Goal: Task Accomplishment & Management: Manage account settings

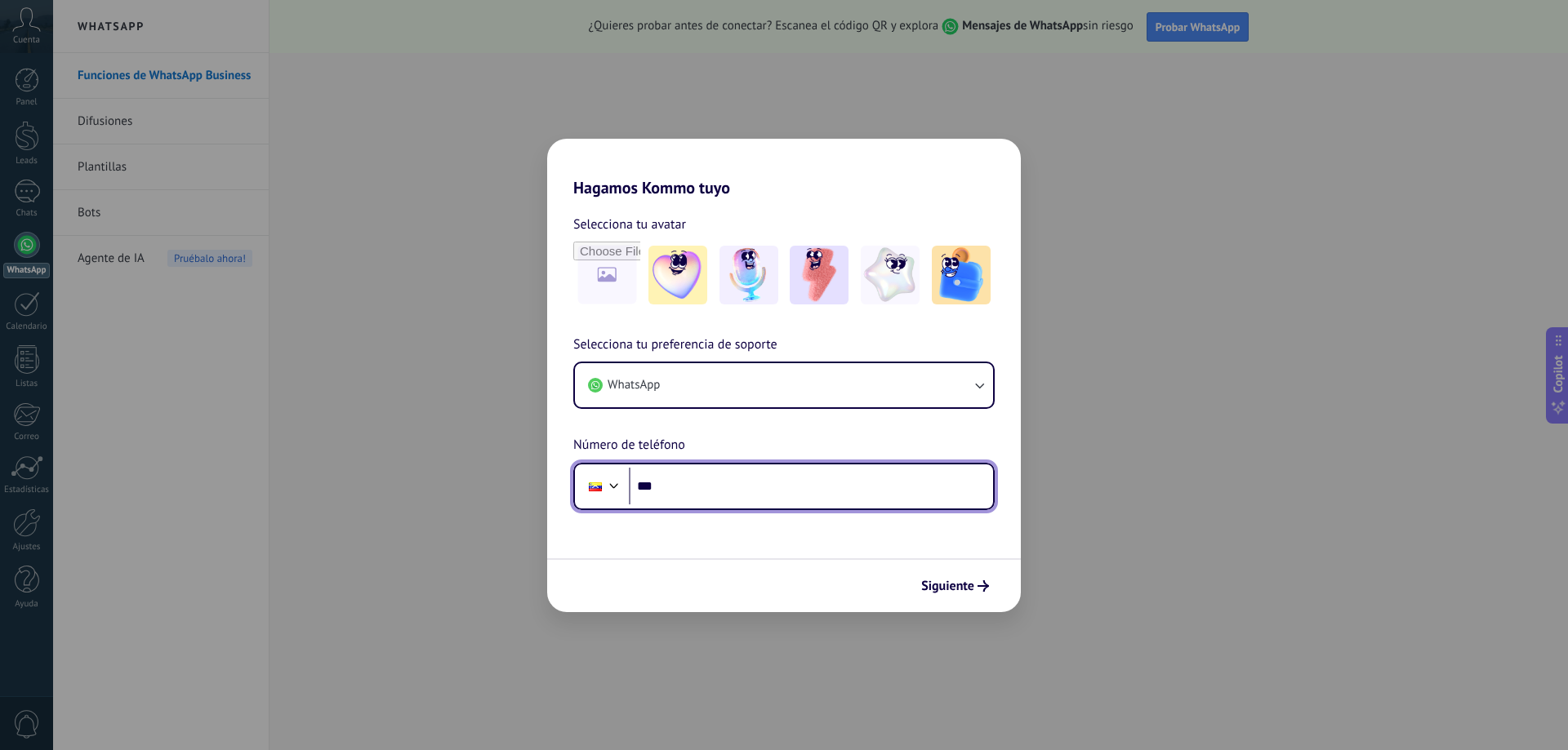
click at [711, 499] on input "***" at bounding box center [811, 487] width 364 height 38
type input "**********"
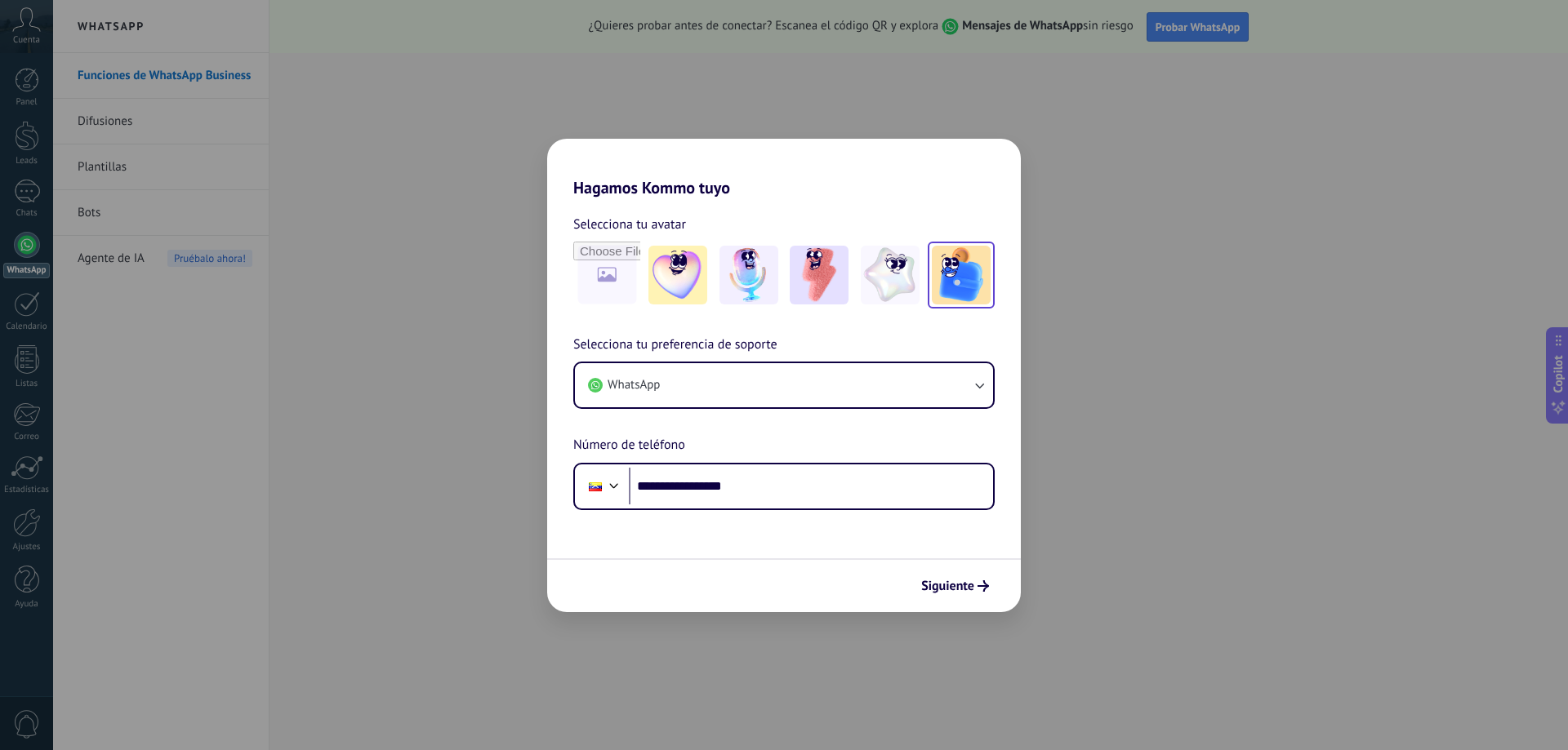
click at [955, 294] on img at bounding box center [961, 275] width 58 height 58
click at [952, 588] on span "Siguiente" at bounding box center [947, 586] width 53 height 12
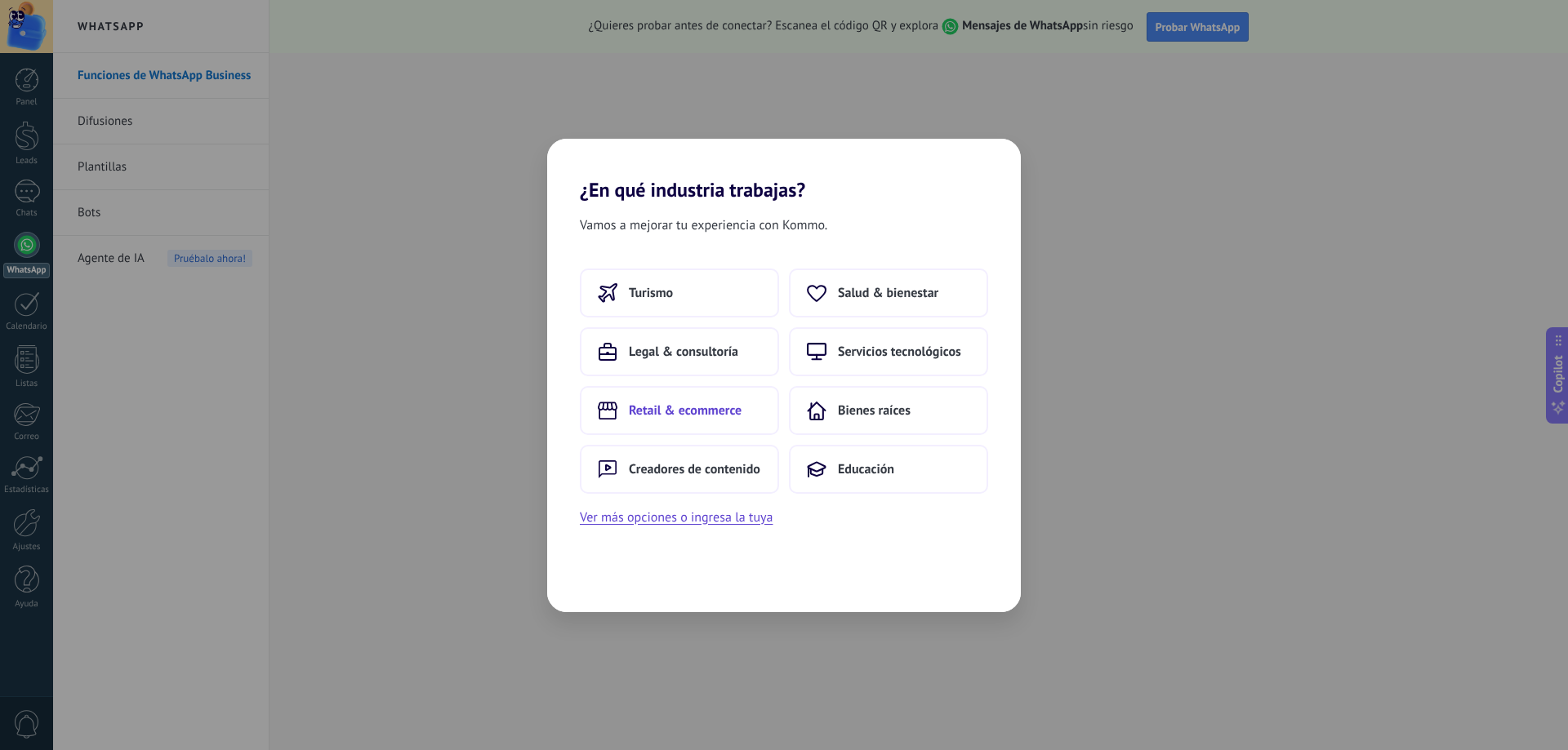
click at [722, 416] on span "Retail & ecommerce" at bounding box center [685, 410] width 112 height 16
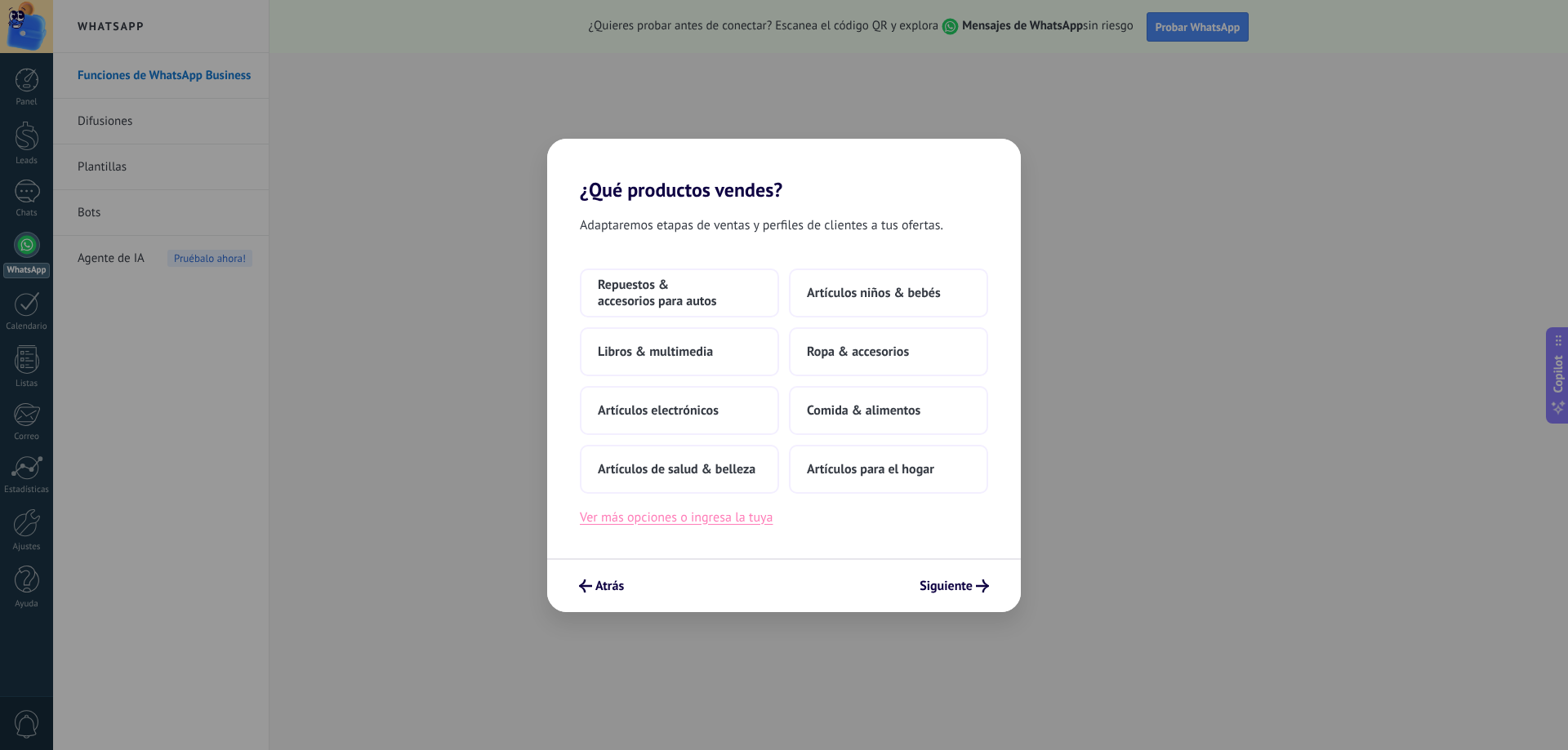
click at [722, 522] on button "Ver más opciones o ingresa la tuya" at bounding box center [676, 517] width 192 height 22
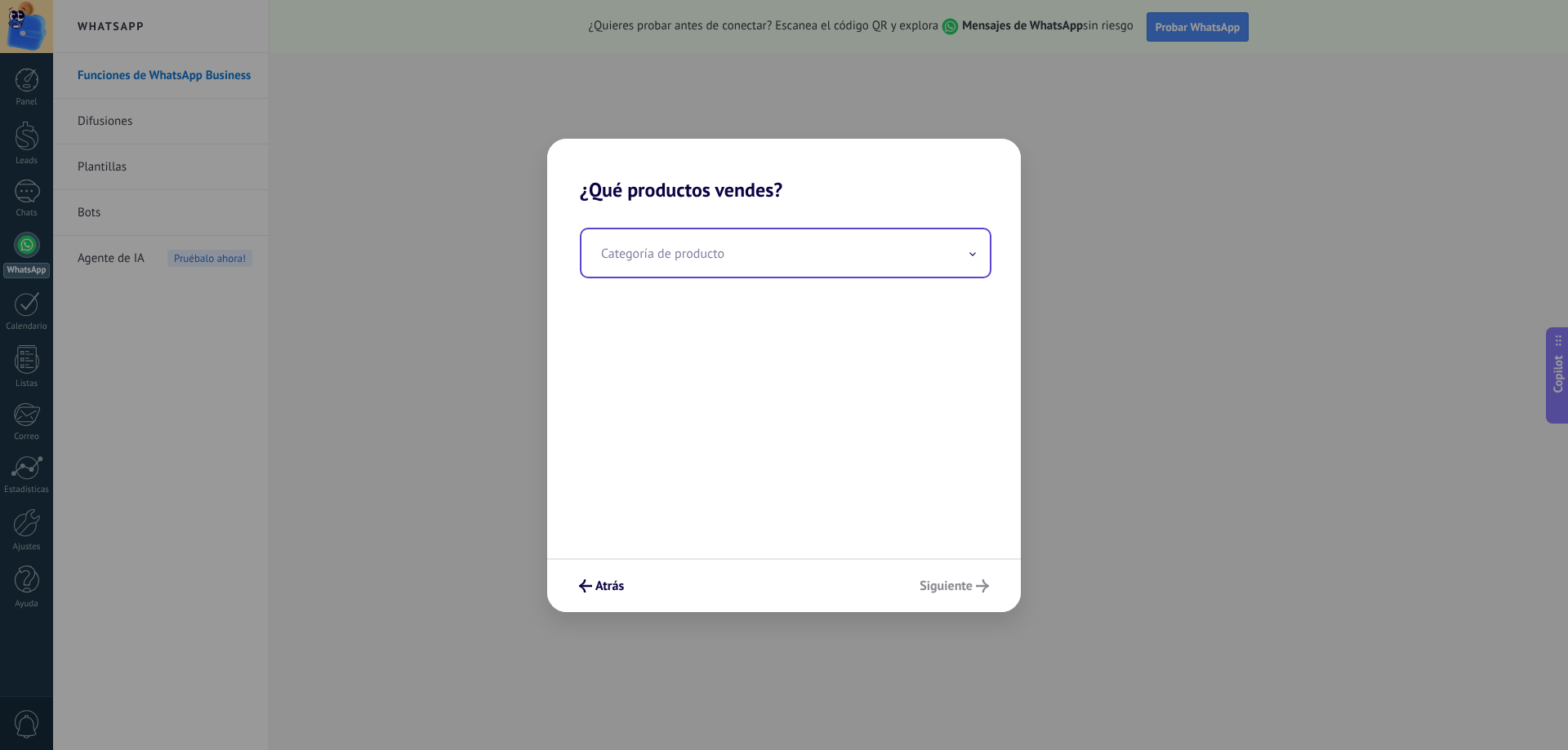
click at [678, 263] on input "text" at bounding box center [785, 252] width 408 height 48
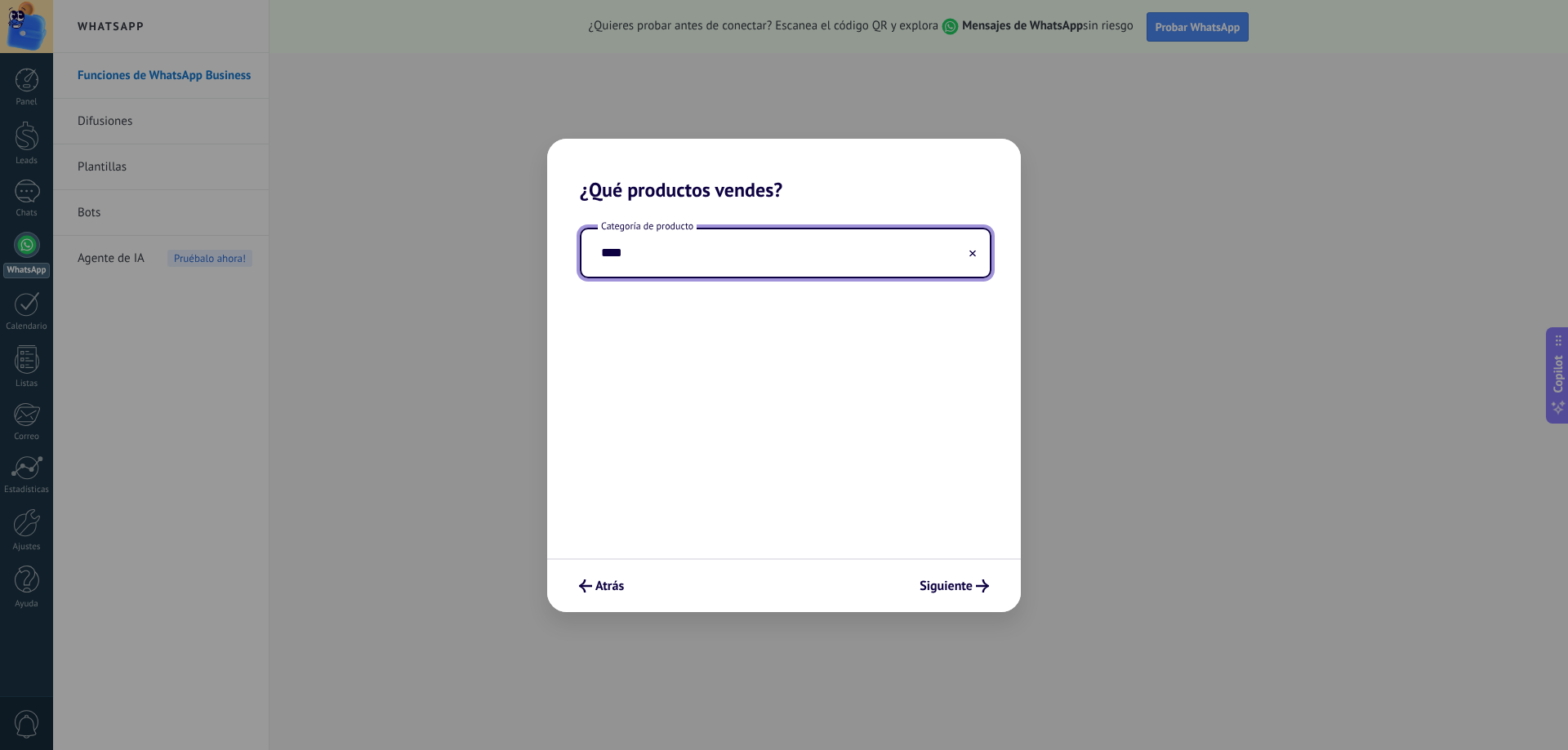
type input "*****"
type input "*"
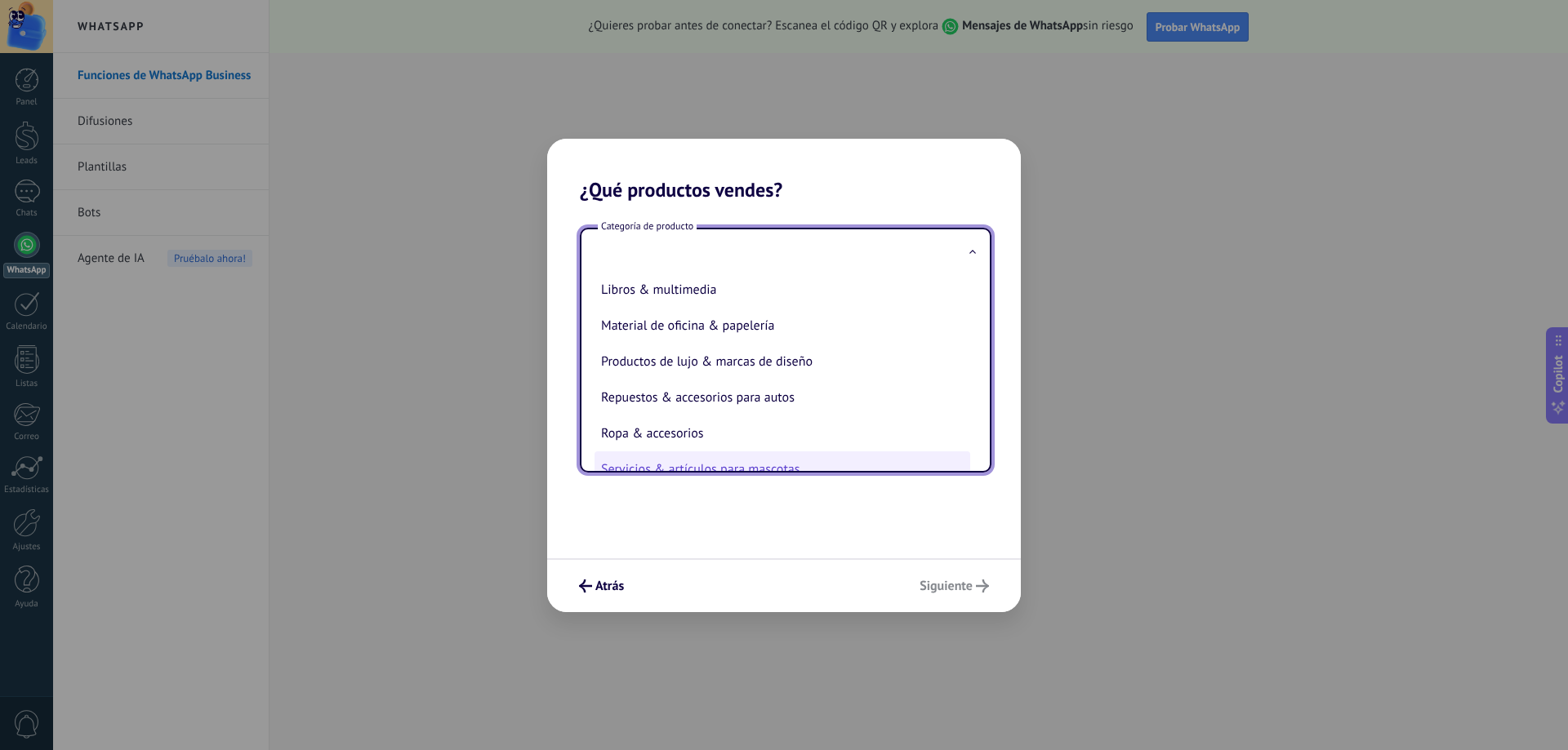
scroll to position [361, 0]
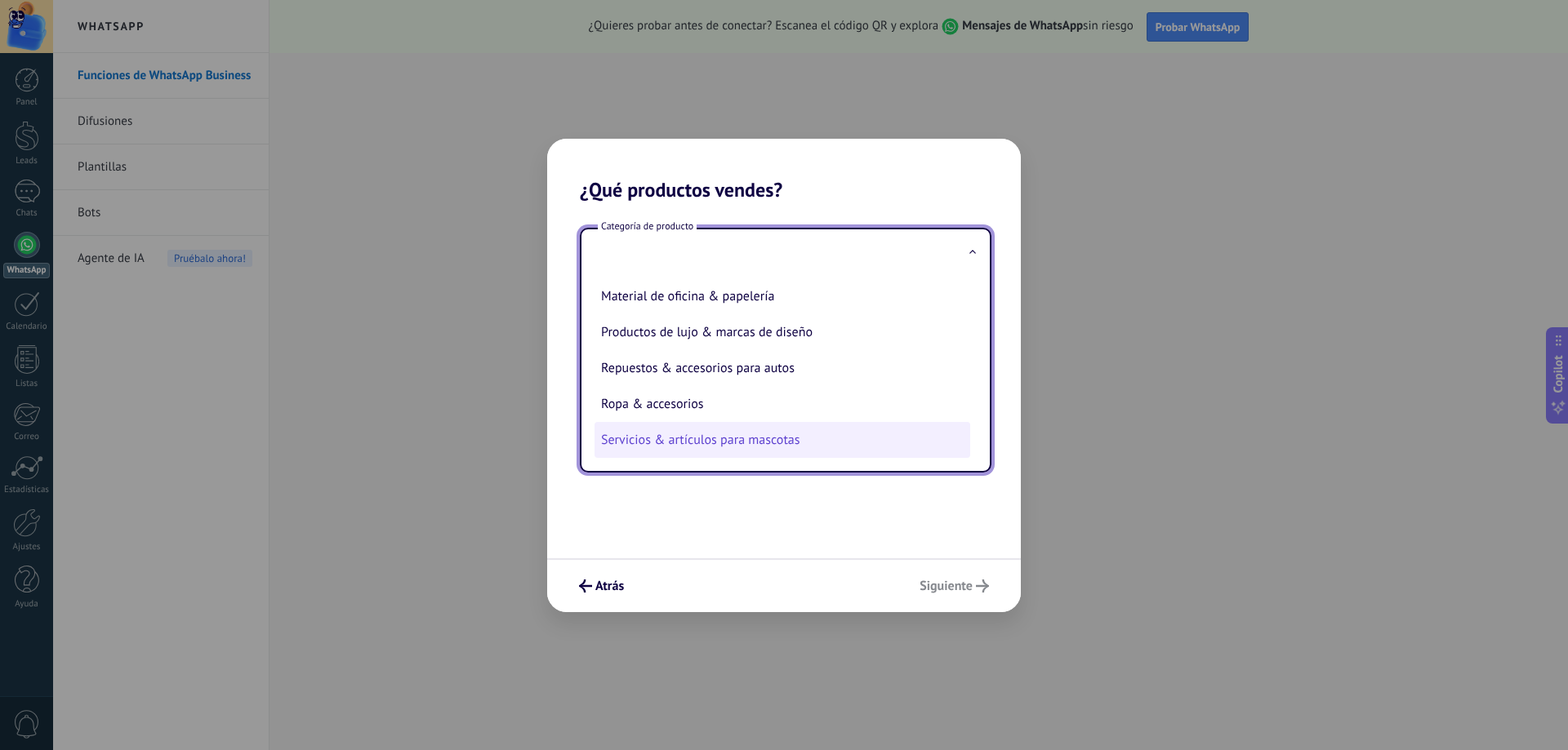
click at [787, 443] on li "Servicios & artículos para mascotas" at bounding box center [783, 440] width 376 height 36
type input "**********"
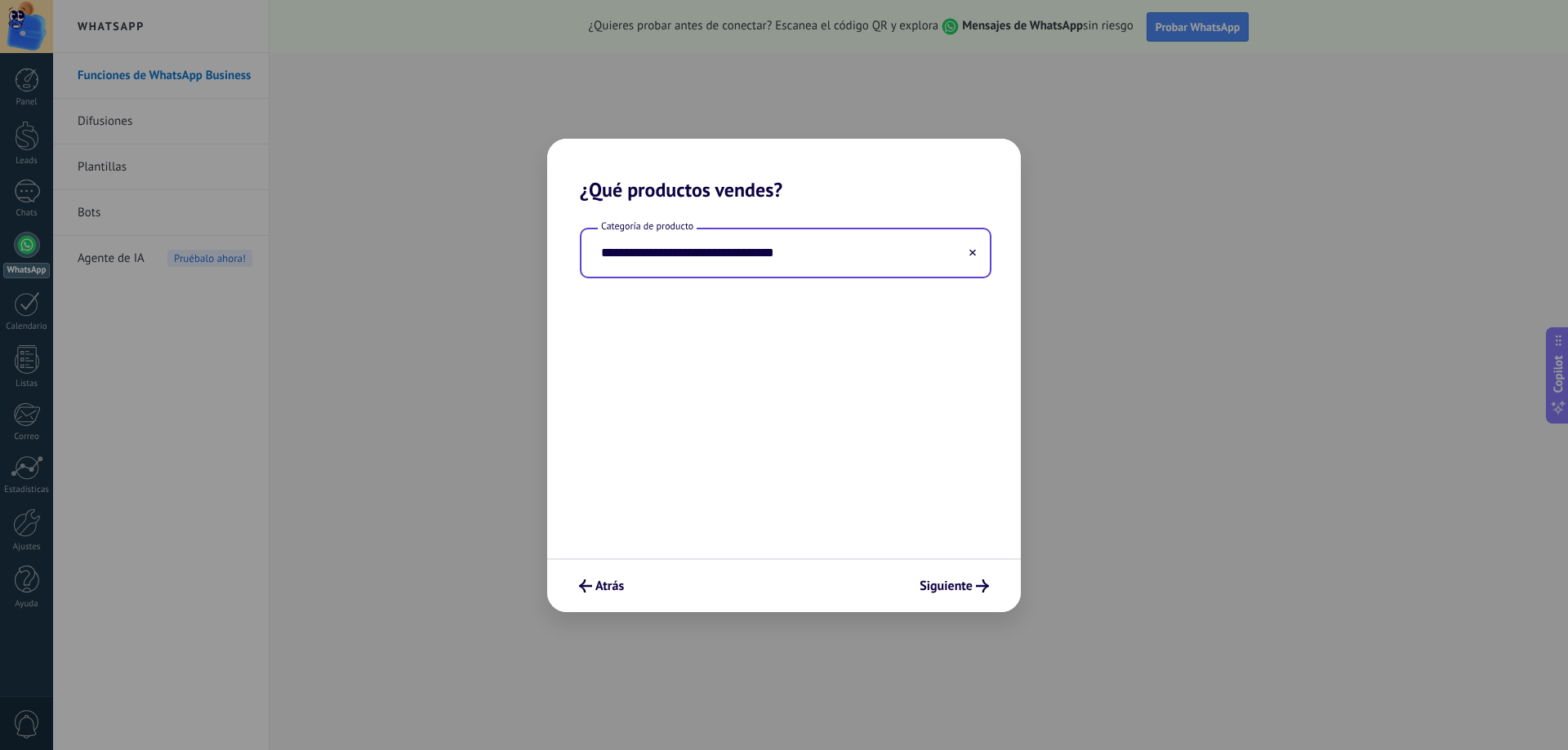
click at [775, 442] on div "**********" at bounding box center [784, 379] width 474 height 357
click at [940, 589] on span "Siguiente" at bounding box center [945, 586] width 53 height 12
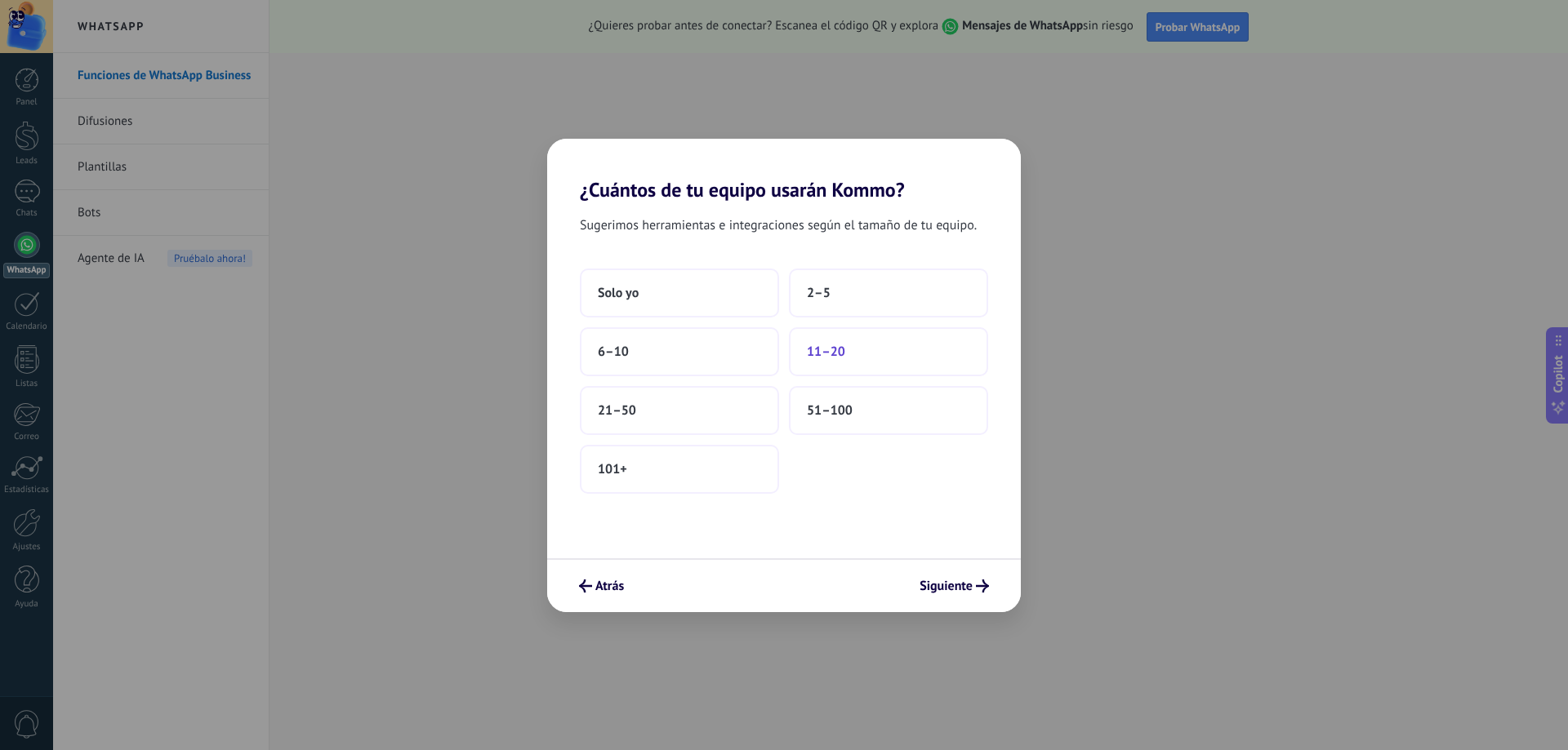
click at [811, 354] on span "11–20" at bounding box center [826, 352] width 39 height 16
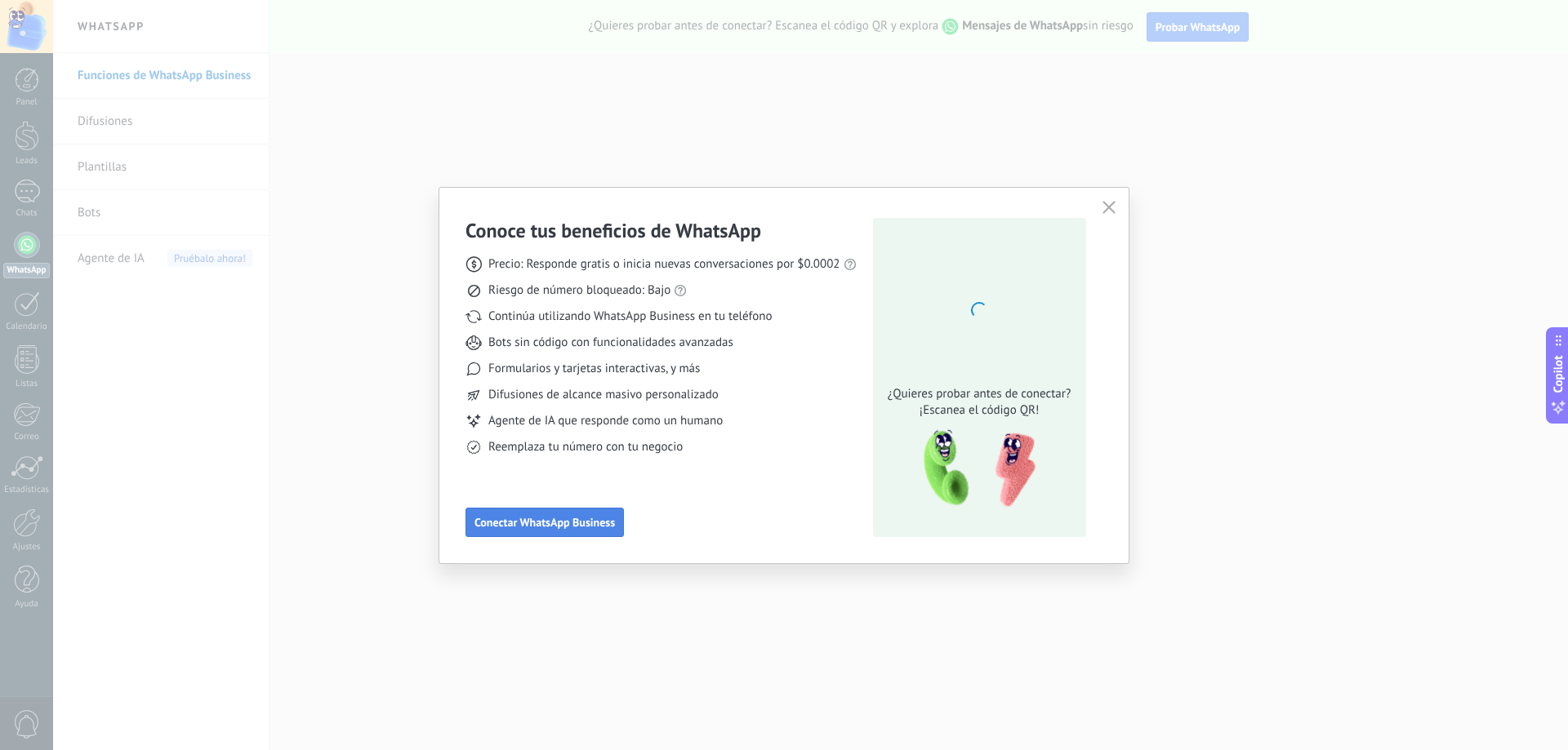
click at [568, 528] on span "Conectar WhatsApp Business" at bounding box center [545, 522] width 140 height 12
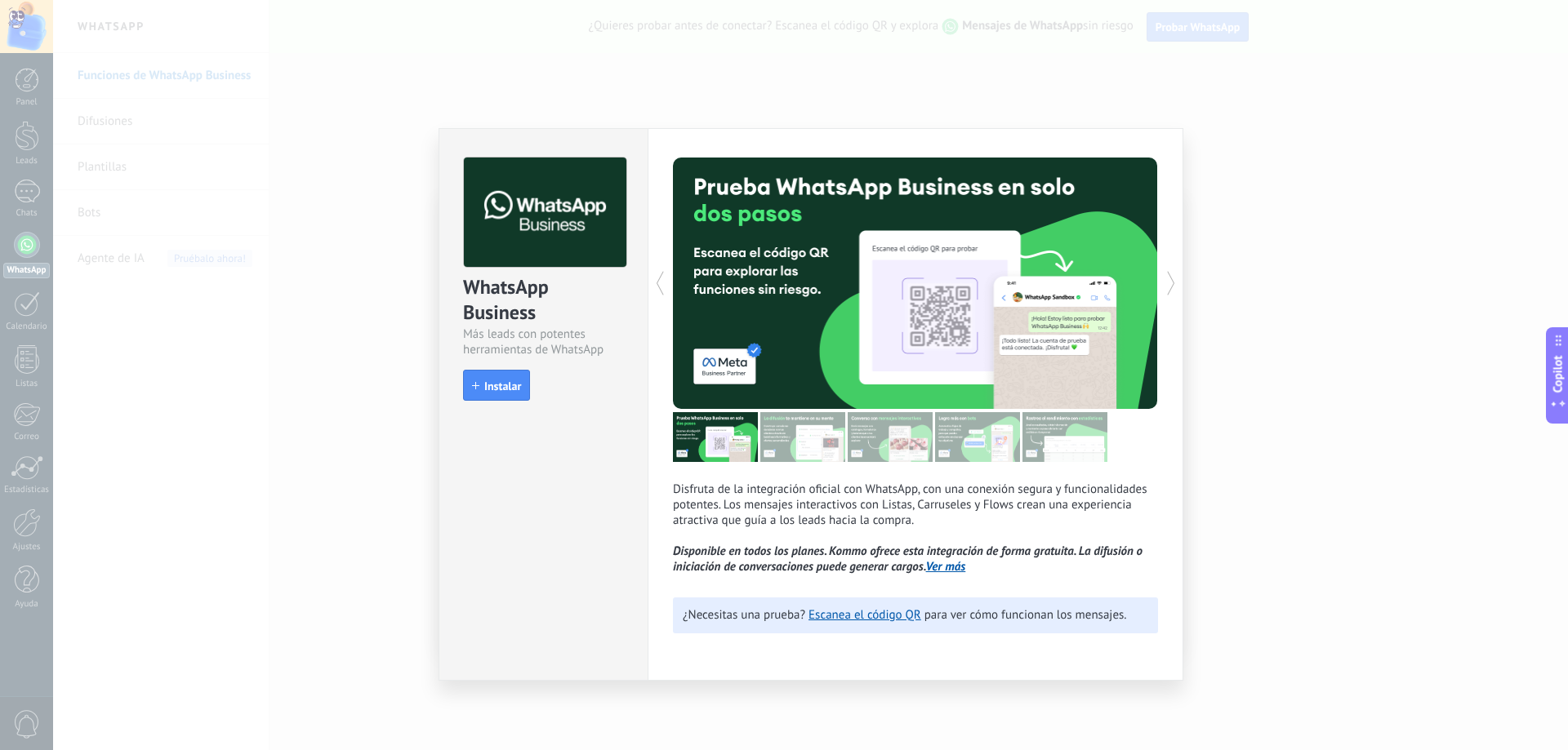
click at [659, 287] on icon at bounding box center [660, 283] width 16 height 32
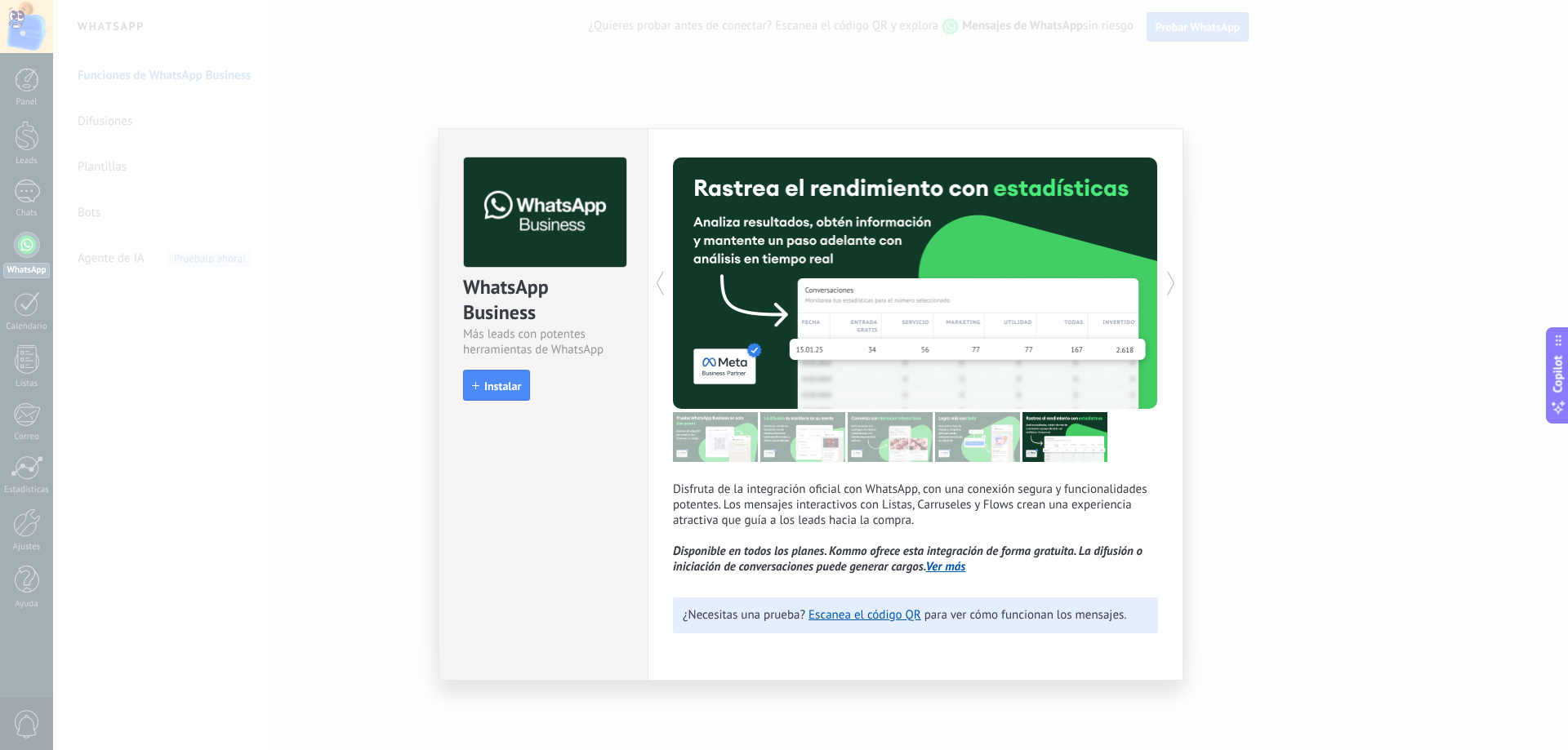
click at [502, 376] on button "Instalar" at bounding box center [496, 385] width 67 height 31
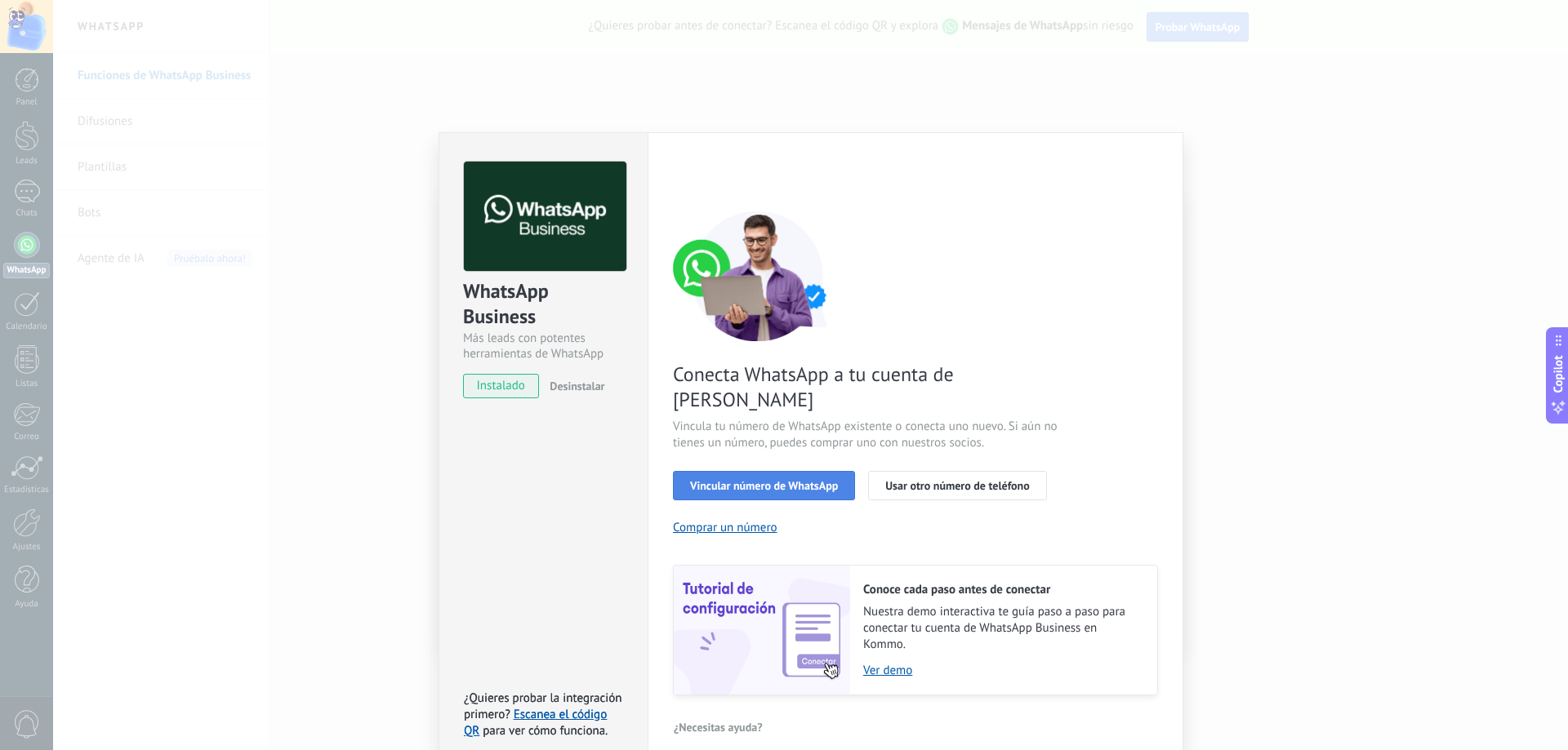
click at [715, 480] on span "Vincular número de WhatsApp" at bounding box center [764, 485] width 148 height 12
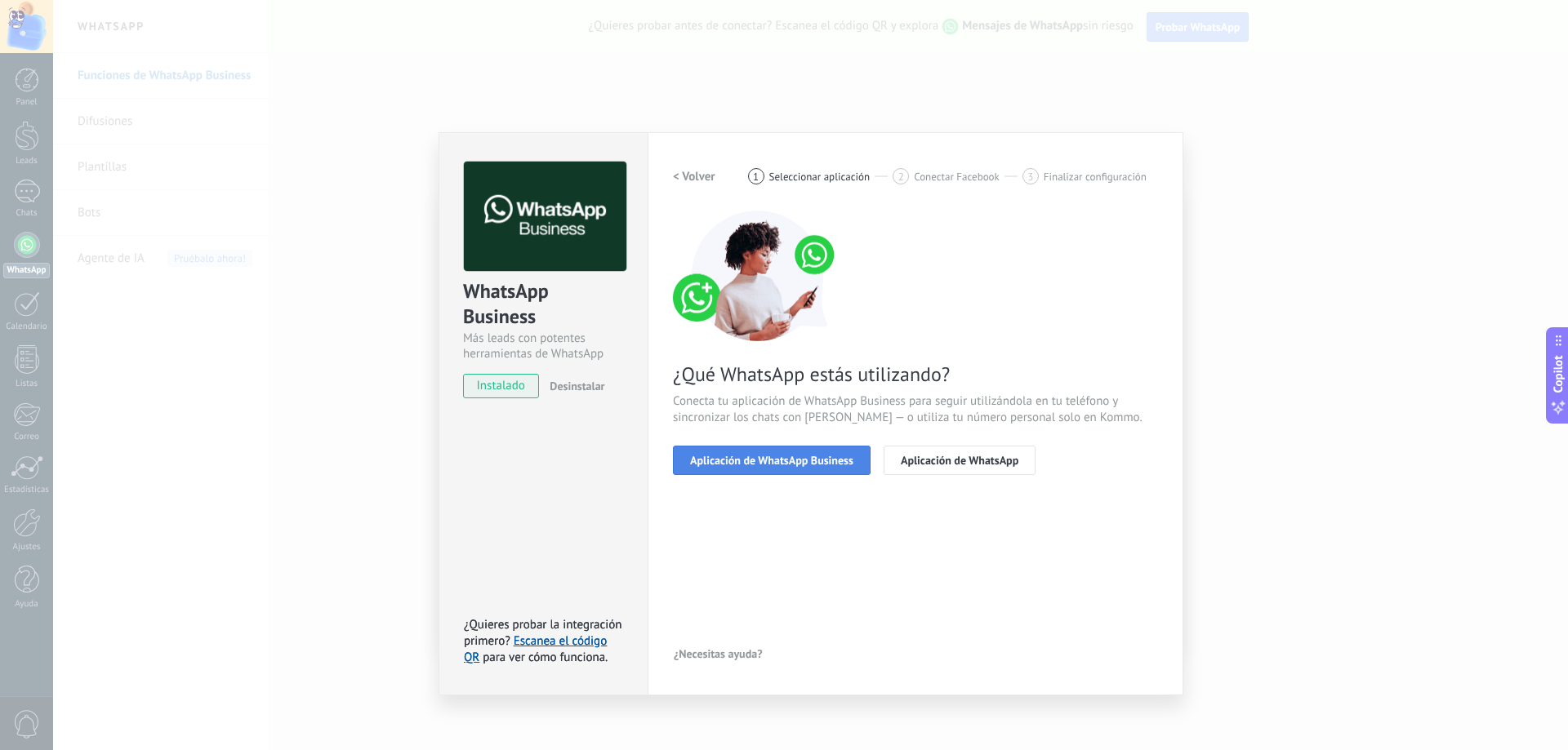
click at [704, 462] on span "Aplicación de WhatsApp Business" at bounding box center [772, 460] width 164 height 12
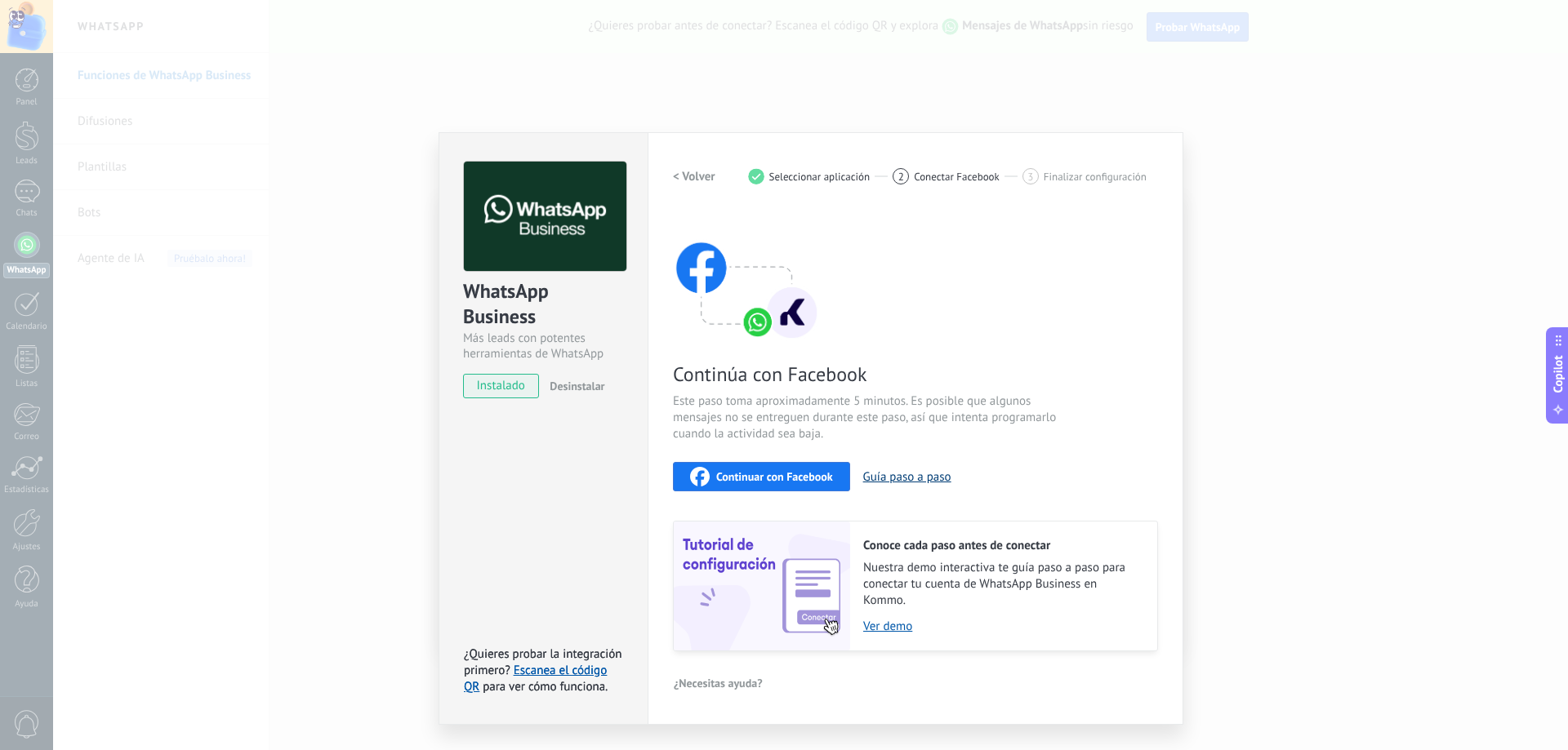
click at [908, 477] on button "Guía paso a paso" at bounding box center [908, 477] width 88 height 15
click at [931, 174] on span "Conectar Facebook" at bounding box center [956, 177] width 85 height 13
click at [1060, 168] on div "3 Finalizar configuración" at bounding box center [1085, 176] width 124 height 16
click at [748, 481] on span "Continuar con Facebook" at bounding box center [775, 476] width 117 height 12
click at [904, 337] on div "Continúa con Facebook Este paso toma aproximadamente 5 minutos. Es posible que …" at bounding box center [916, 430] width 485 height 441
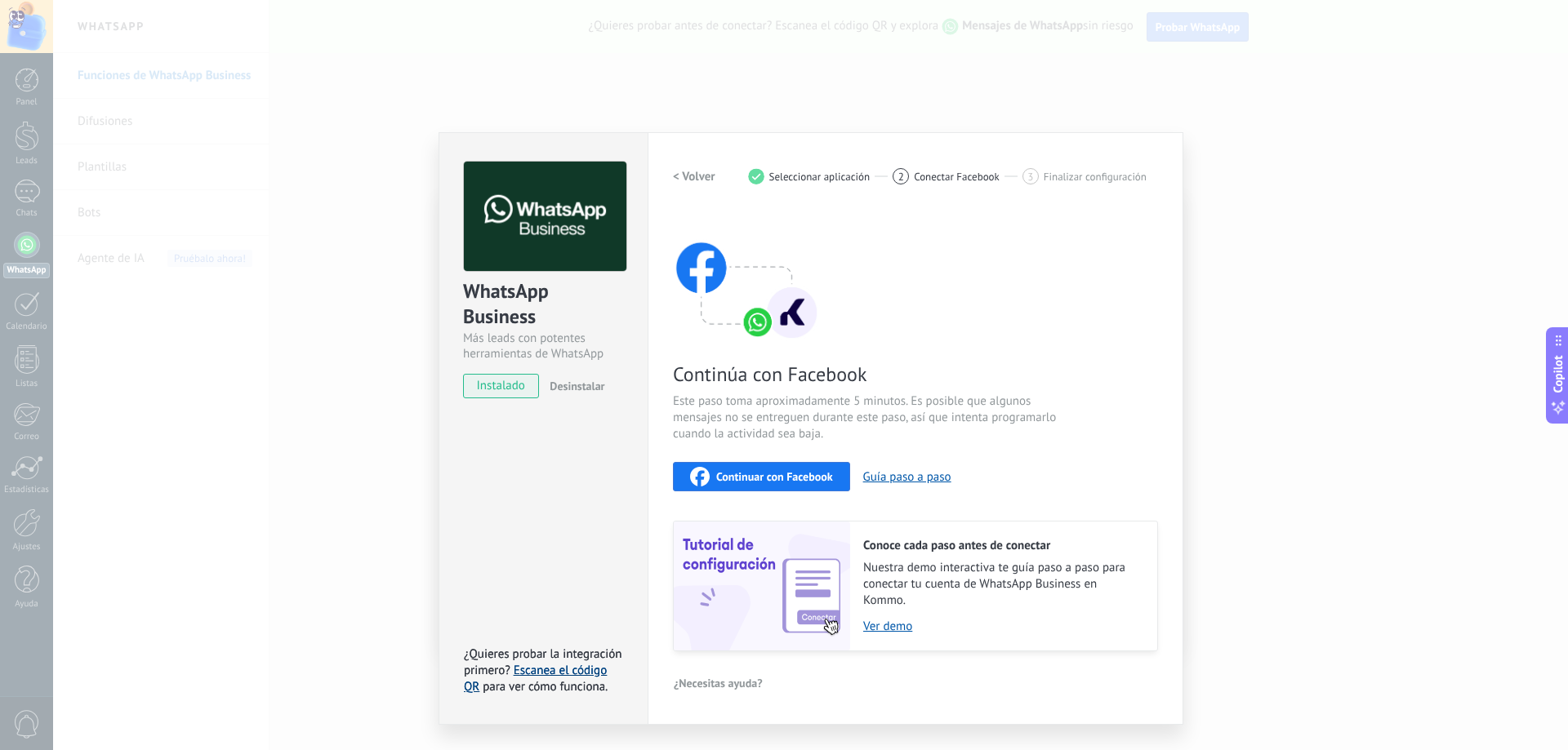
click at [585, 671] on link "Escanea el código QR" at bounding box center [535, 678] width 143 height 31
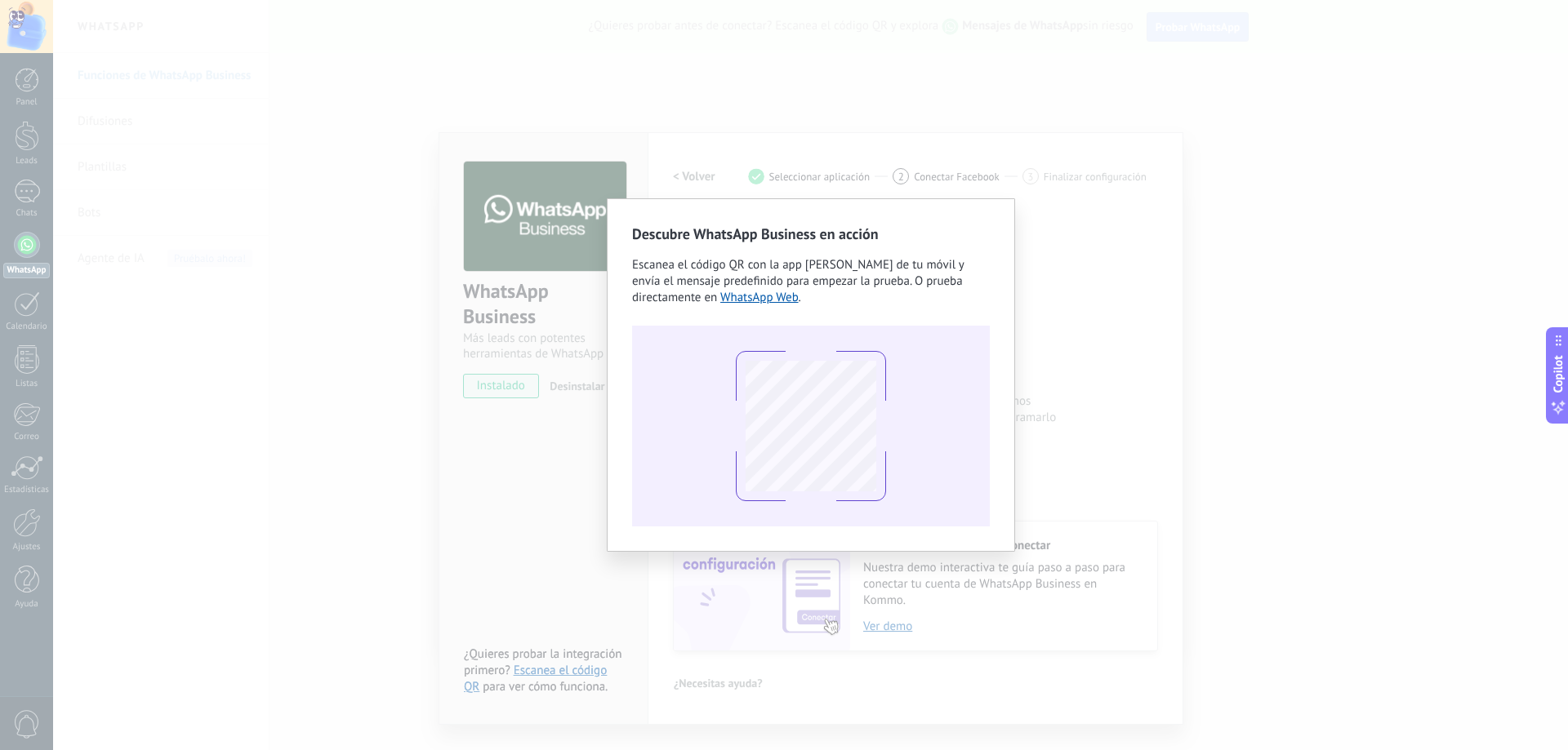
click at [527, 452] on div "Descubre WhatsApp Business en acción Escanea el código QR con la app [PERSON_NA…" at bounding box center [811, 375] width 1515 height 750
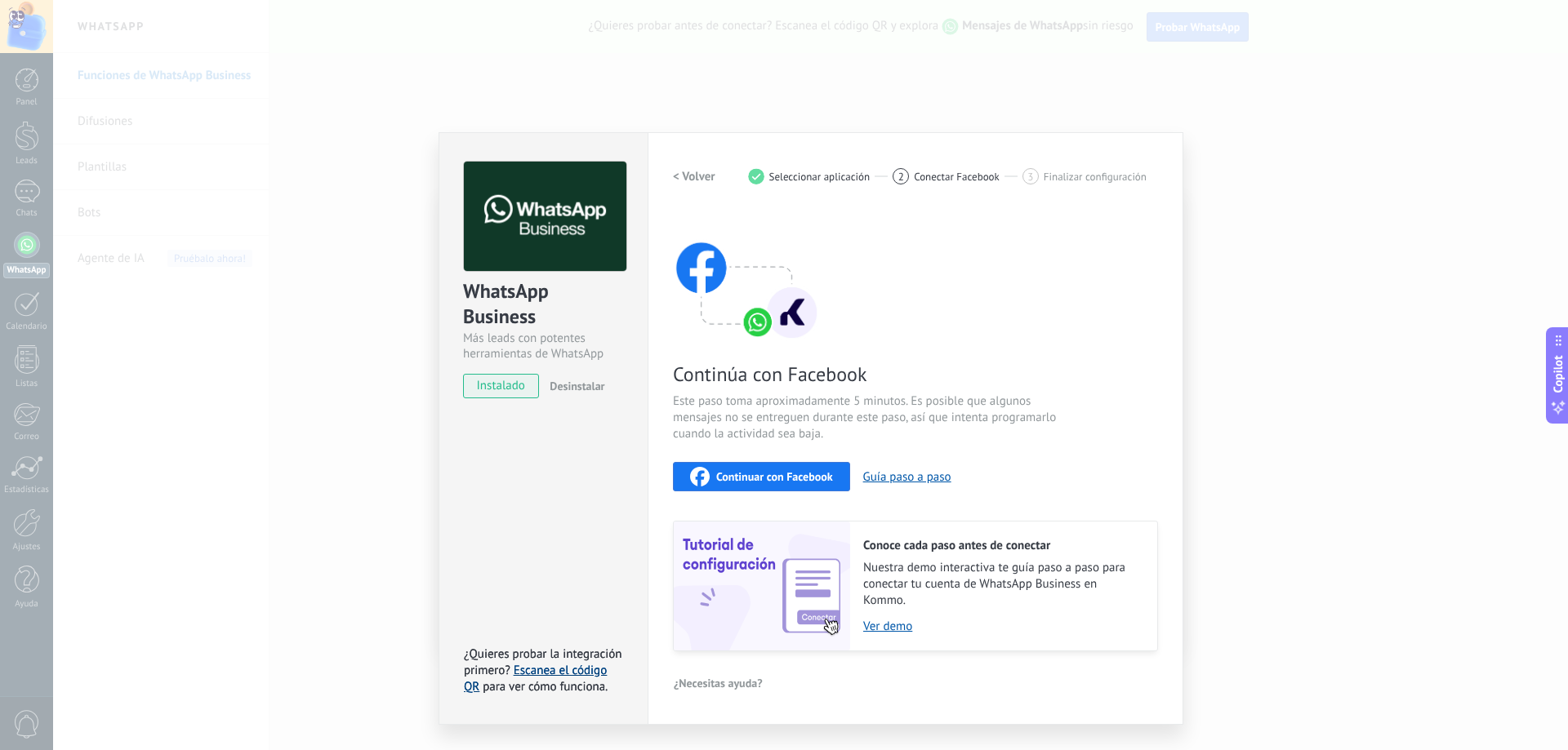
click at [531, 674] on link "Escanea el código QR" at bounding box center [535, 678] width 143 height 31
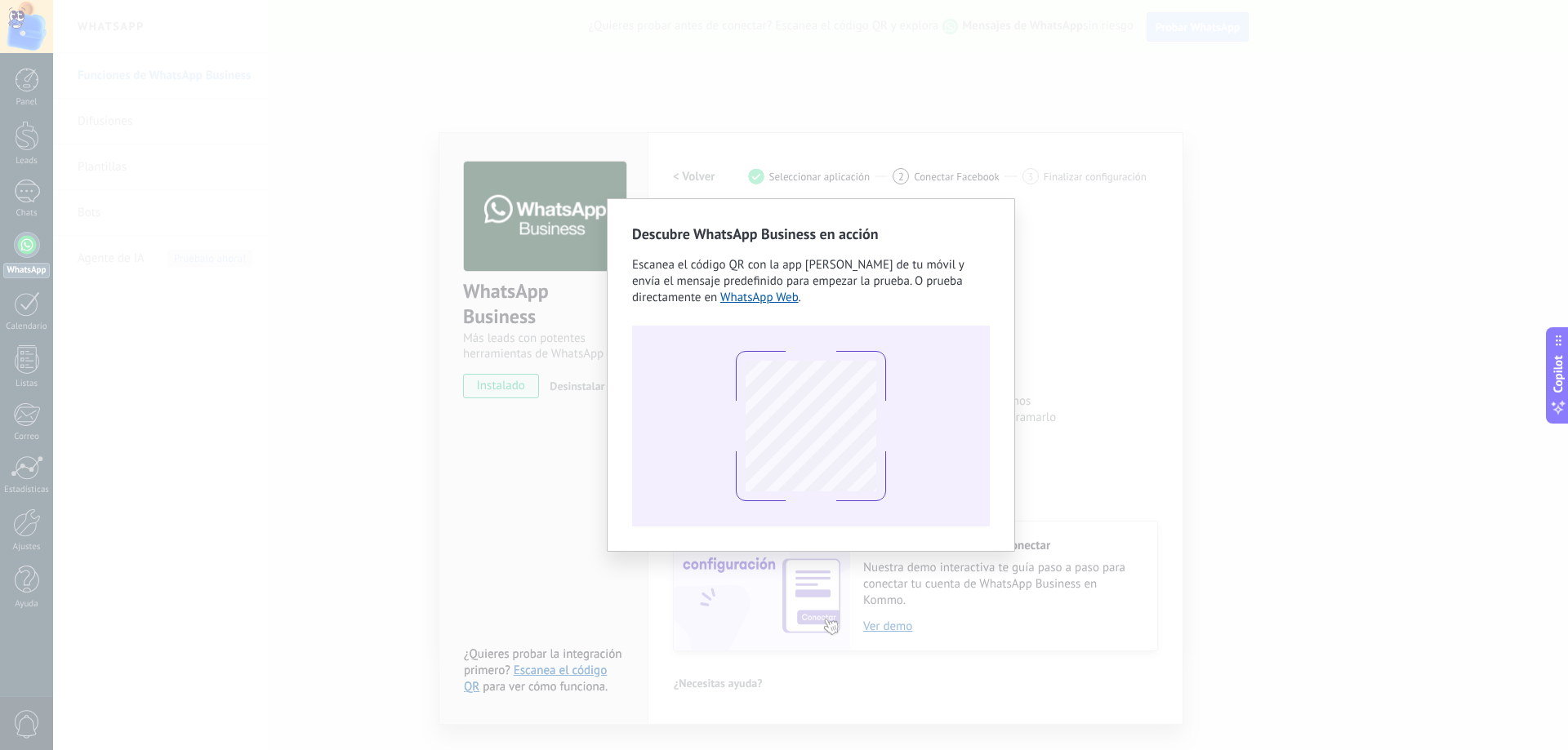
click at [1262, 291] on div "Descubre WhatsApp Business en acción Escanea el código QR con la app [PERSON_NA…" at bounding box center [811, 375] width 1515 height 750
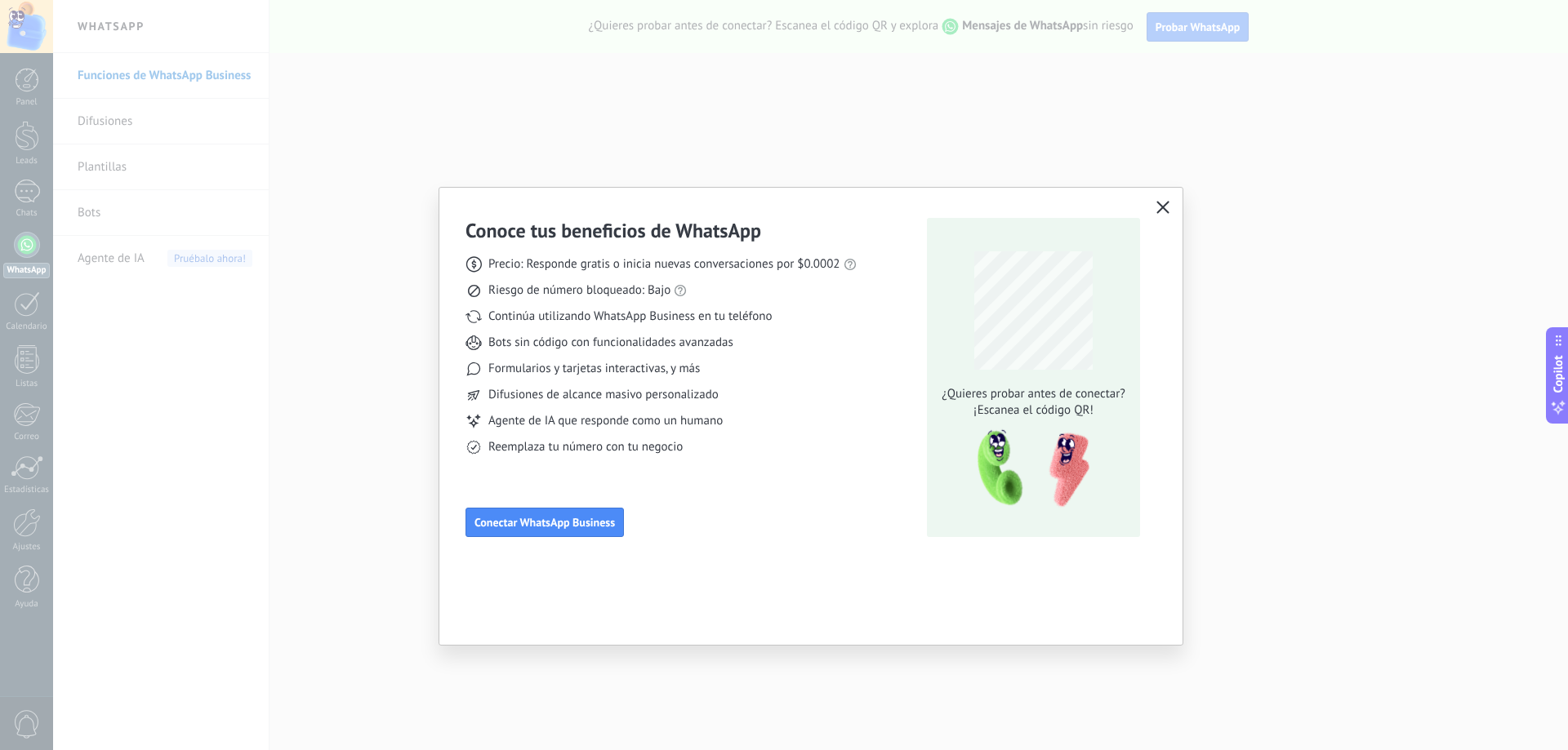
click at [1159, 205] on icon "button" at bounding box center [1163, 207] width 13 height 13
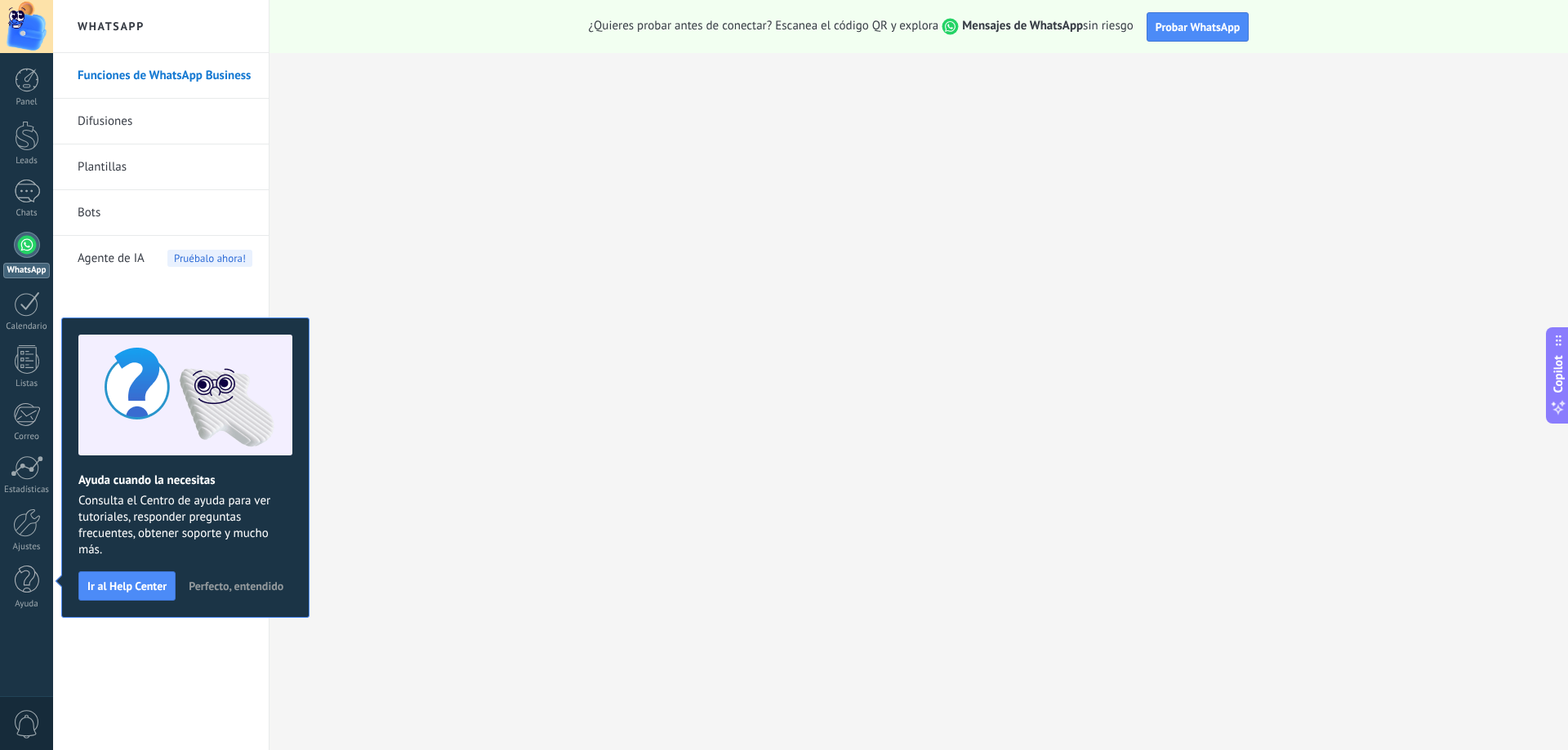
click at [255, 587] on span "Perfecto, entendido" at bounding box center [235, 586] width 94 height 12
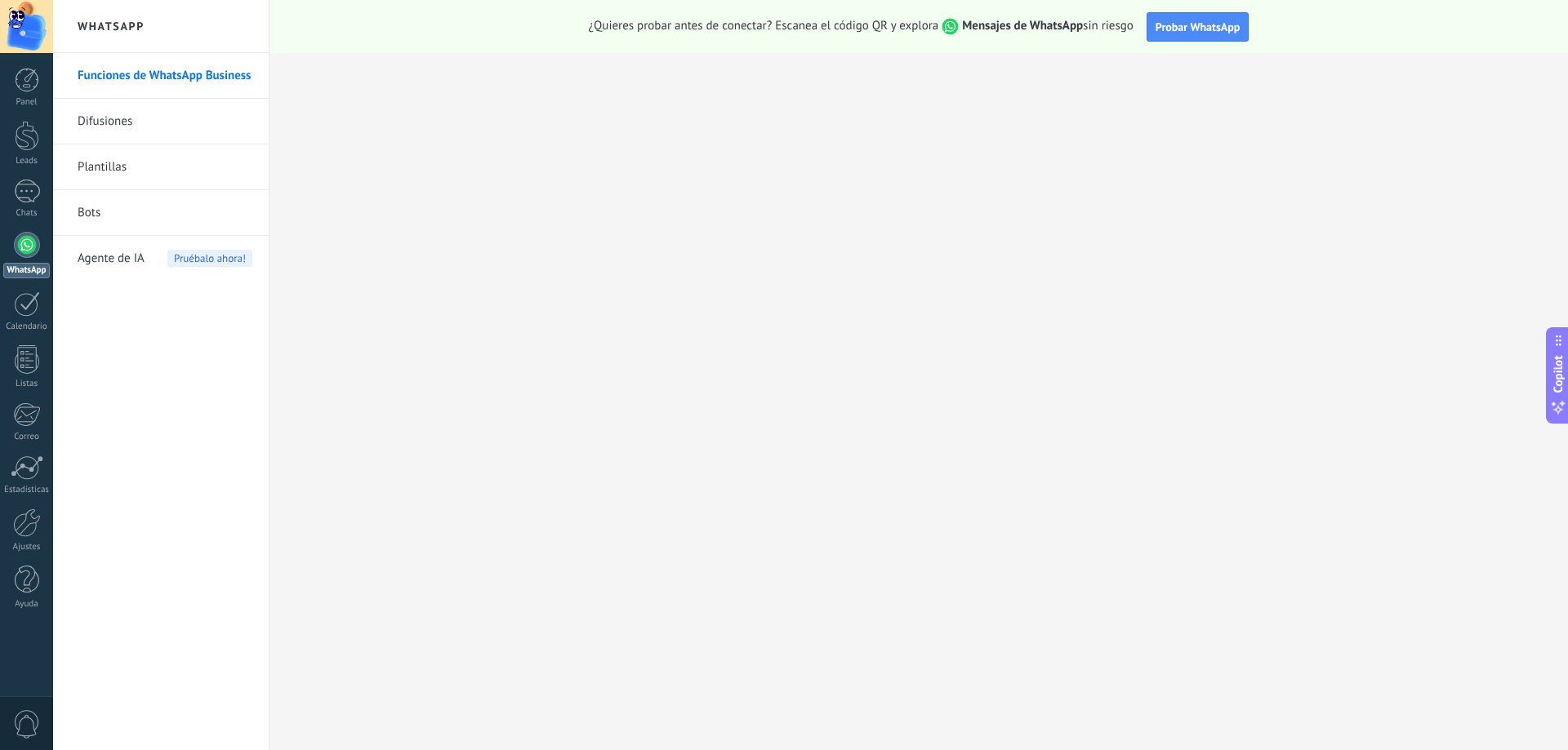
click at [36, 245] on div at bounding box center [26, 244] width 26 height 26
click at [118, 113] on link "Difusiones" at bounding box center [164, 121] width 174 height 46
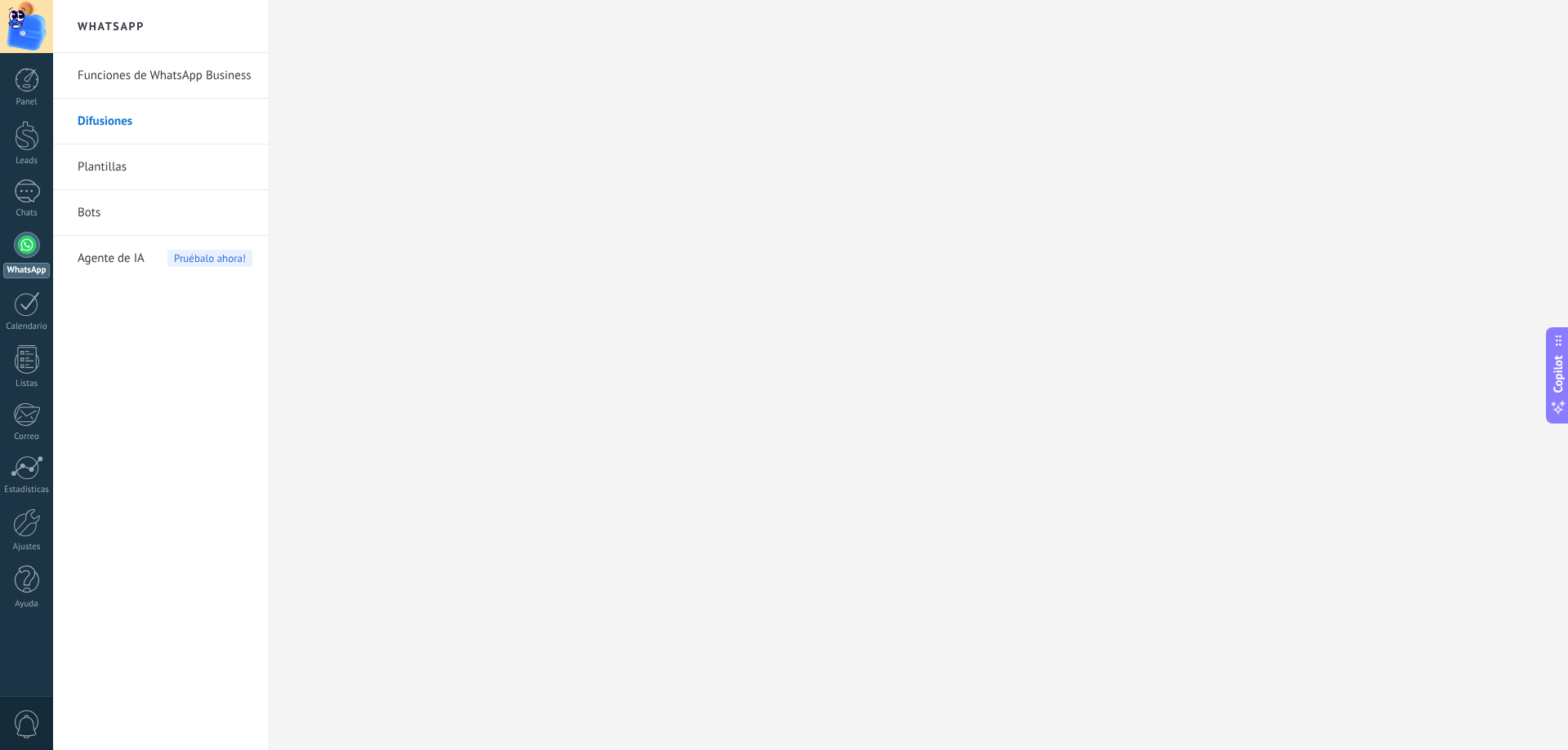
click at [159, 75] on body ".abccls-1,.abccls-2{fill-rule:evenodd}.abccls-2{fill:#fff} .abfcls-1{fill:none}…" at bounding box center [784, 375] width 1568 height 750
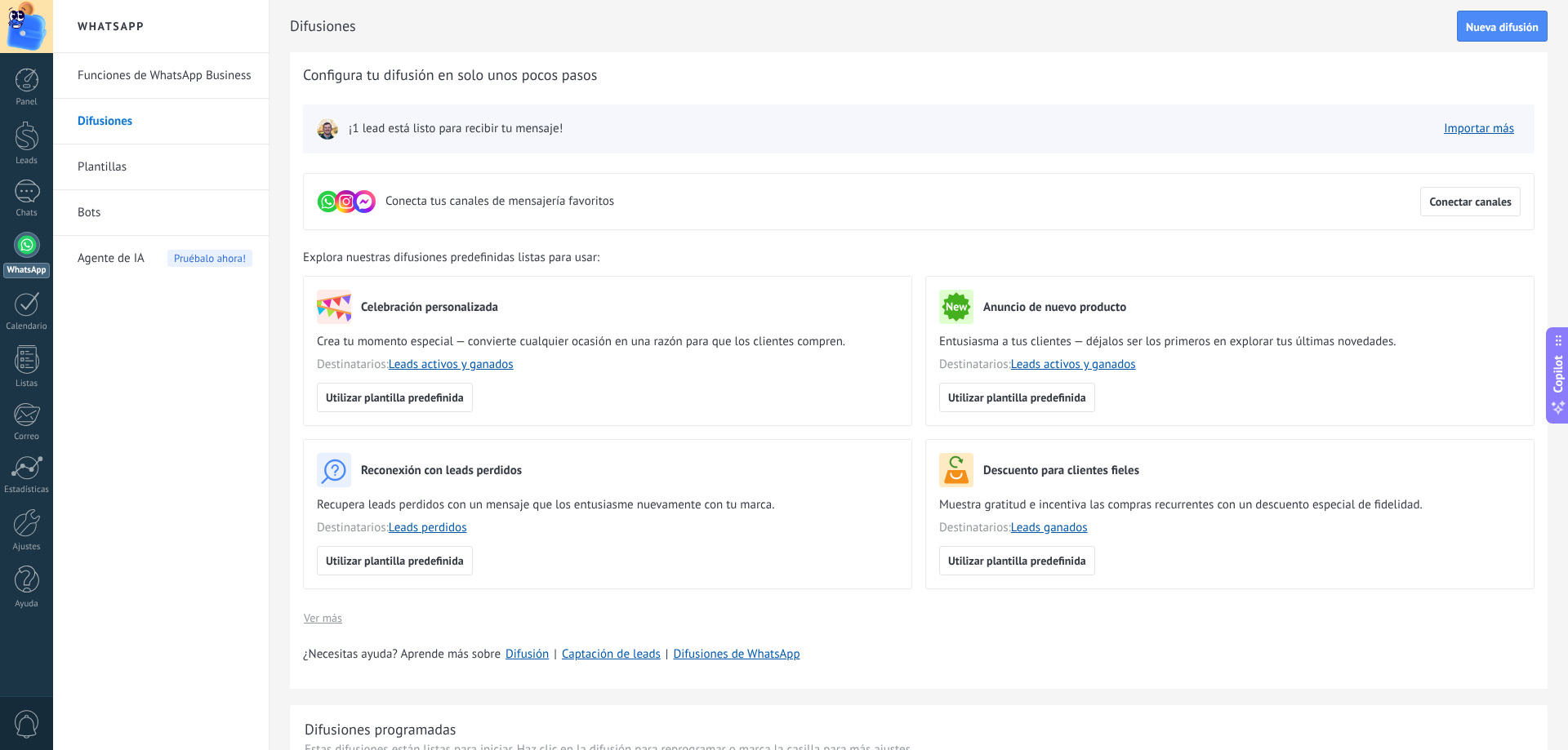
click at [143, 73] on link "Funciones de WhatsApp Business" at bounding box center [164, 75] width 174 height 46
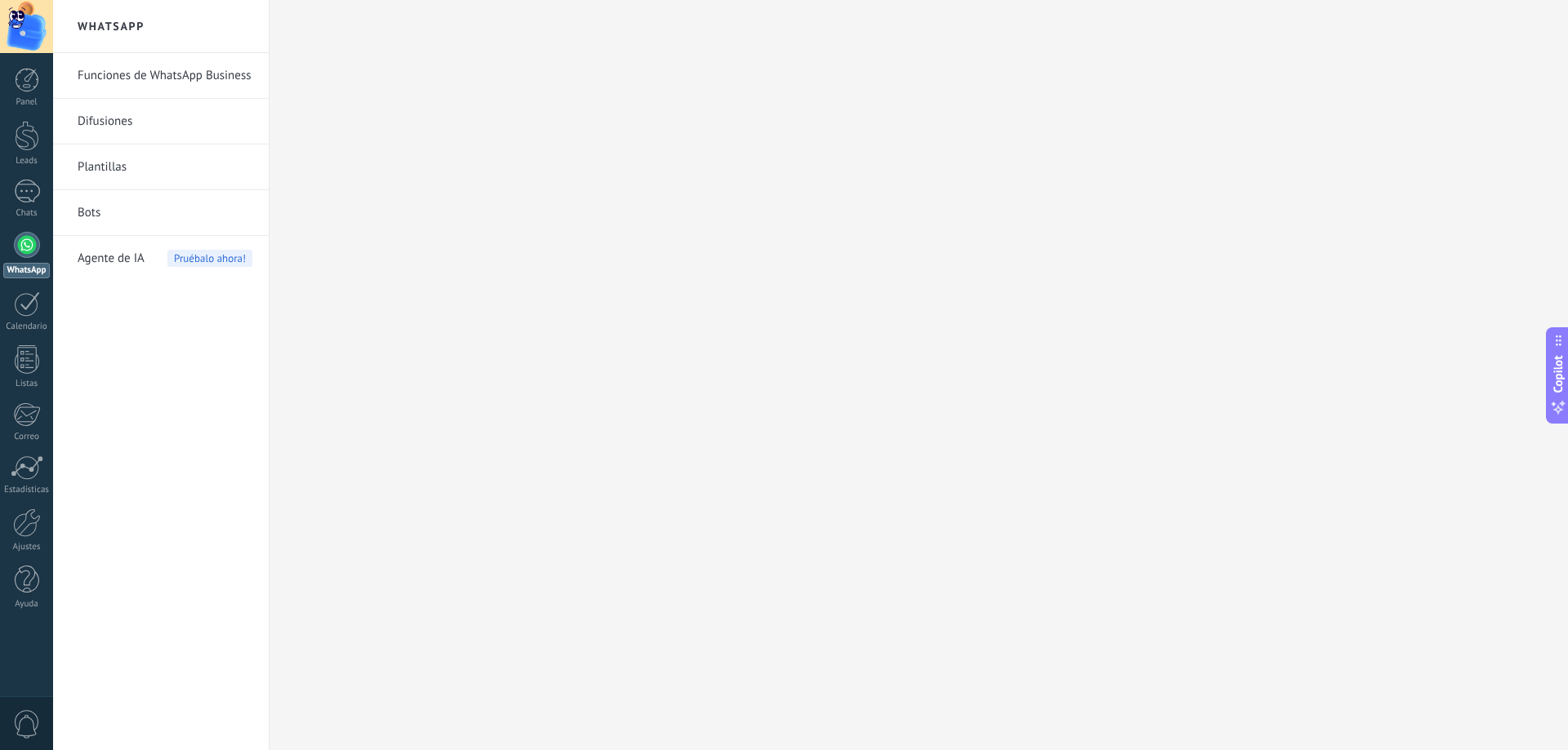
click at [115, 24] on h2 "WhatsApp" at bounding box center [161, 26] width 174 height 53
click at [12, 227] on div "Panel Leads 1 Chats WhatsApp Clientes" at bounding box center [26, 347] width 53 height 559
click at [31, 246] on div at bounding box center [26, 244] width 26 height 26
click at [95, 208] on link "Bots" at bounding box center [164, 213] width 174 height 46
click at [115, 169] on link "Plantillas" at bounding box center [164, 167] width 174 height 46
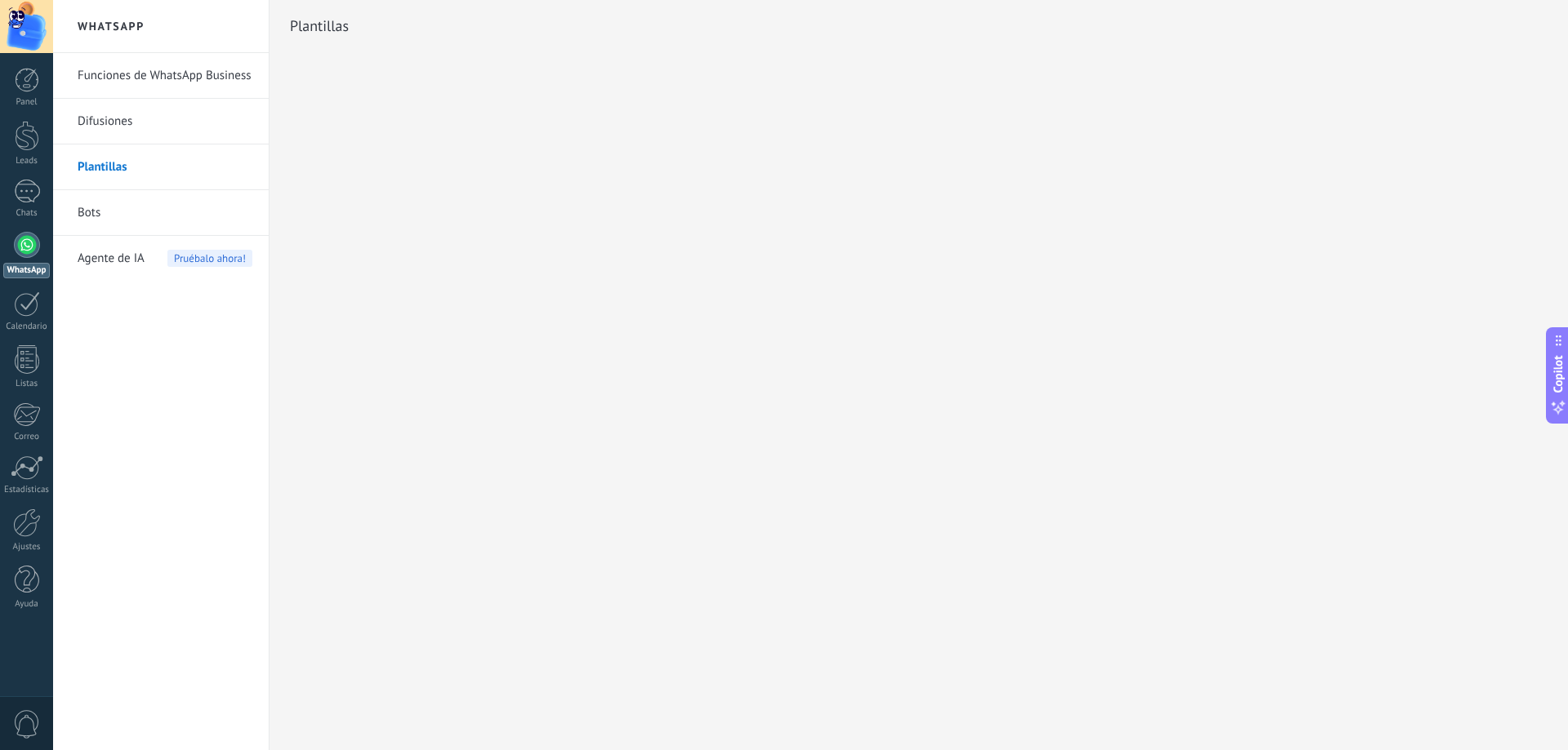
click at [121, 128] on link "Difusiones" at bounding box center [164, 121] width 174 height 46
click at [136, 77] on link "Funciones de WhatsApp Business" at bounding box center [164, 75] width 174 height 46
click at [114, 26] on h2 "WhatsApp" at bounding box center [161, 26] width 174 height 53
click at [22, 237] on div at bounding box center [26, 244] width 26 height 26
click at [30, 97] on div "Panel" at bounding box center [27, 102] width 48 height 11
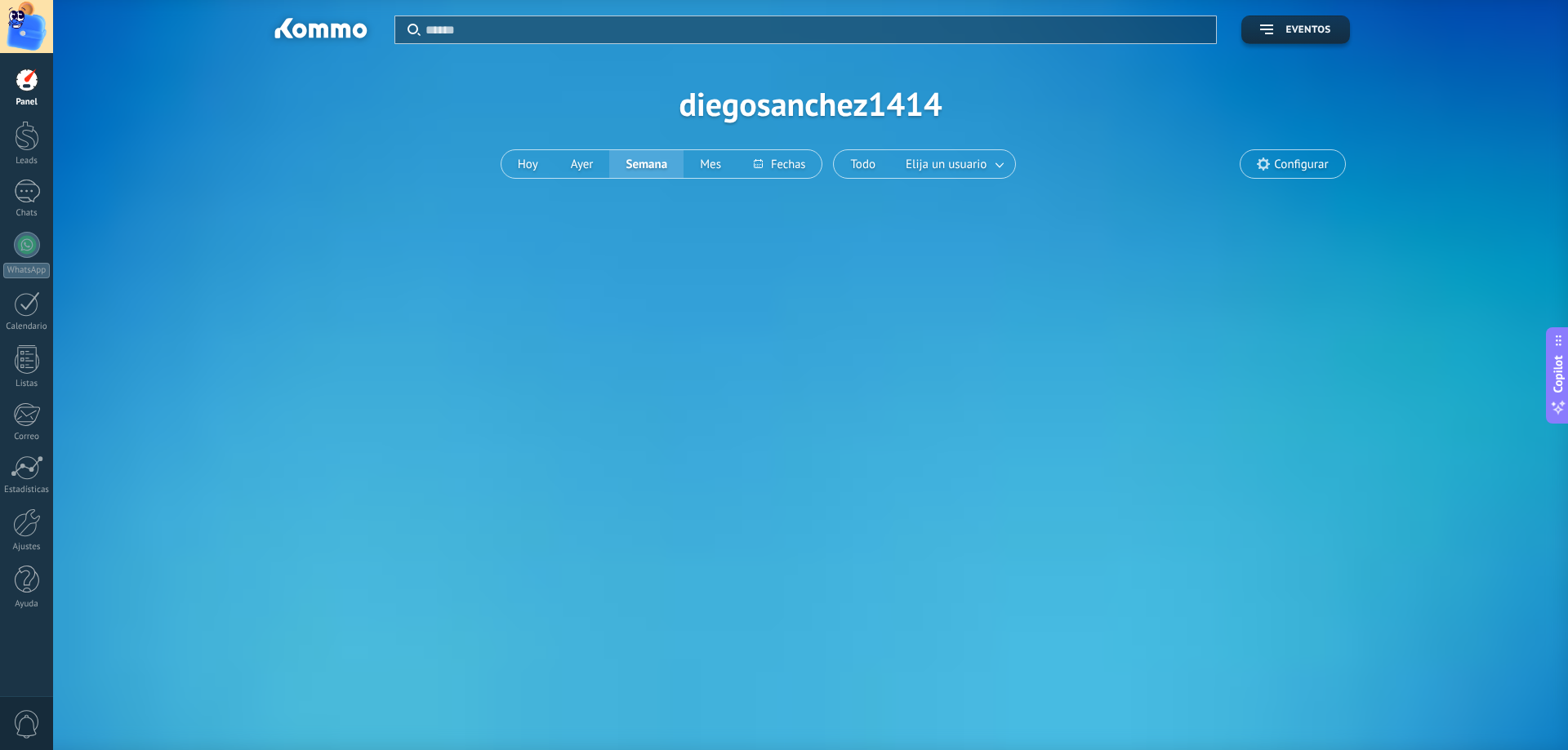
click at [28, 22] on div at bounding box center [26, 26] width 53 height 53
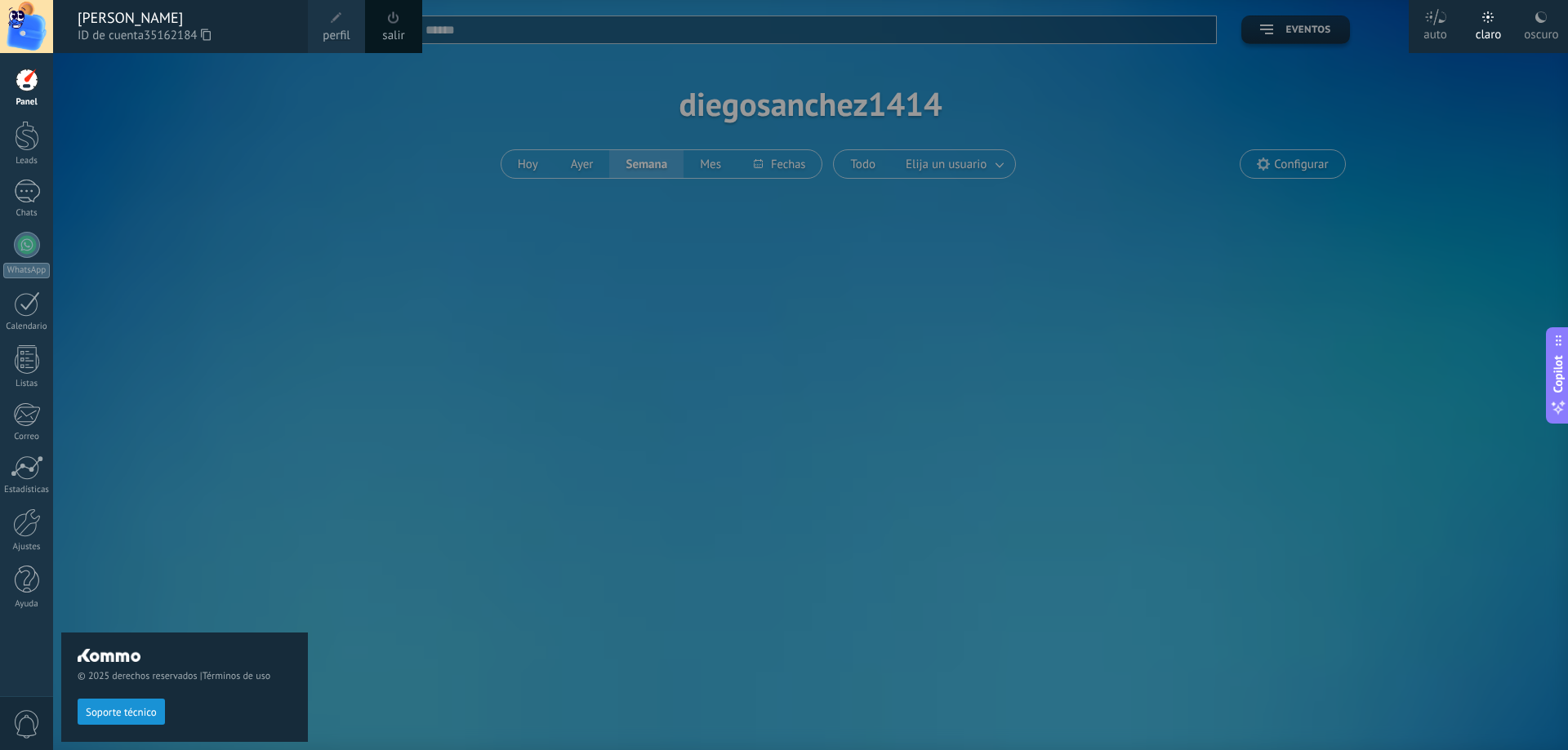
click at [14, 28] on div at bounding box center [26, 26] width 53 height 53
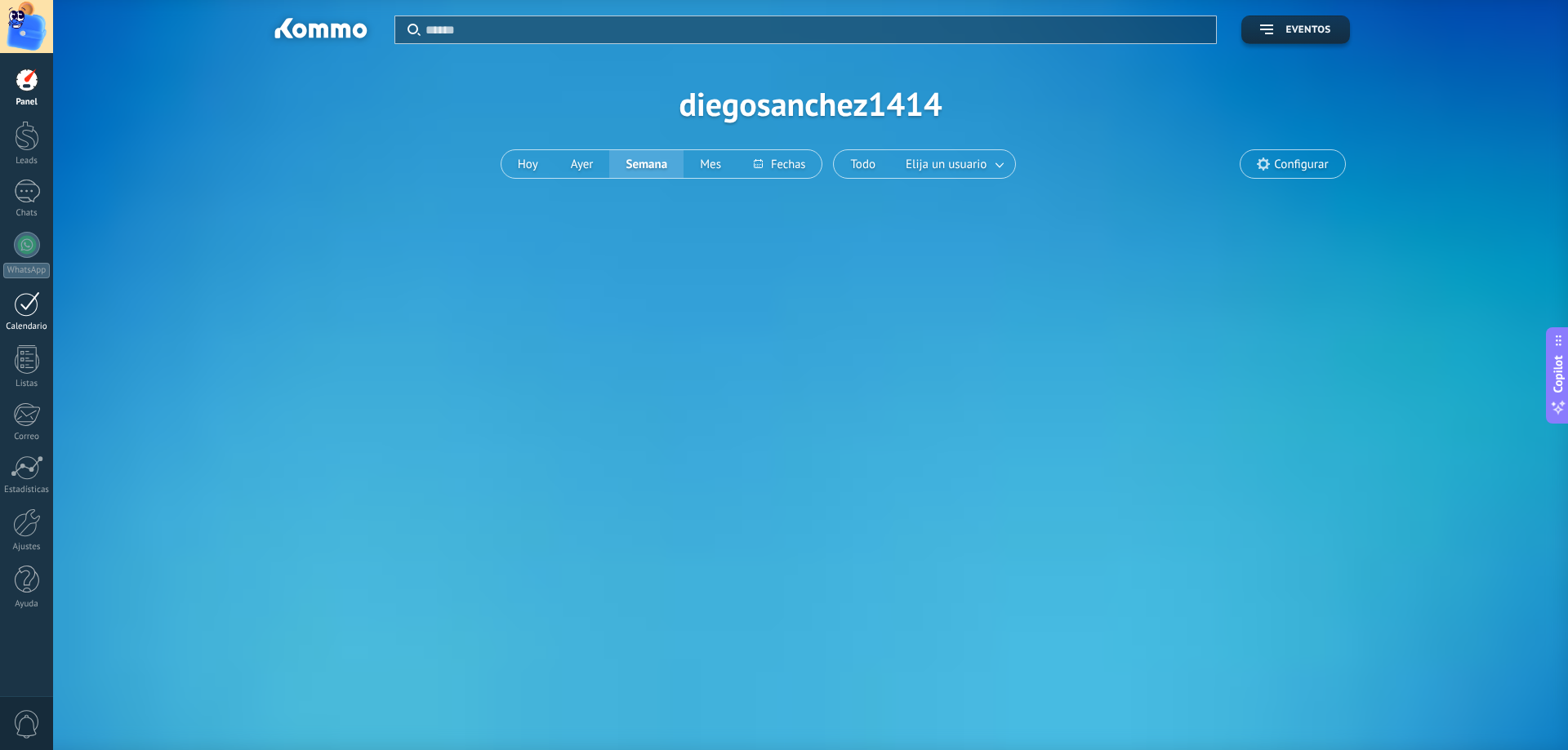
click at [12, 318] on link "Calendario" at bounding box center [26, 311] width 53 height 40
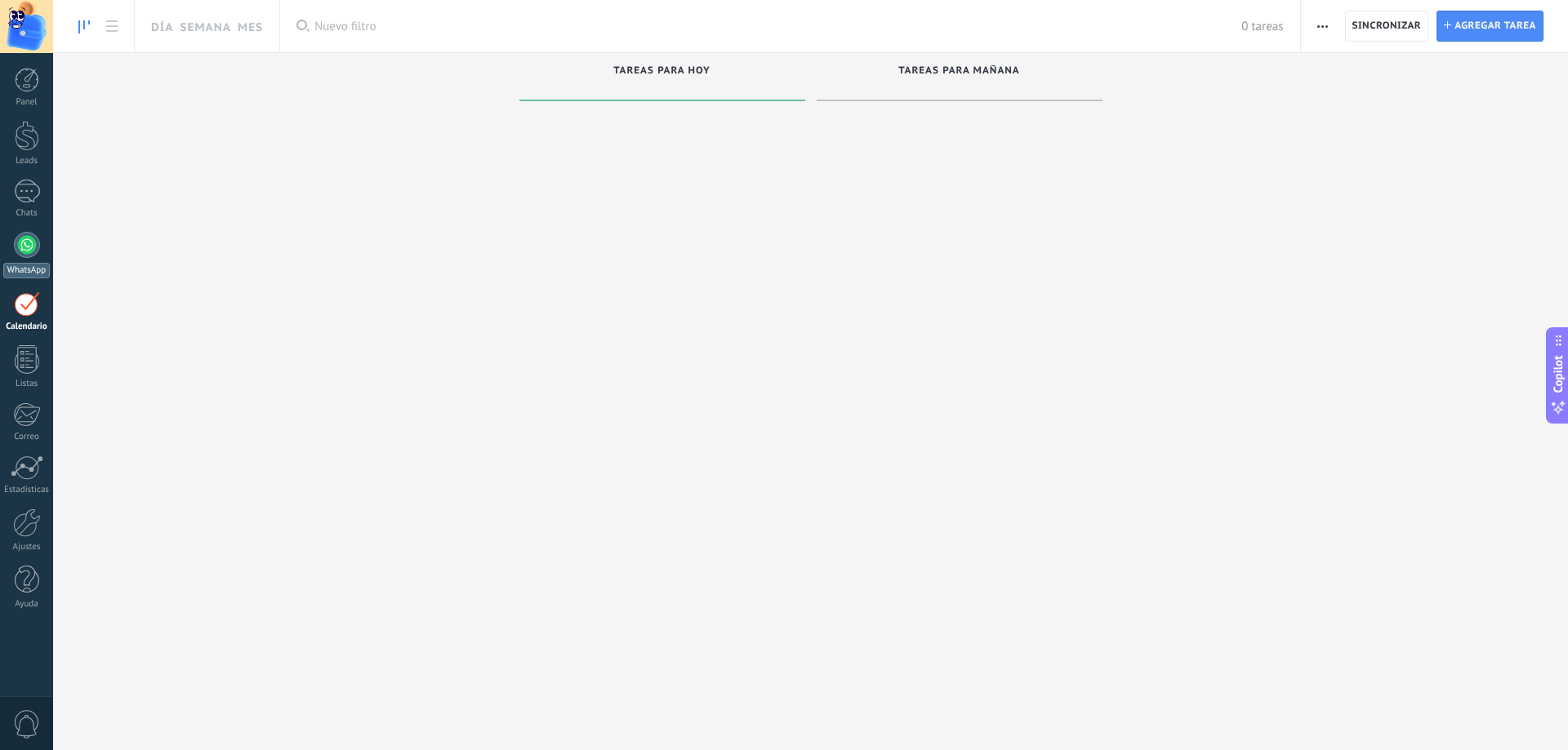
click at [21, 241] on div at bounding box center [26, 244] width 26 height 26
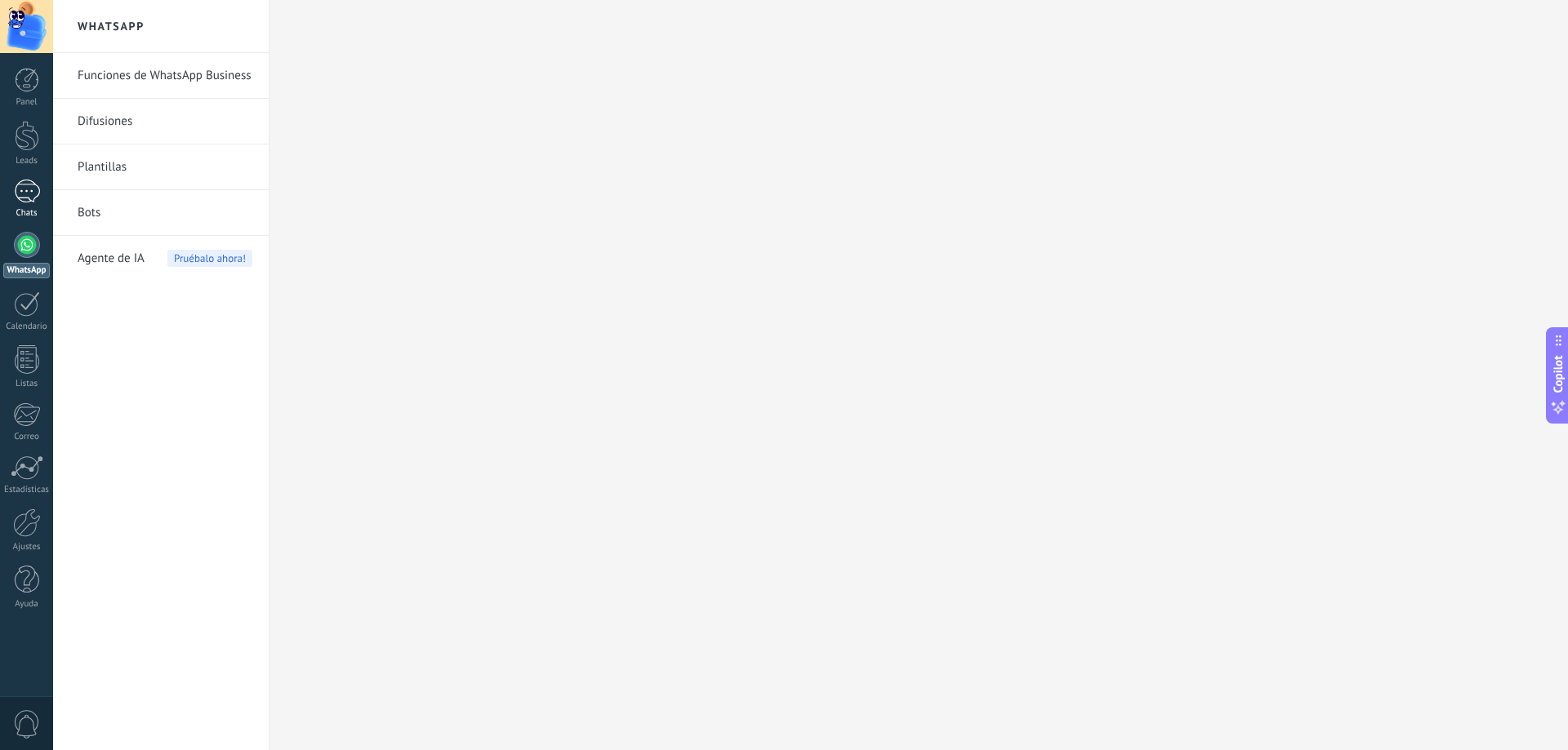
click at [27, 192] on div "1" at bounding box center [26, 191] width 26 height 23
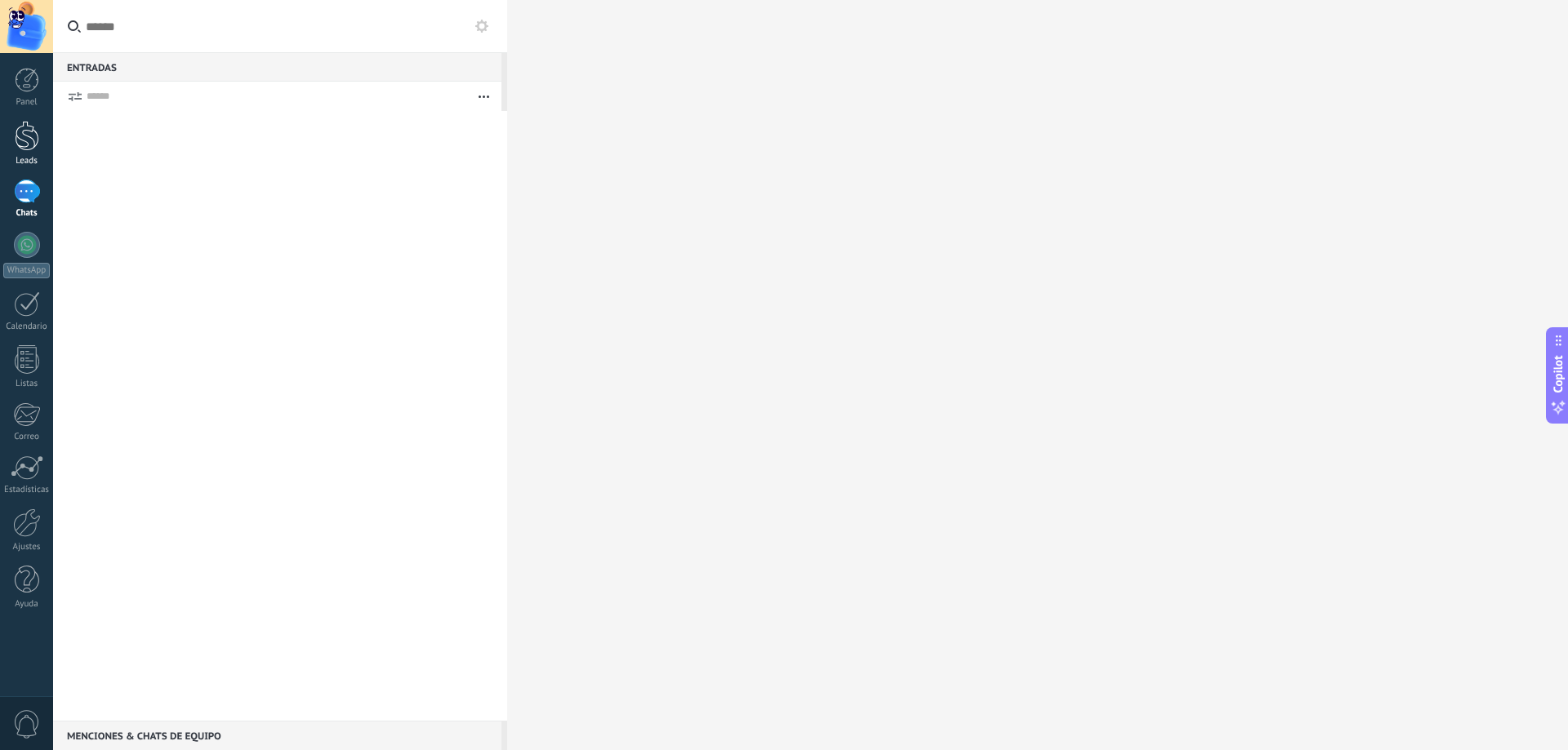
click at [22, 160] on div "Leads" at bounding box center [27, 162] width 48 height 11
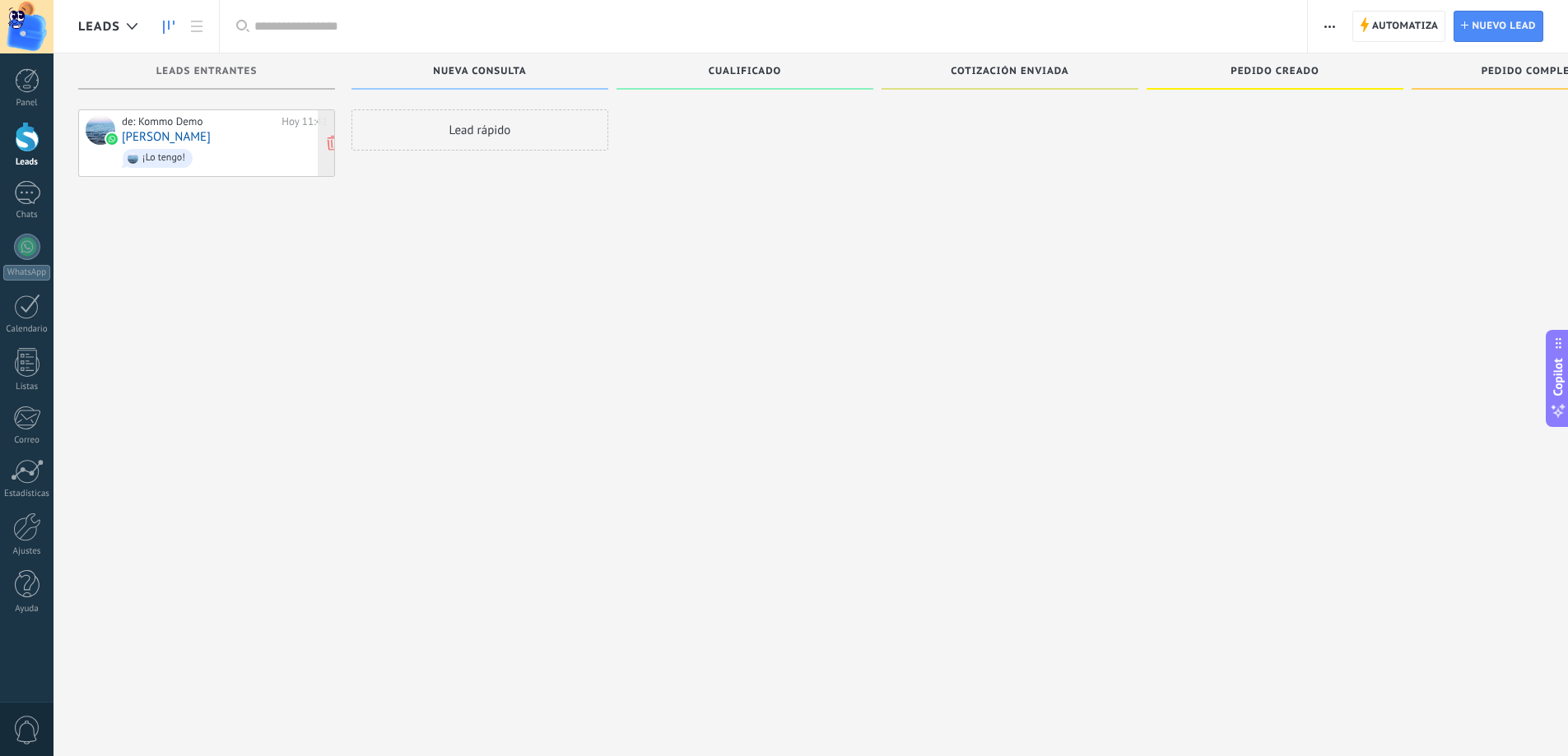
click at [206, 146] on span "¡Lo tengo!" at bounding box center [225, 158] width 206 height 25
click at [166, 139] on link "[PERSON_NAME]" at bounding box center [167, 137] width 89 height 14
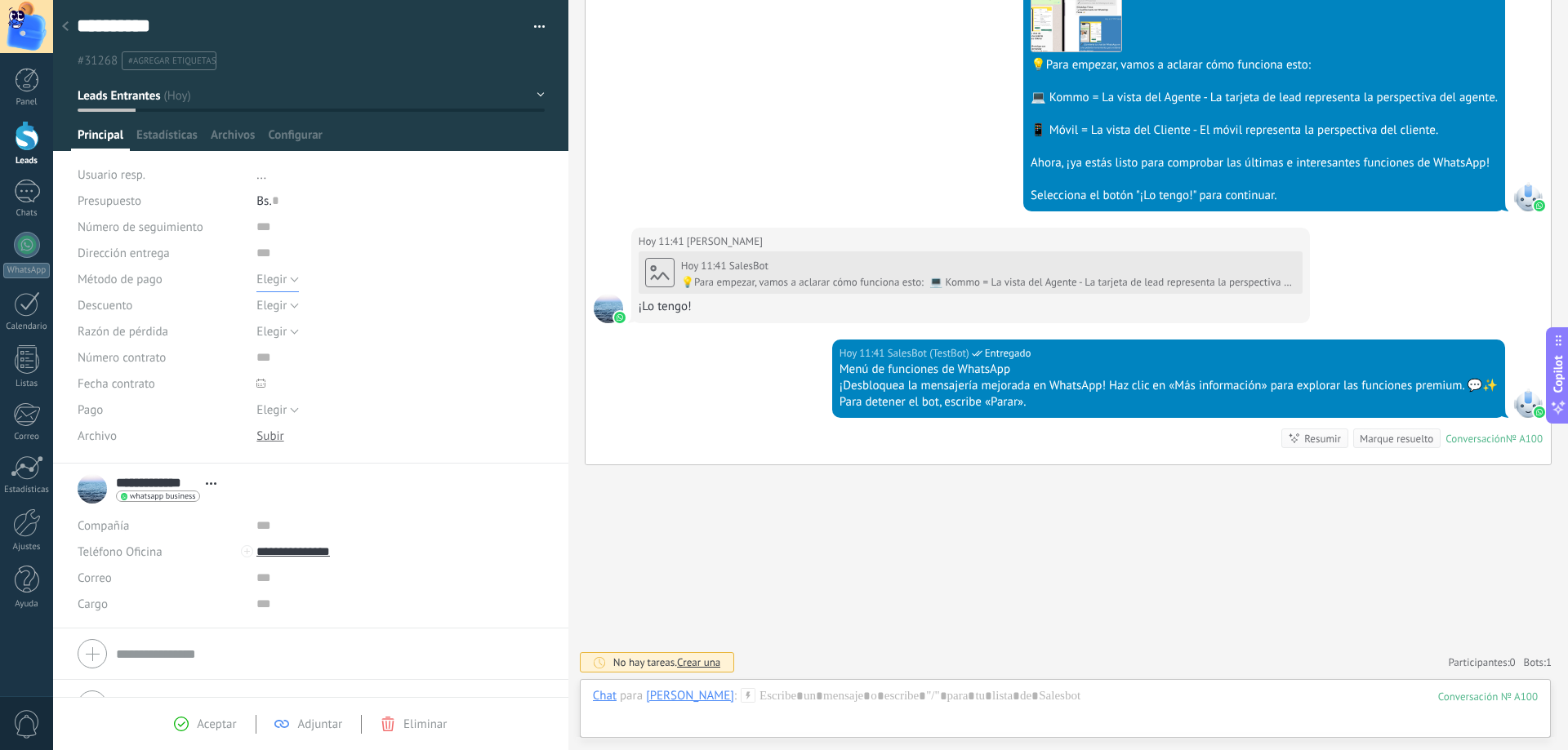
click at [282, 283] on span "Elegir" at bounding box center [271, 279] width 31 height 15
click at [302, 264] on input "text" at bounding box center [378, 252] width 244 height 26
click at [284, 198] on div "Bs. 0" at bounding box center [400, 200] width 288 height 26
click at [285, 174] on li "..." at bounding box center [400, 174] width 288 height 26
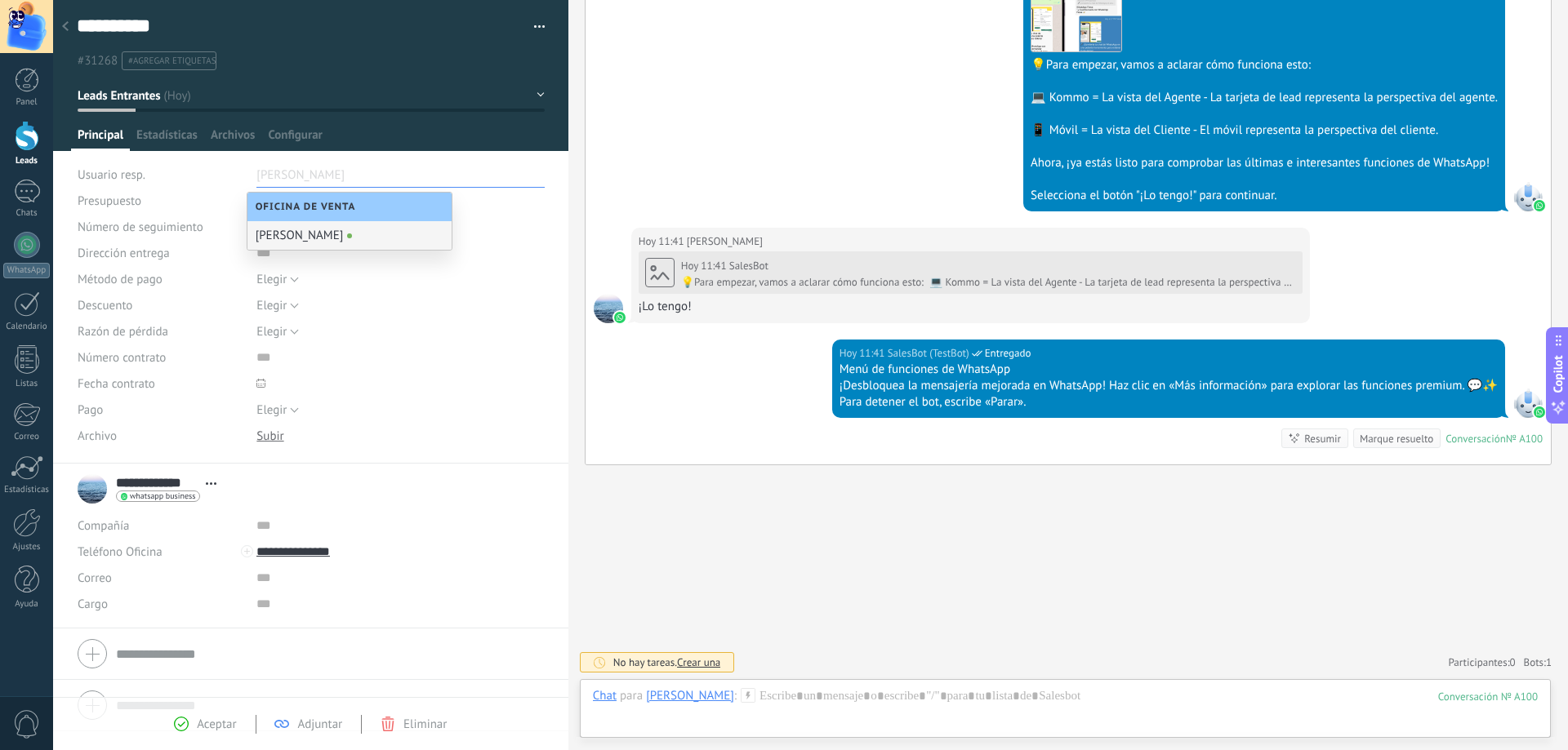
click at [202, 216] on div "Número de seguimiento" at bounding box center [160, 226] width 166 height 26
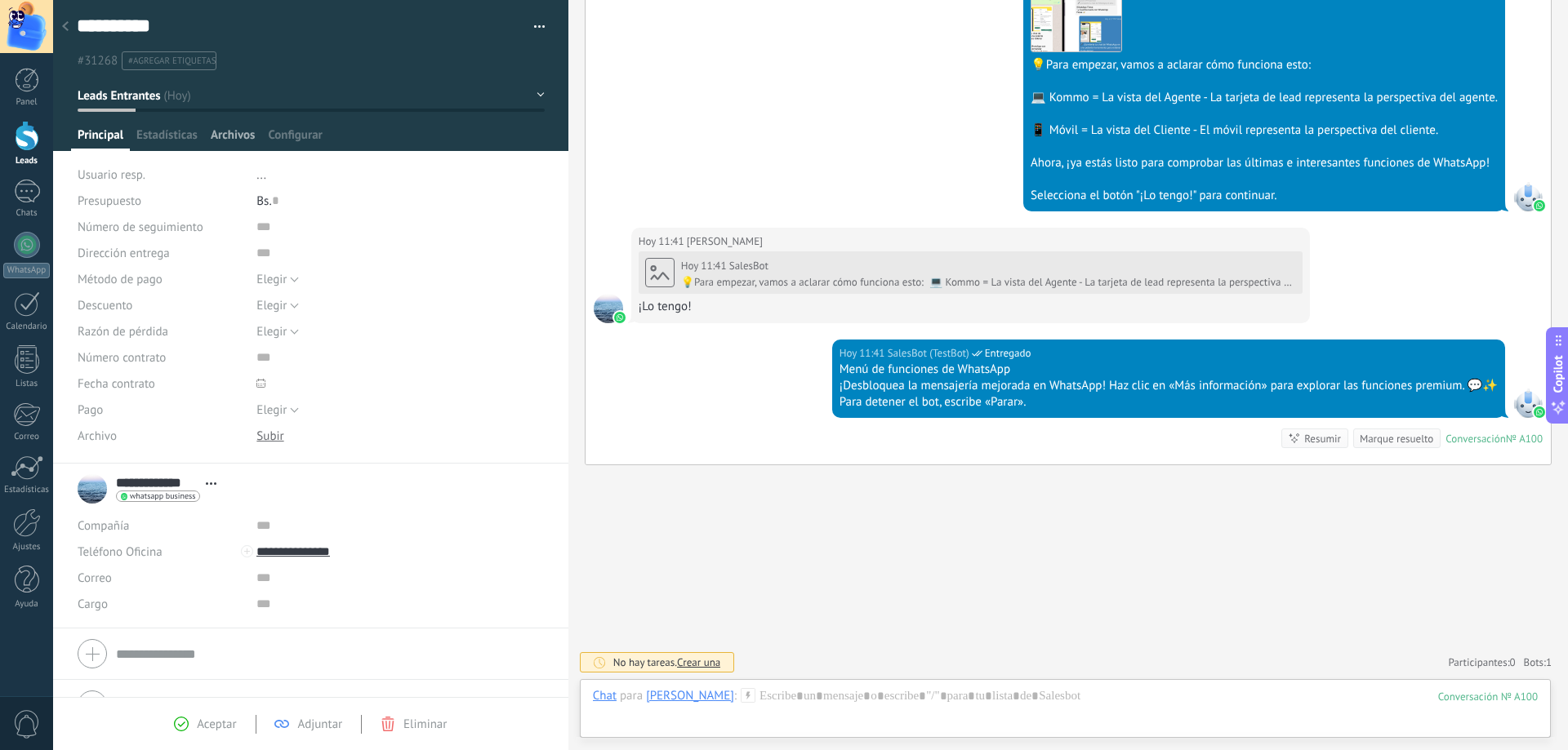
drag, startPoint x: 160, startPoint y: 139, endPoint x: 215, endPoint y: 131, distance: 55.6
click at [160, 137] on span "Estadísticas" at bounding box center [167, 139] width 61 height 23
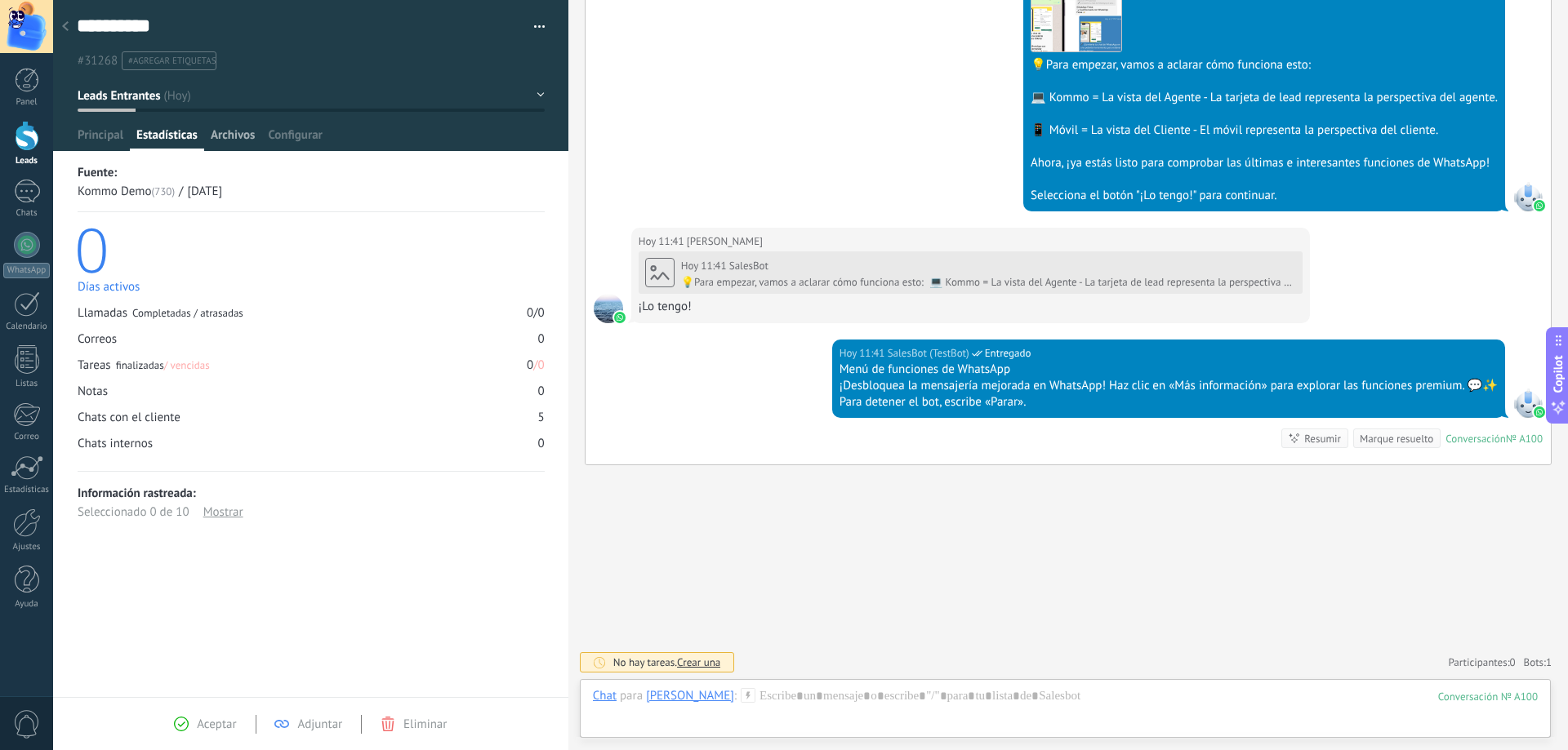
click at [237, 137] on span "Archivos" at bounding box center [232, 139] width 44 height 23
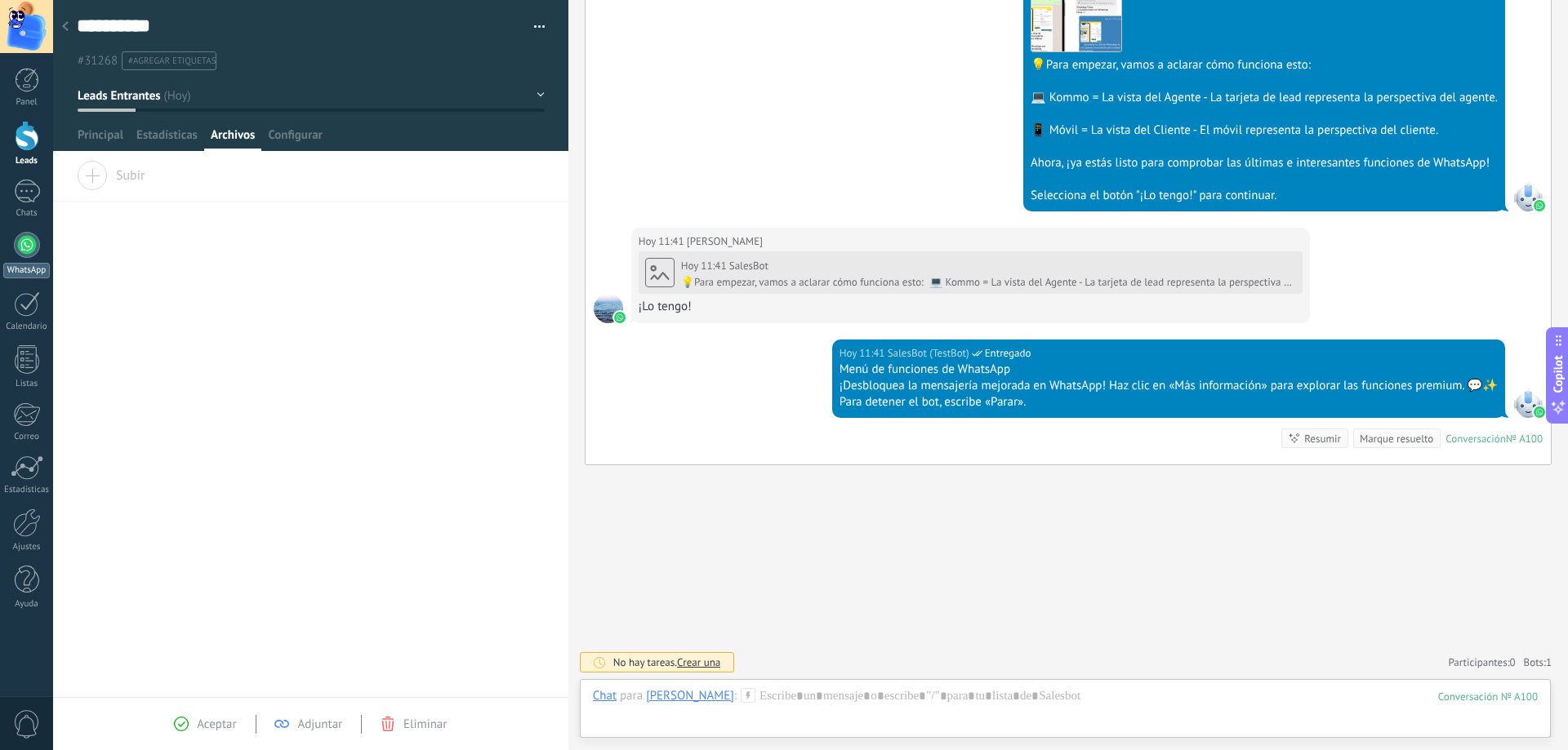
click at [31, 243] on div at bounding box center [26, 244] width 26 height 26
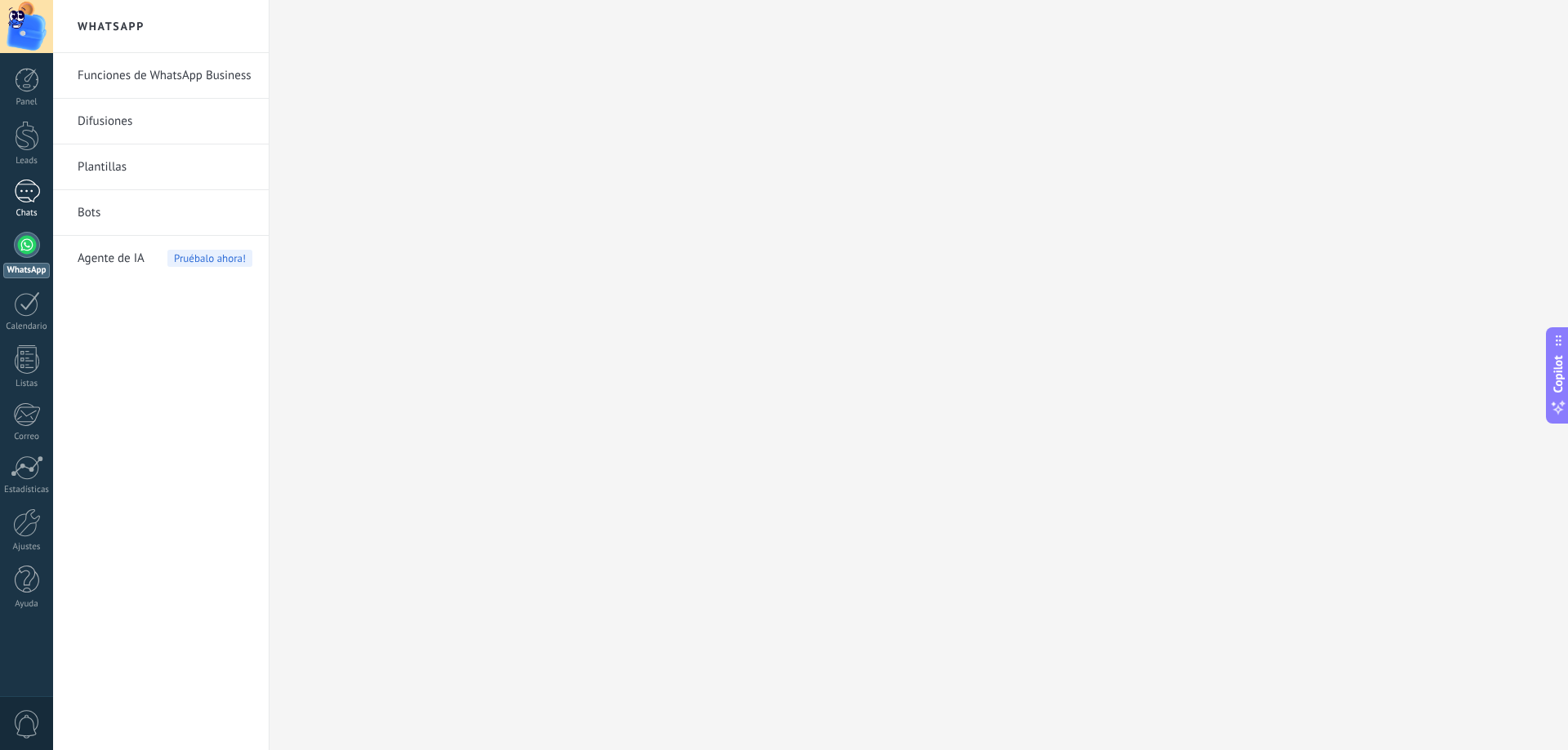
click at [14, 193] on div "1" at bounding box center [26, 191] width 26 height 23
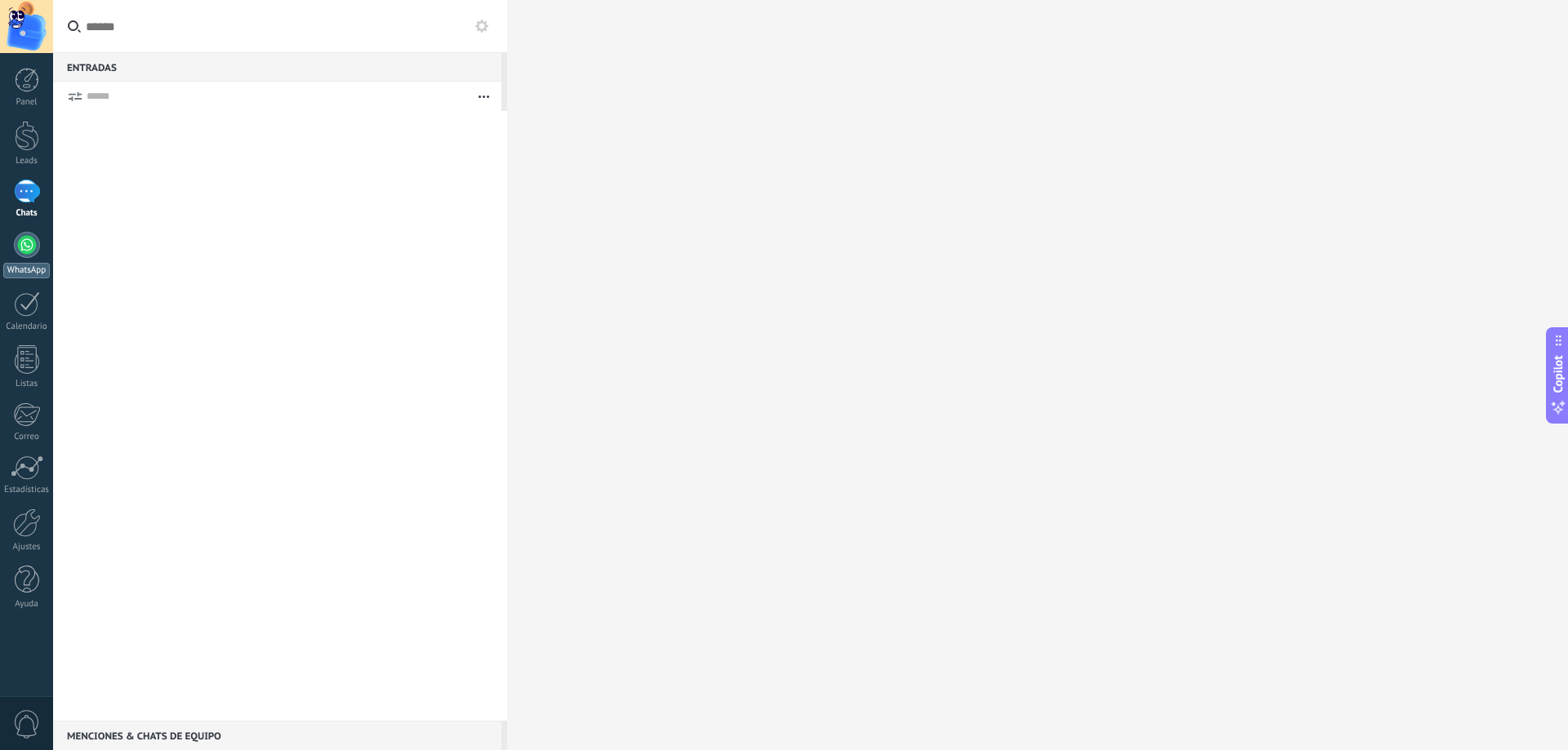
click at [12, 246] on link "WhatsApp" at bounding box center [26, 255] width 53 height 47
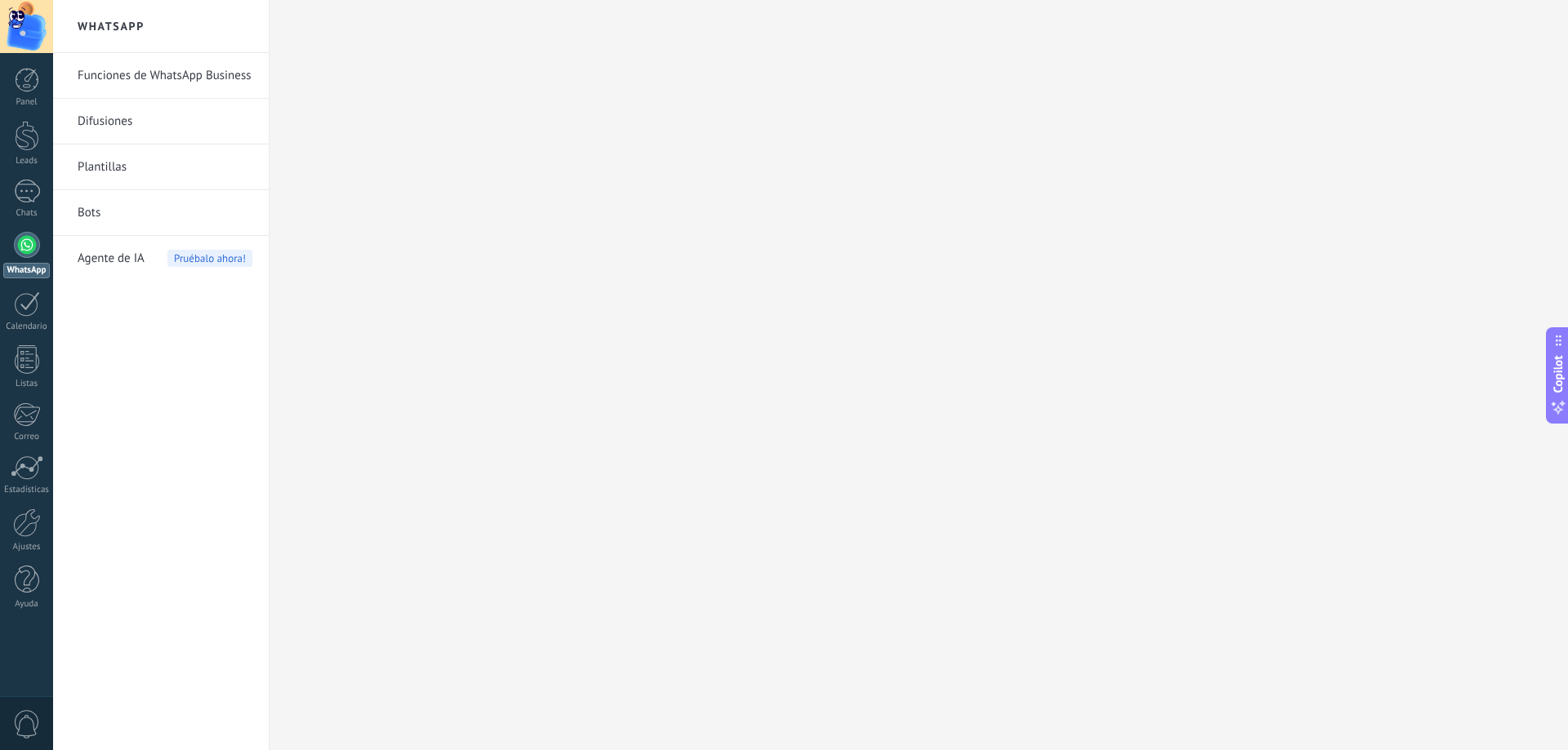
click at [142, 259] on span "Agente de IA" at bounding box center [111, 259] width 67 height 46
click at [181, 258] on span "Pruébalo ahora!" at bounding box center [209, 258] width 85 height 17
click at [193, 263] on span "Pruébalo ahora!" at bounding box center [209, 258] width 85 height 17
click at [116, 255] on span "Agente de IA" at bounding box center [111, 259] width 67 height 46
click at [91, 225] on link "Bots" at bounding box center [164, 213] width 174 height 46
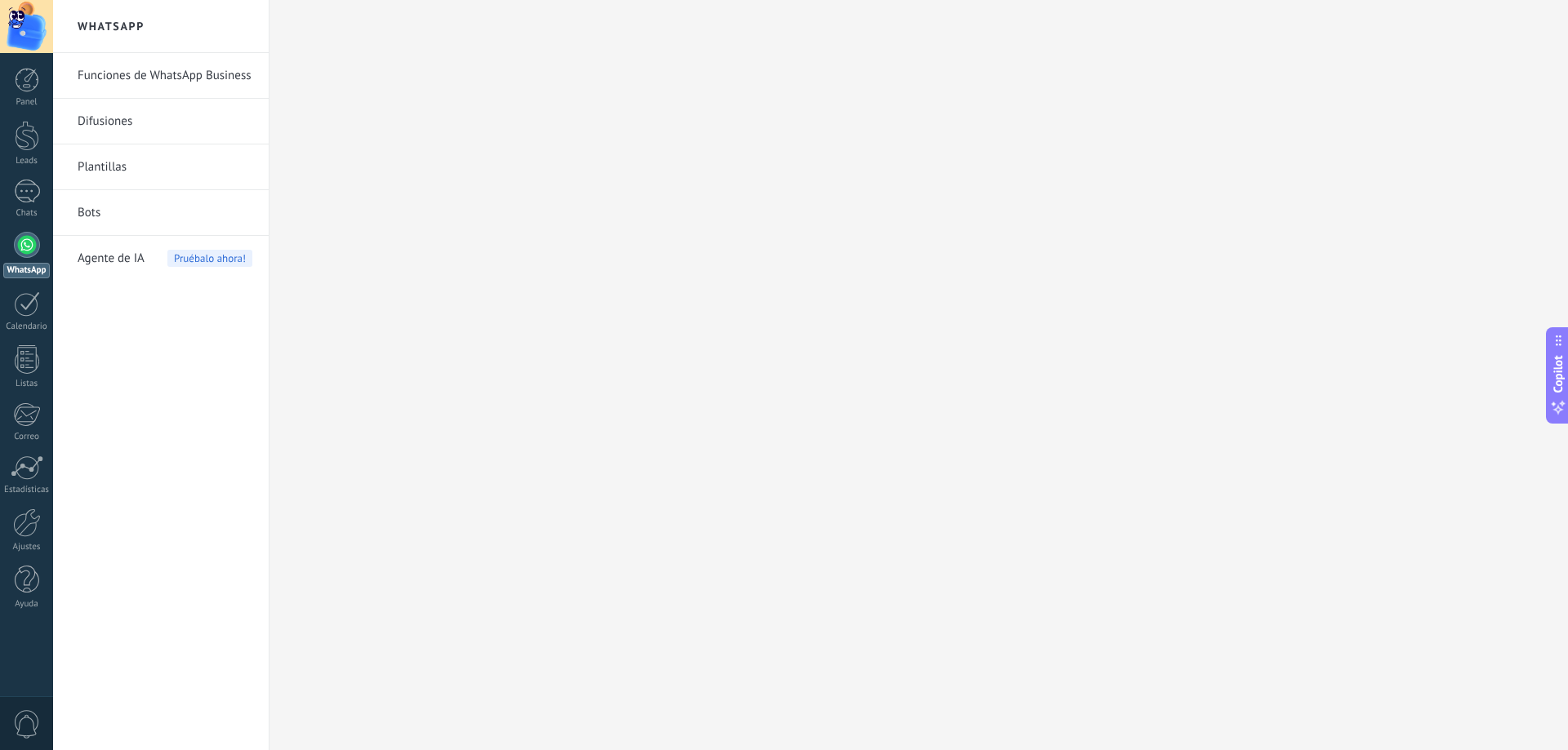
click at [92, 164] on link "Plantillas" at bounding box center [164, 167] width 174 height 46
click at [102, 118] on link "Difusiones" at bounding box center [164, 121] width 174 height 46
click at [128, 76] on link "Funciones de WhatsApp Business" at bounding box center [164, 75] width 174 height 46
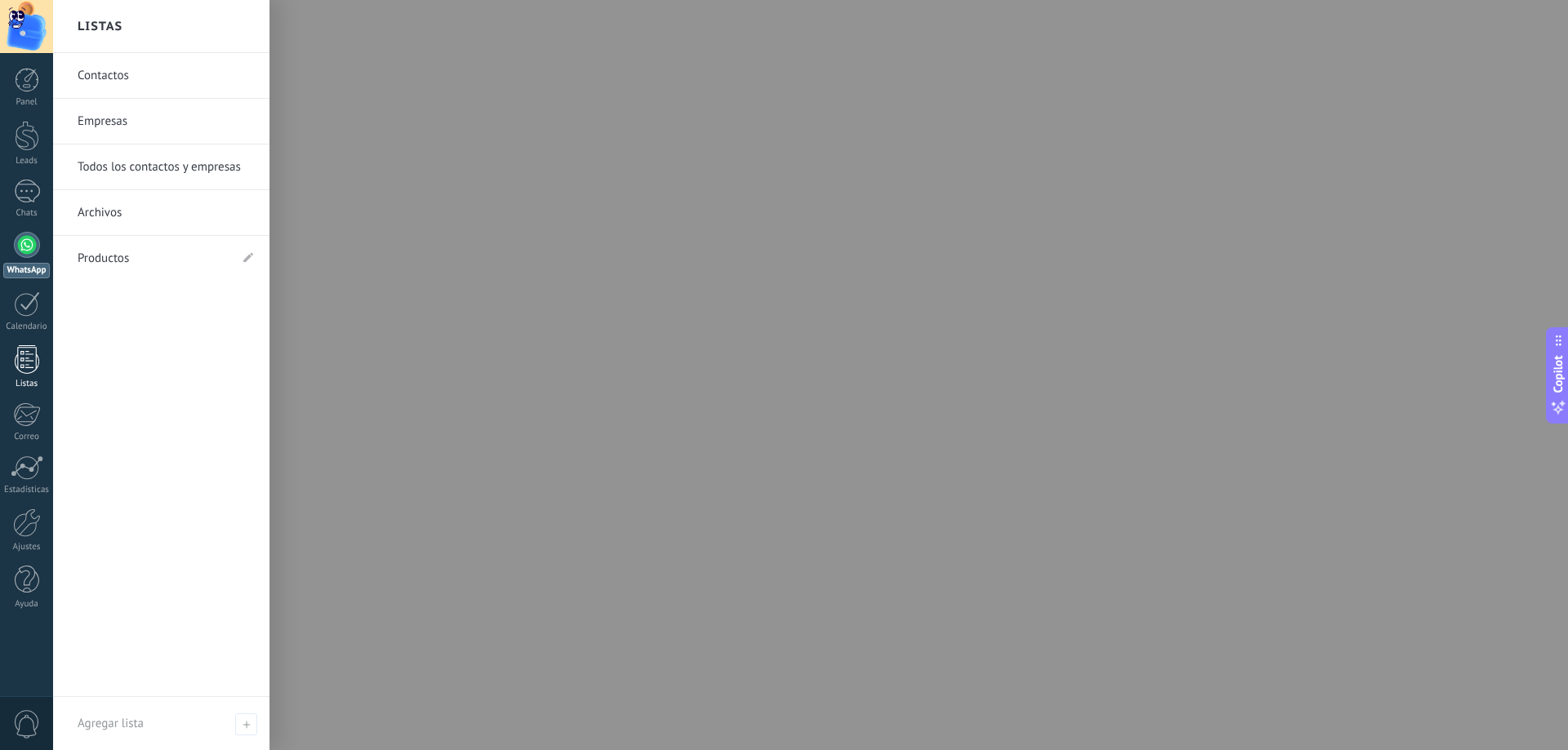
click at [3, 355] on link "Listas" at bounding box center [26, 366] width 53 height 44
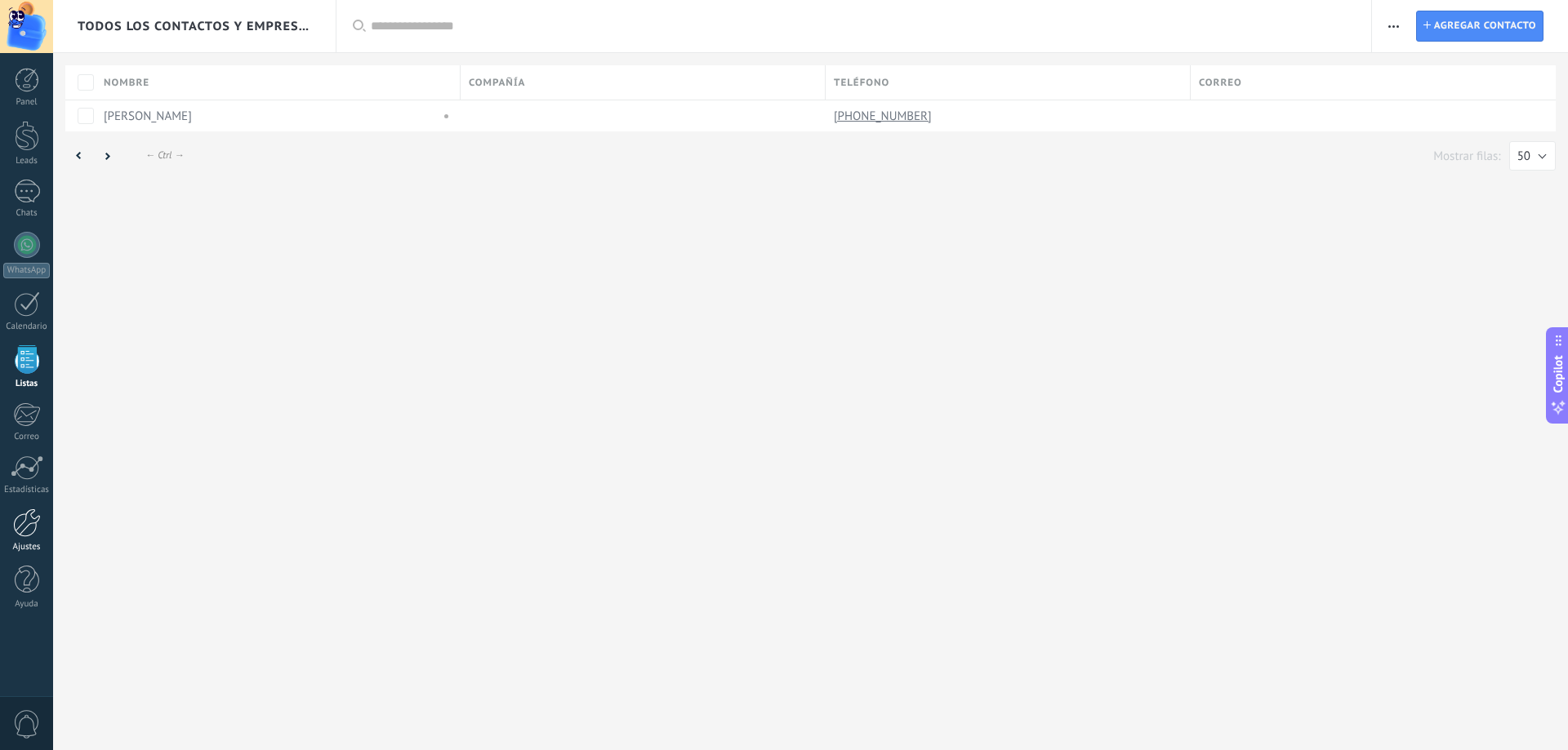
click at [5, 525] on link "Ajustes" at bounding box center [26, 530] width 53 height 44
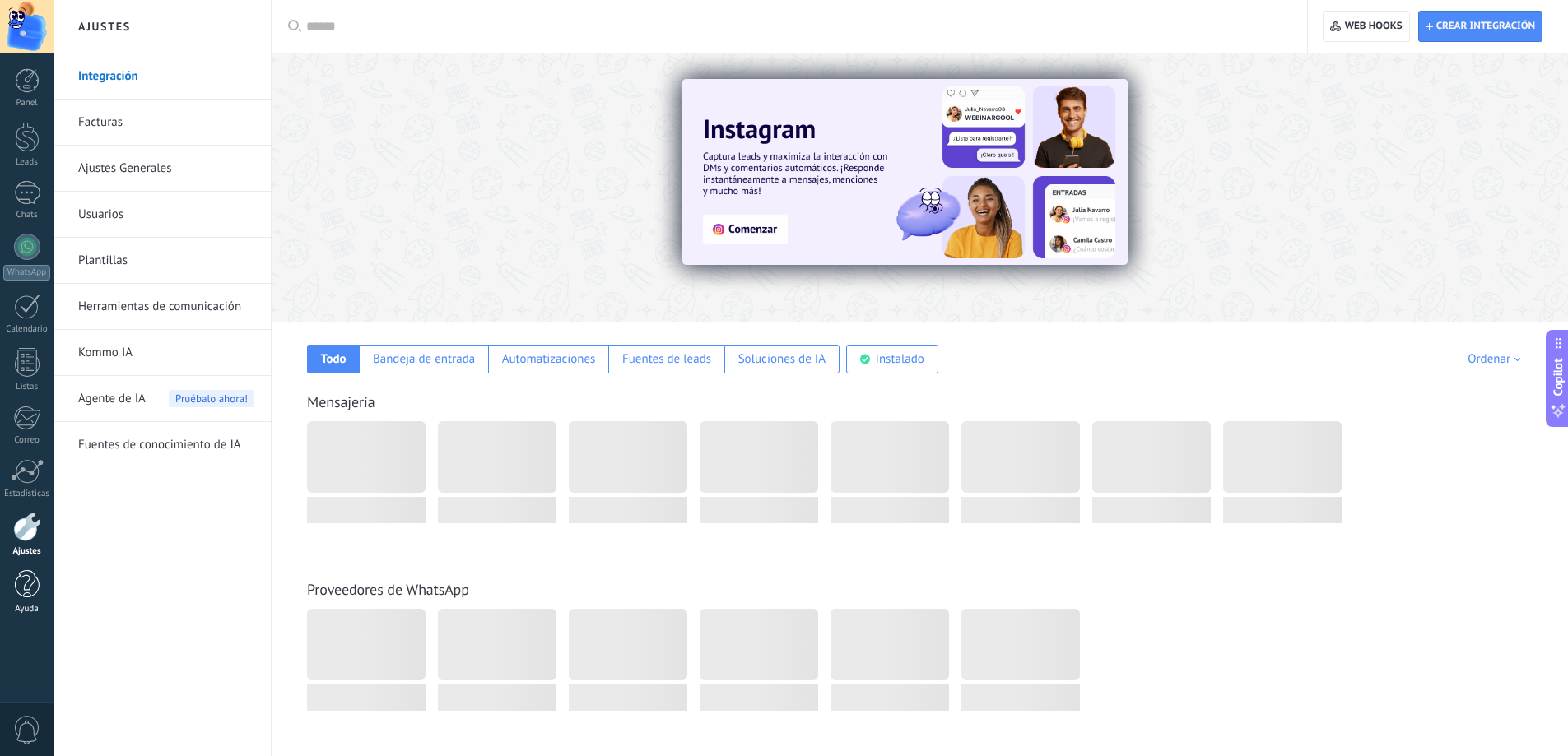
click at [17, 589] on div at bounding box center [26, 585] width 24 height 29
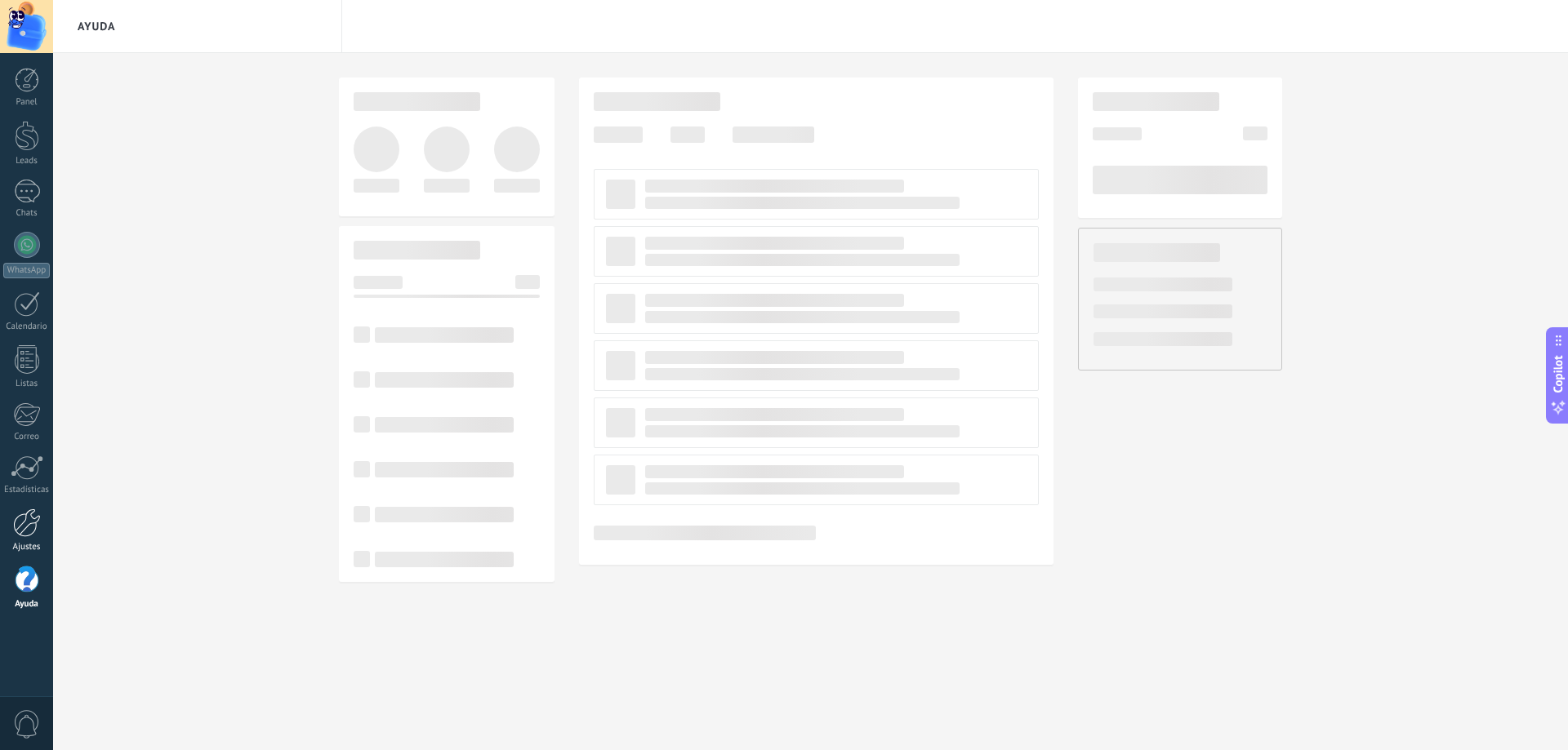
click at [28, 536] on div at bounding box center [27, 523] width 28 height 29
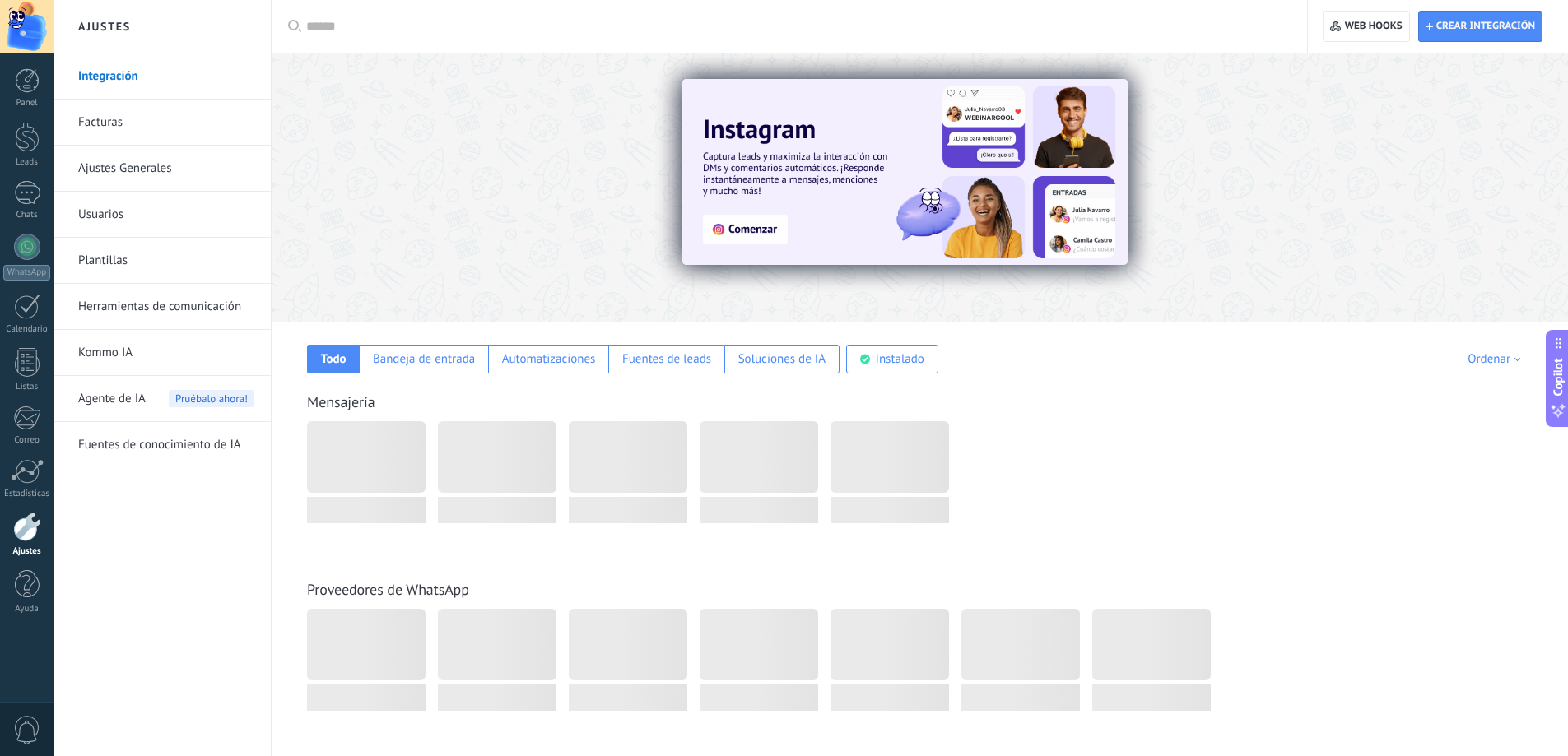
click at [130, 359] on link "Kommo IA" at bounding box center [166, 352] width 176 height 46
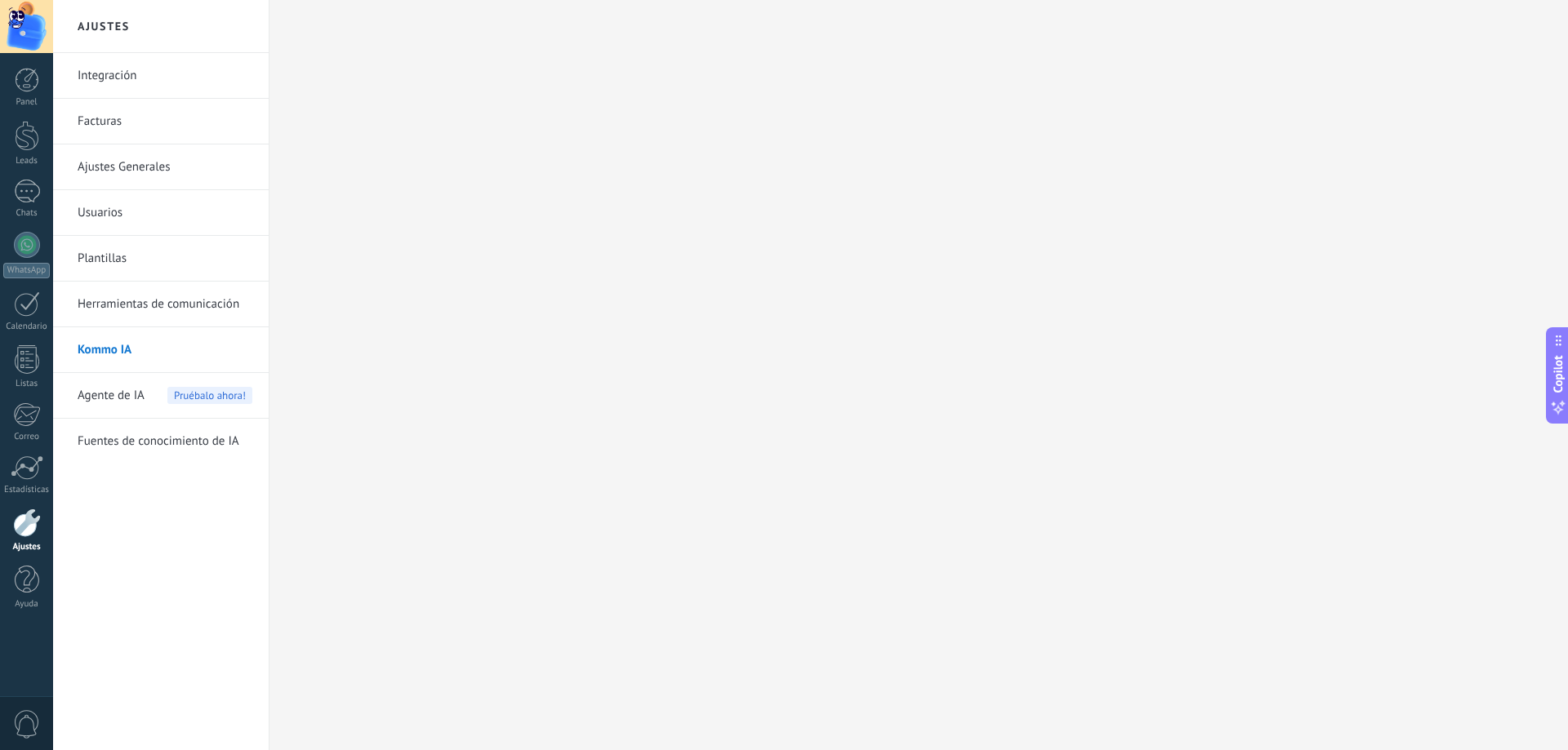
click at [135, 84] on link "Integración" at bounding box center [164, 75] width 174 height 46
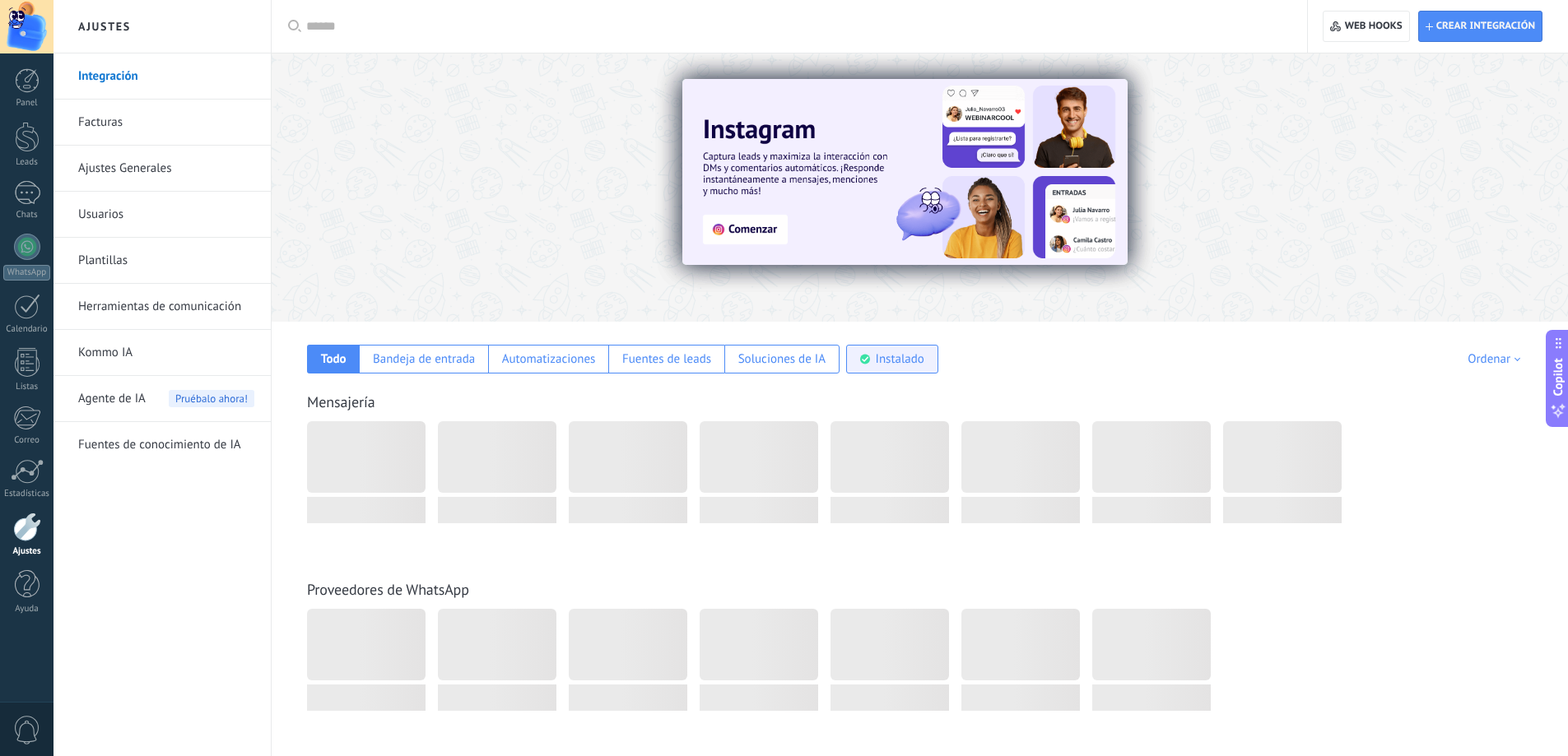
click at [926, 359] on div "Instalado" at bounding box center [892, 359] width 92 height 29
click at [908, 358] on div "Instalado" at bounding box center [900, 359] width 49 height 15
click at [17, 526] on div at bounding box center [27, 527] width 28 height 29
click at [21, 474] on div at bounding box center [27, 471] width 33 height 24
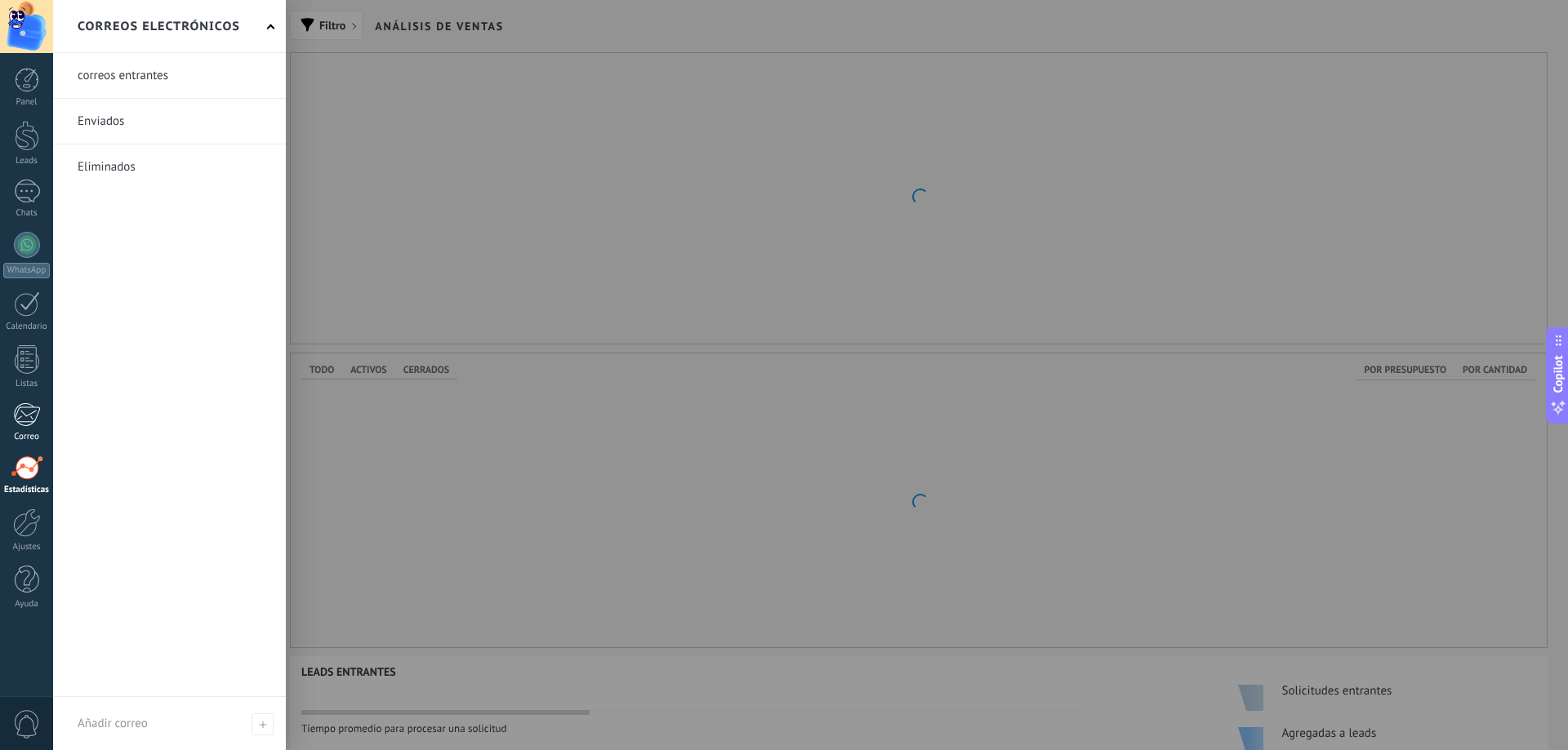
click at [24, 423] on div at bounding box center [27, 414] width 27 height 24
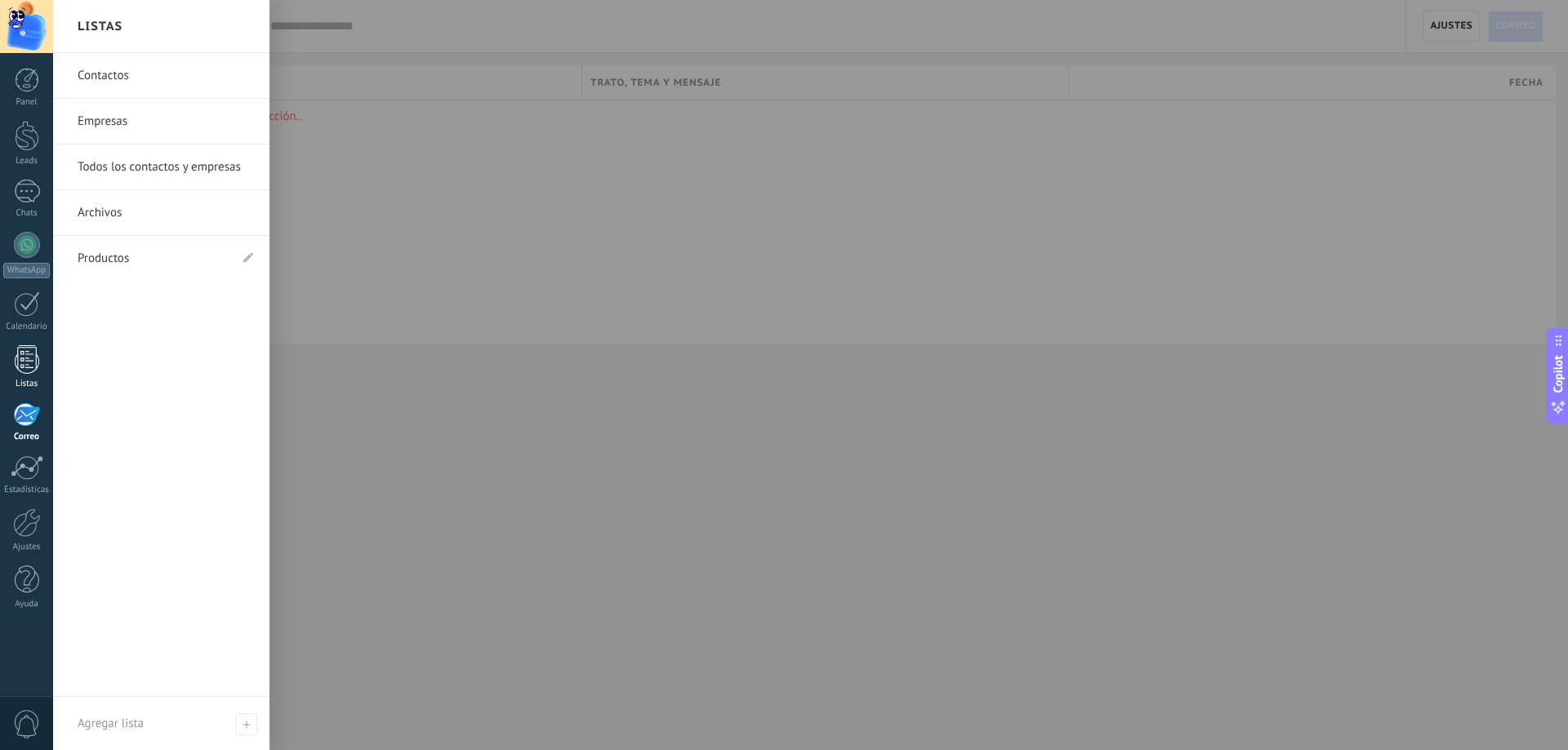
click at [29, 351] on div at bounding box center [26, 359] width 24 height 29
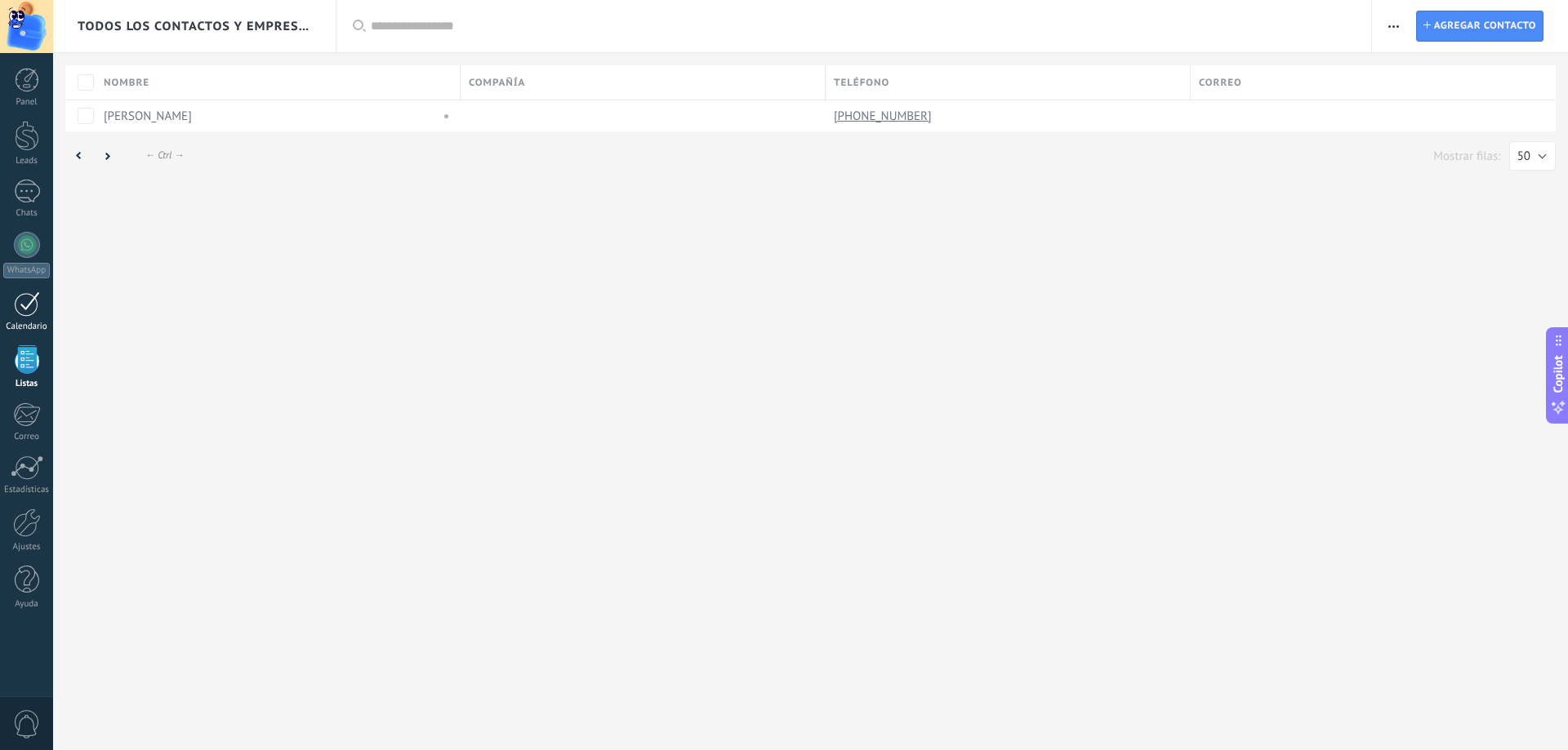
click at [26, 303] on div at bounding box center [26, 304] width 26 height 25
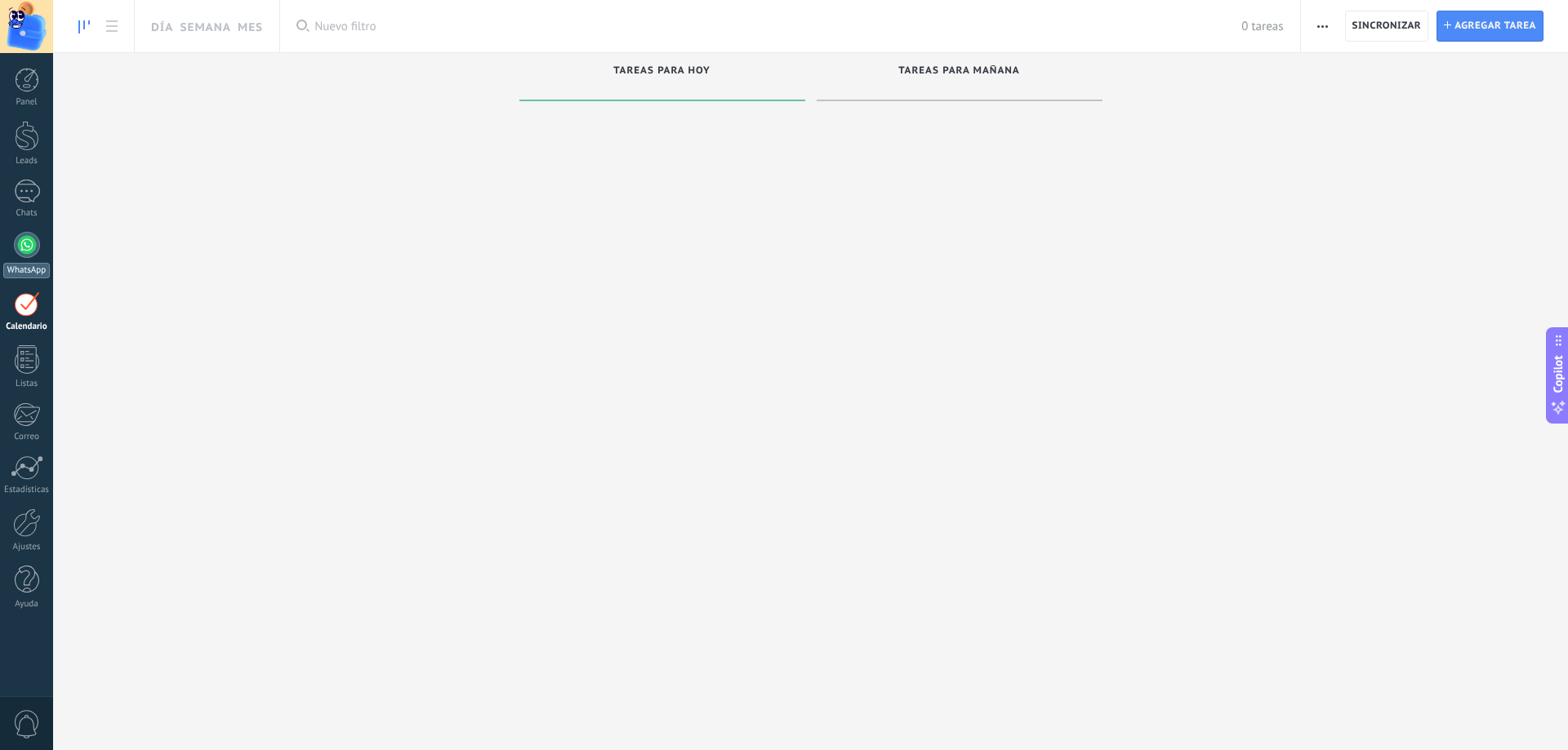
click at [22, 237] on div at bounding box center [26, 244] width 26 height 26
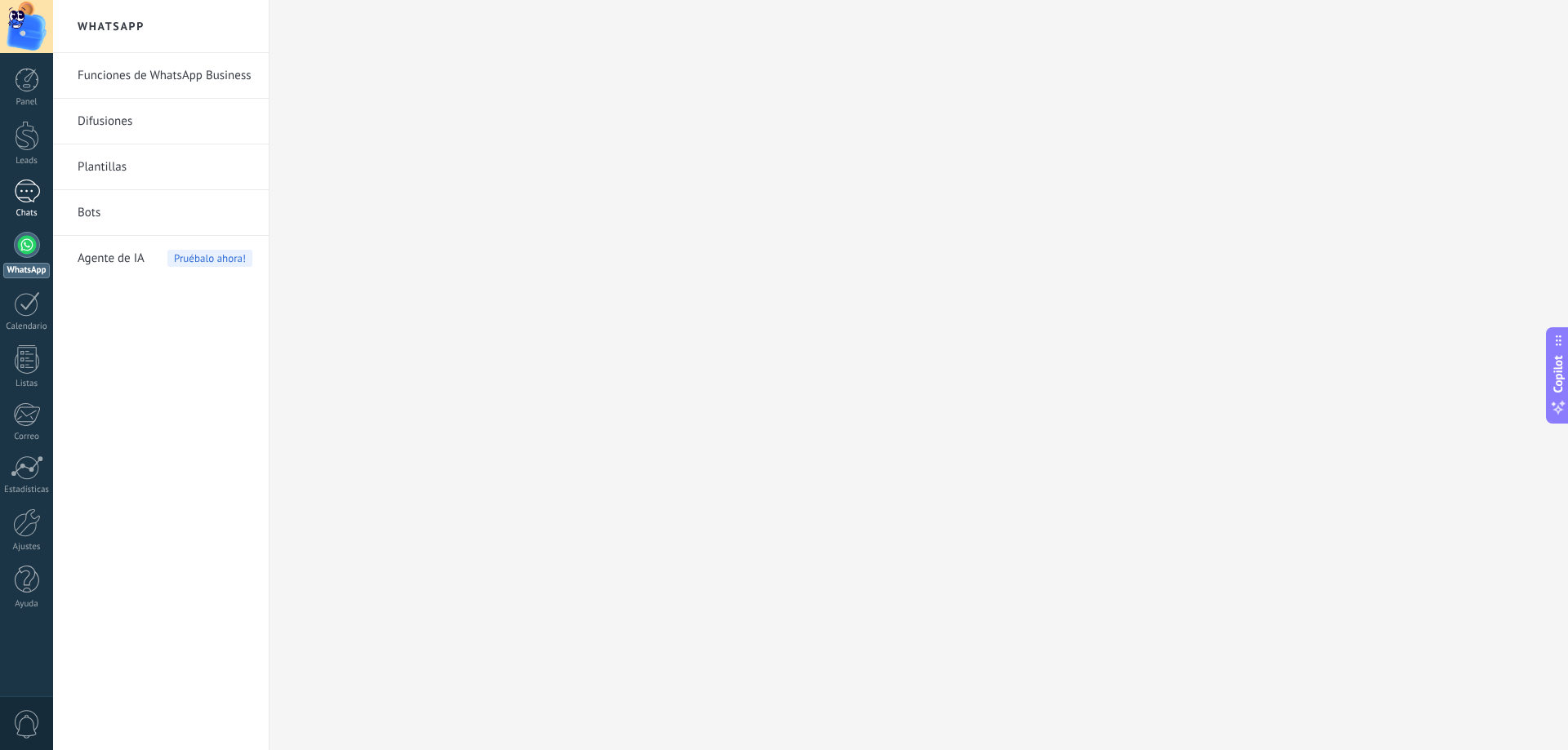
click at [42, 190] on link "1 Chats" at bounding box center [26, 199] width 53 height 40
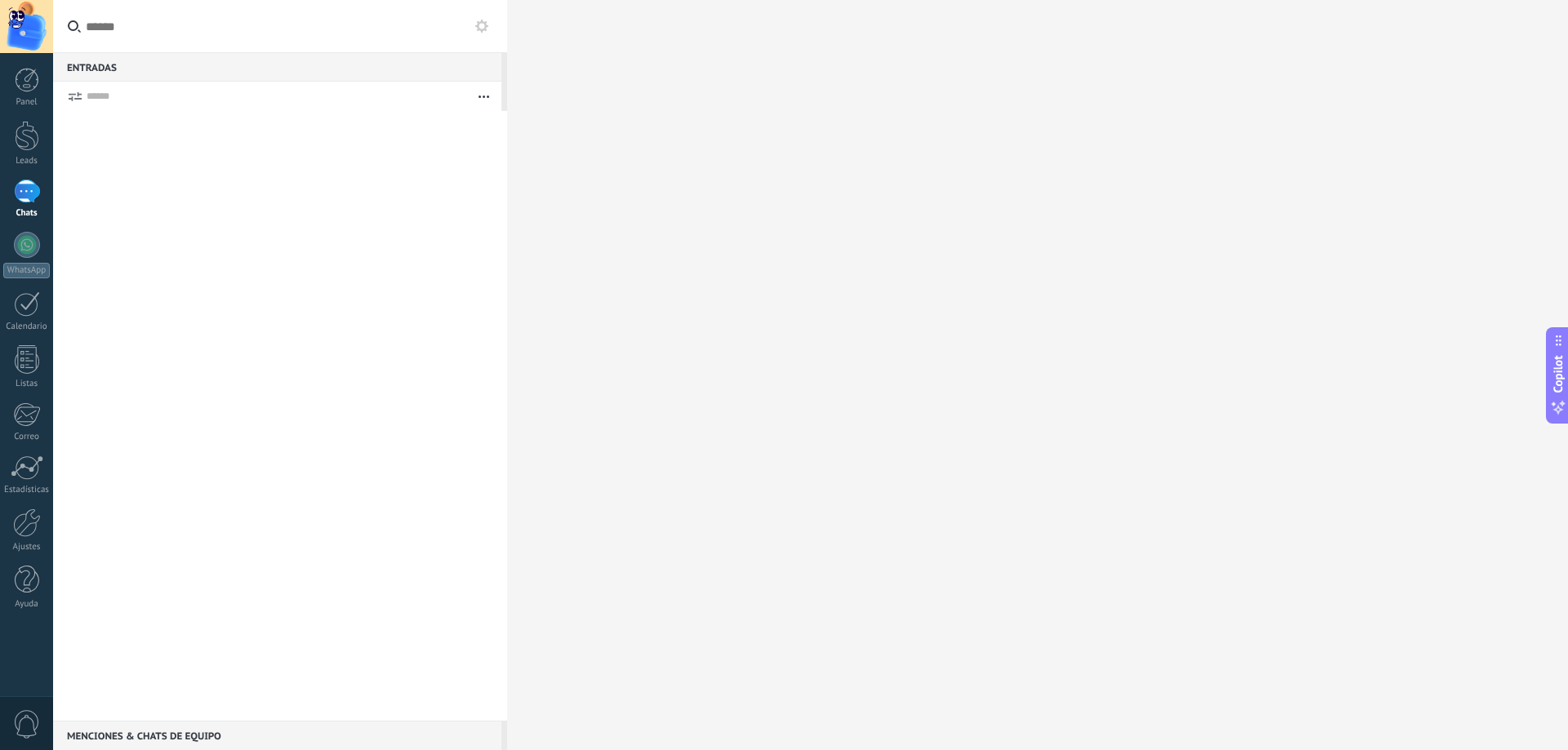
click at [480, 97] on use "button" at bounding box center [484, 96] width 11 height 3
click at [488, 26] on use at bounding box center [482, 26] width 13 height 13
click at [12, 126] on link "Leads" at bounding box center [26, 144] width 53 height 46
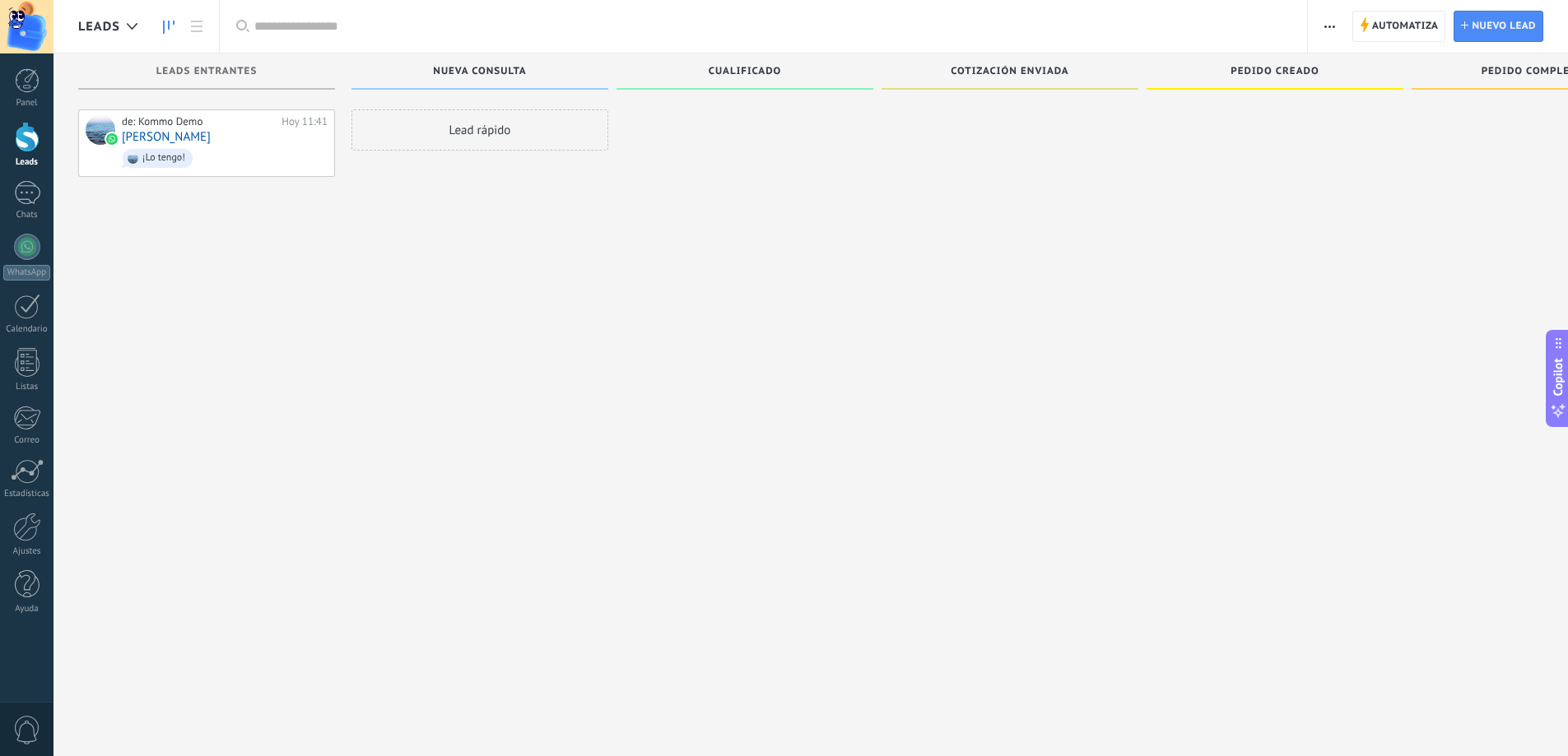
click at [1560, 403] on icon at bounding box center [1558, 410] width 17 height 17
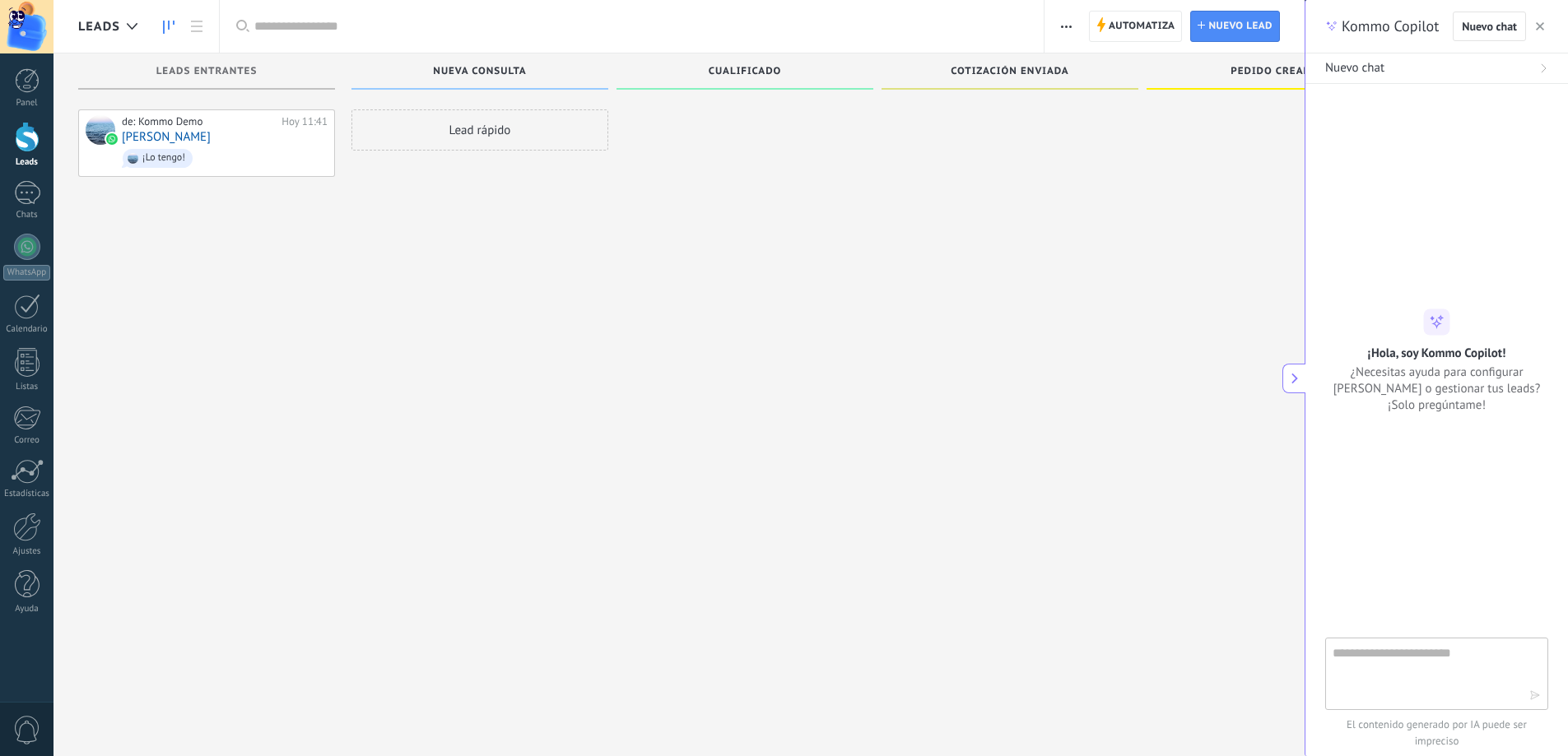
type textarea "**********"
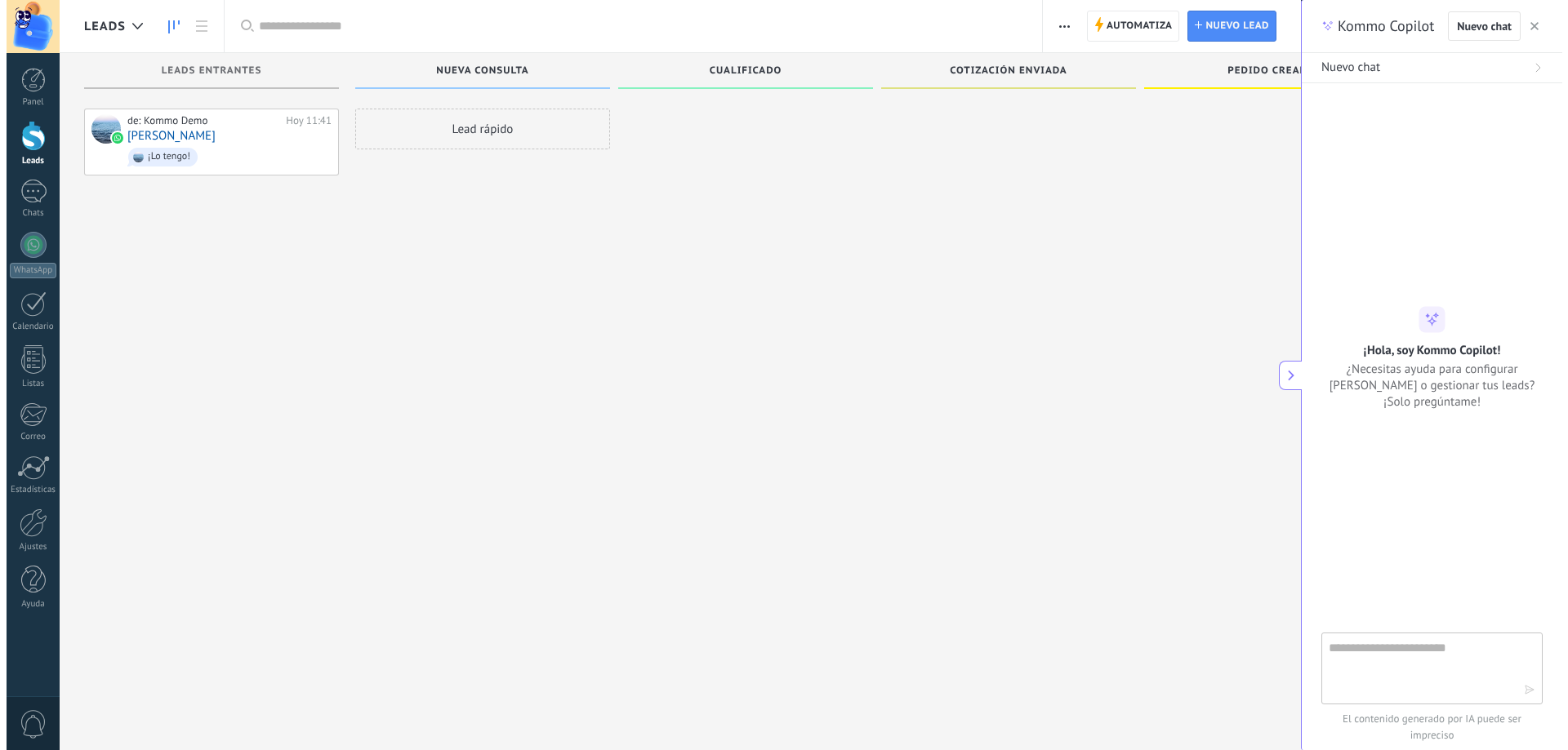
scroll to position [24, 0]
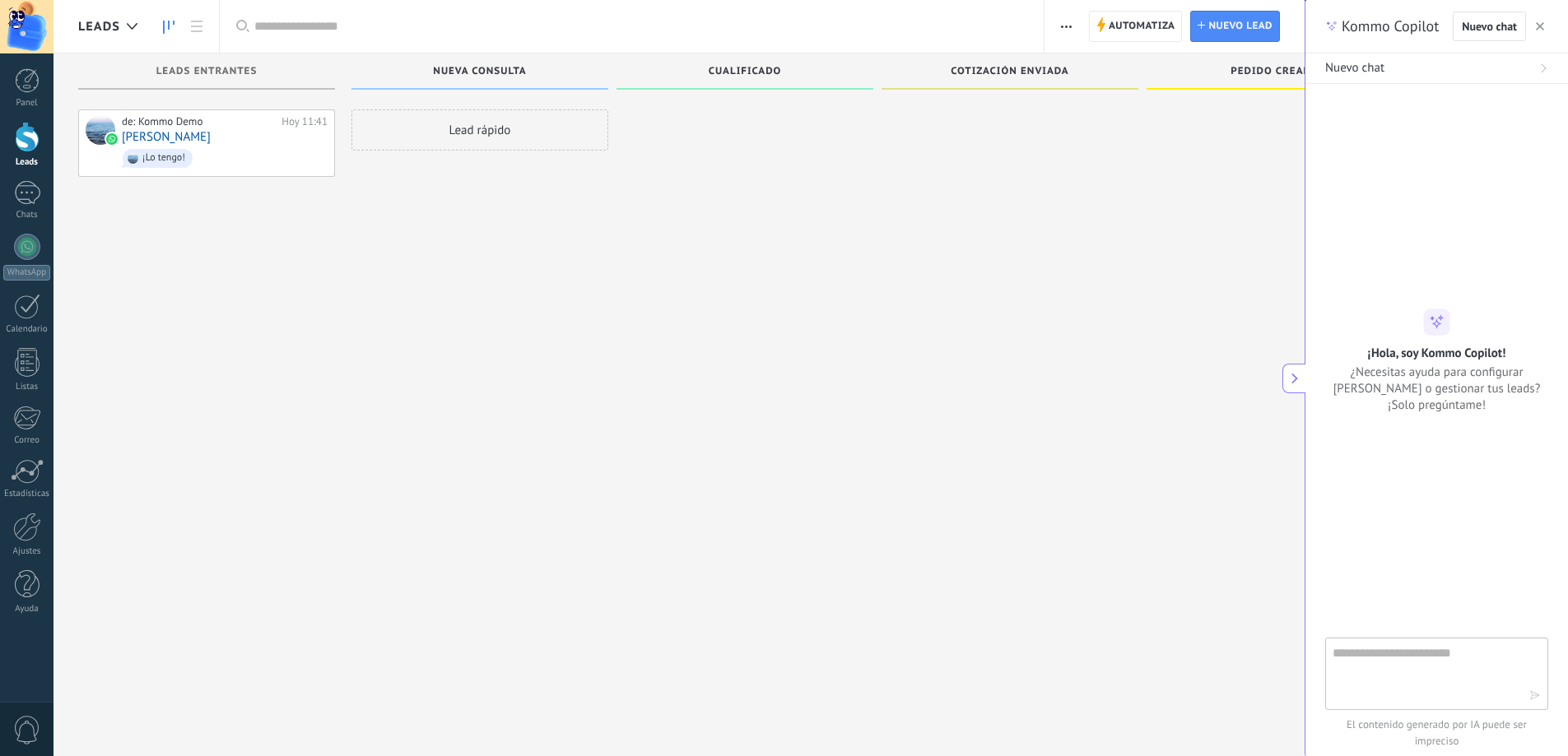
click at [1195, 348] on div at bounding box center [1275, 380] width 257 height 541
click at [1121, 39] on span "Automatiza" at bounding box center [1142, 26] width 67 height 30
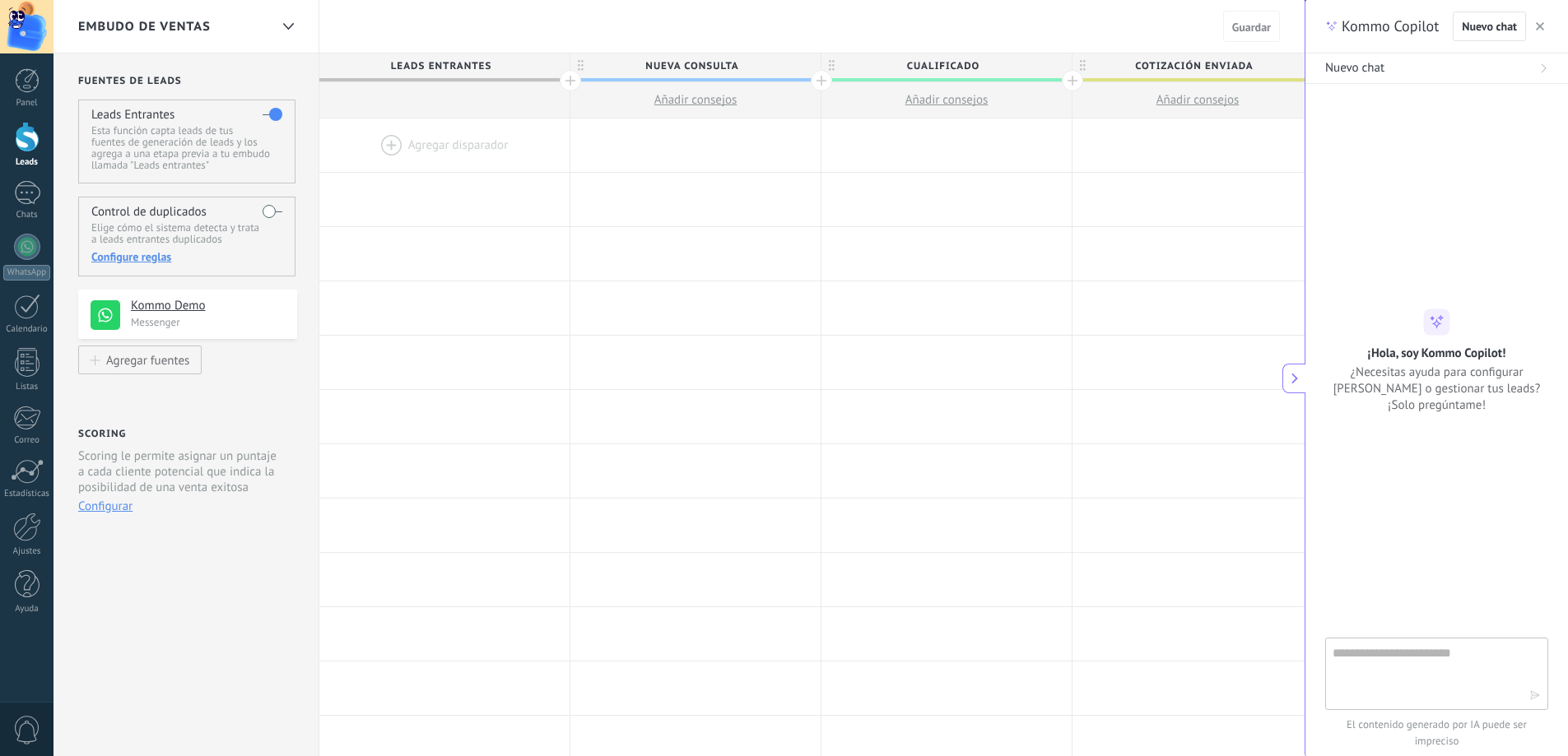
click at [158, 321] on p "Messenger" at bounding box center [209, 321] width 157 height 14
click at [158, 309] on h4 "Kommo Demo" at bounding box center [208, 306] width 154 height 16
click at [112, 330] on use at bounding box center [105, 315] width 30 height 30
click at [98, 370] on button "Agregar fuentes" at bounding box center [139, 360] width 123 height 29
click at [149, 363] on div "Agregar fuentes" at bounding box center [148, 359] width 83 height 14
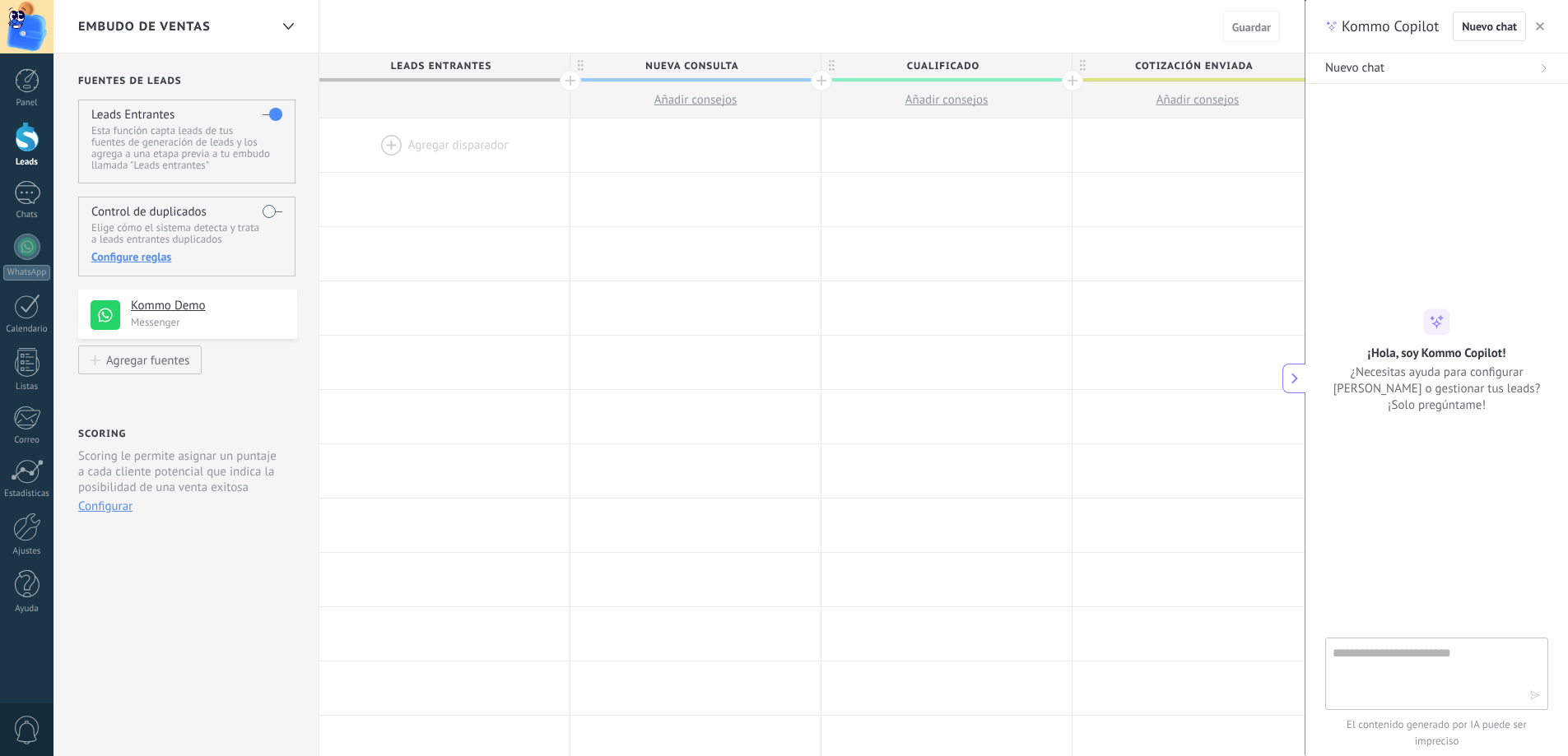
click at [100, 398] on div "Fuentes de leads Leads Entrantes Esta función capta leads de tus fuentes de gen…" at bounding box center [187, 658] width 266 height 1210
click at [141, 361] on div "Agregar fuentes" at bounding box center [148, 359] width 83 height 14
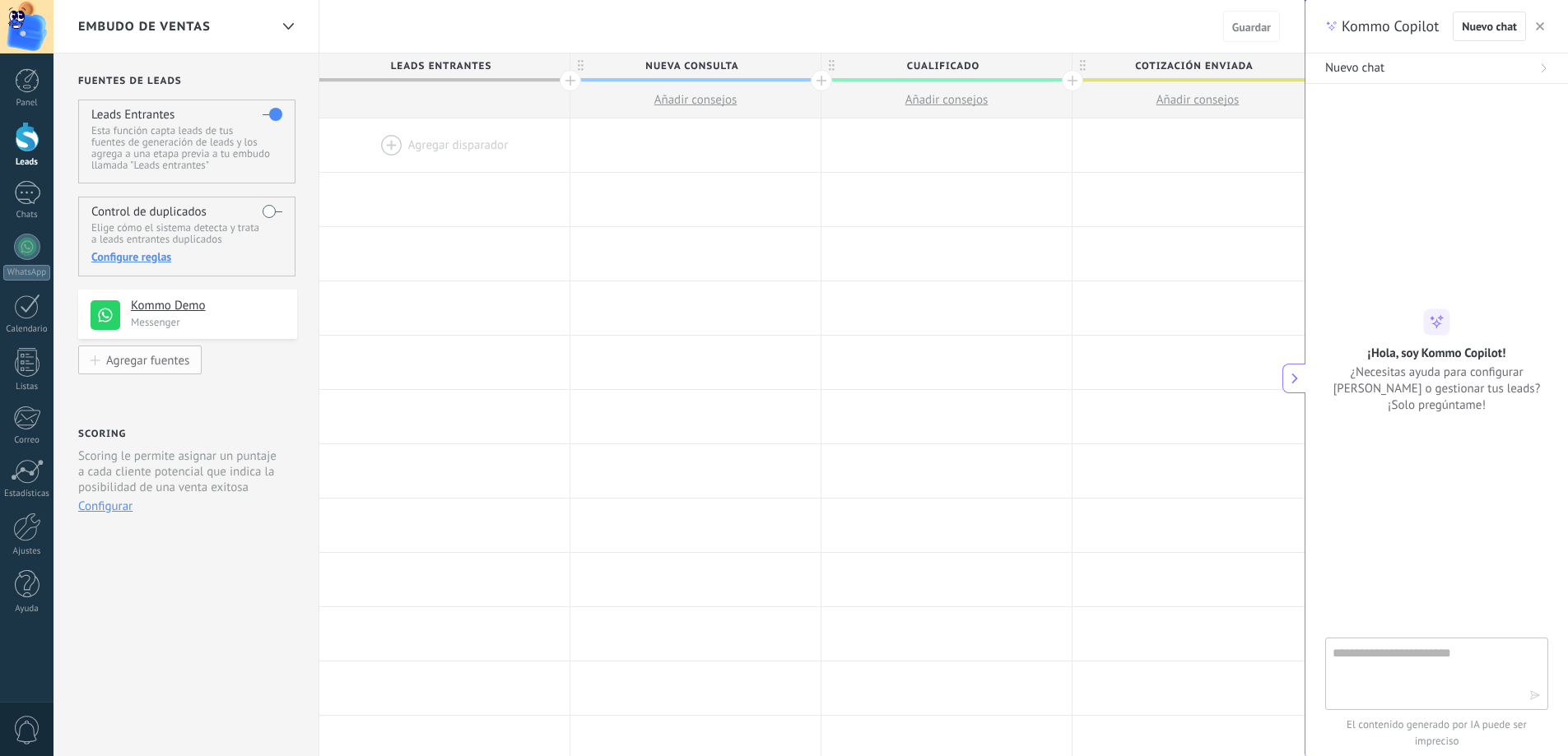
click at [141, 361] on div "Agregar fuentes" at bounding box center [148, 359] width 83 height 14
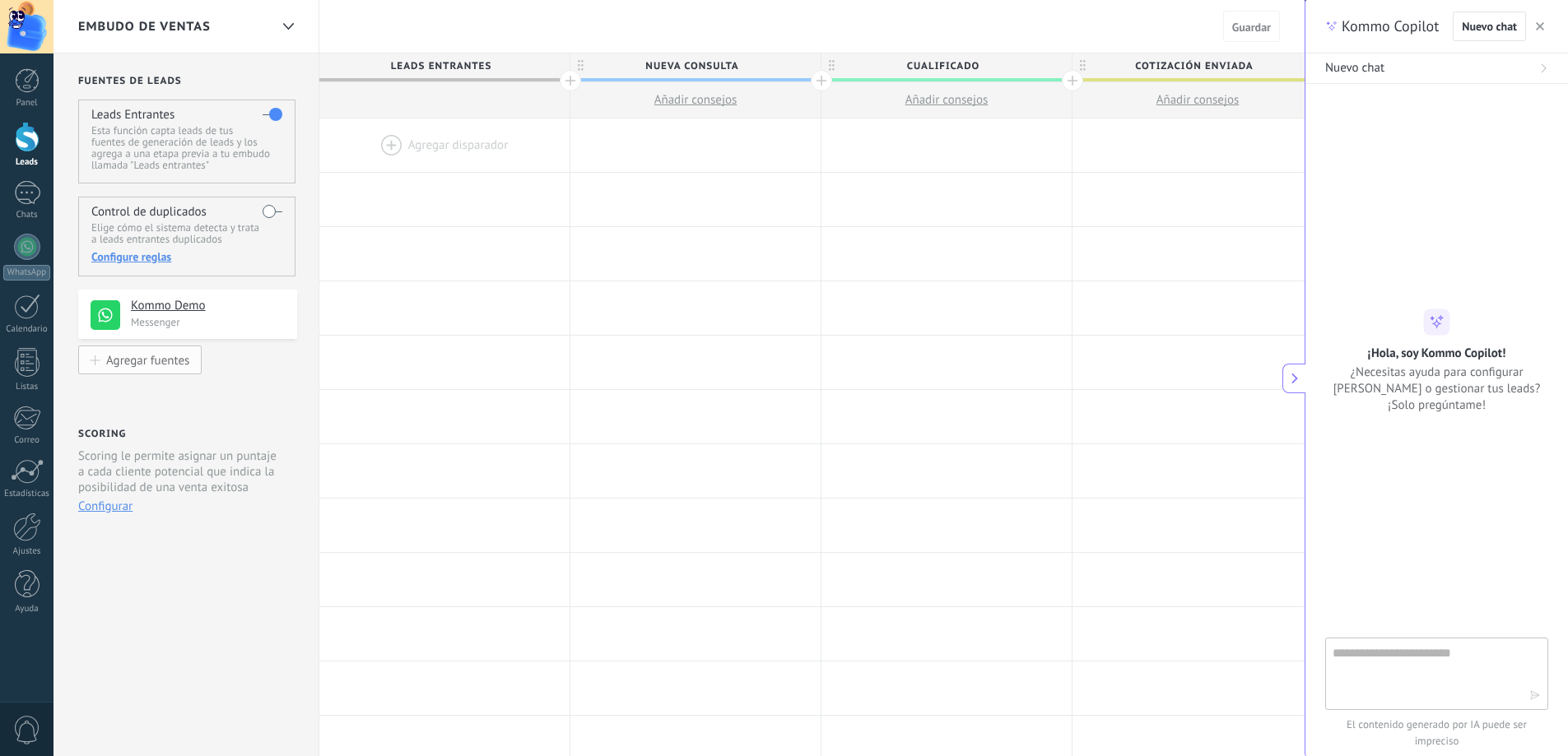
click at [141, 361] on div "Agregar fuentes" at bounding box center [148, 359] width 83 height 14
click at [19, 168] on div "Panel Leads 1 Chats WhatsApp Clientes" at bounding box center [26, 349] width 53 height 563
click at [17, 141] on div at bounding box center [26, 138] width 24 height 31
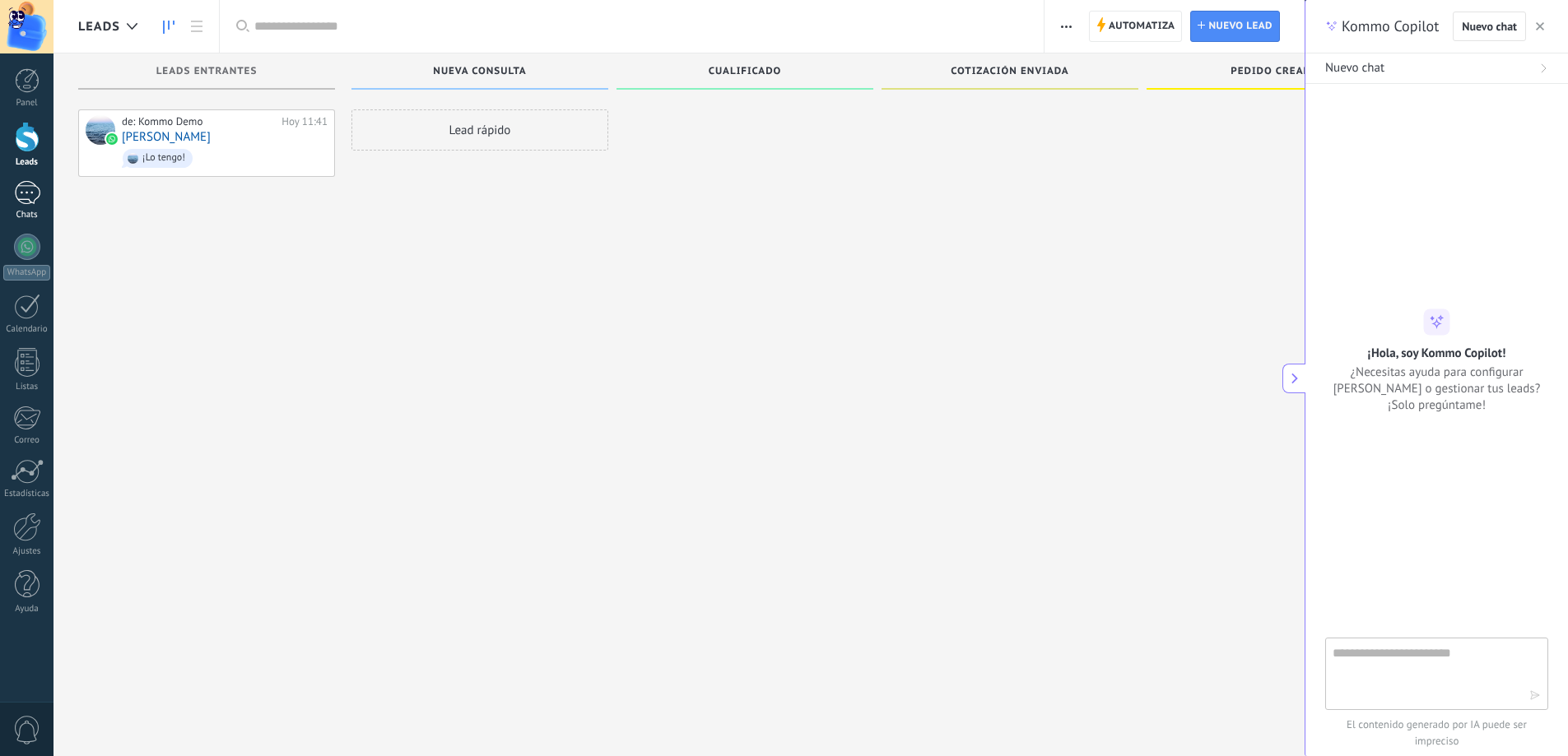
click at [21, 196] on div "1" at bounding box center [26, 193] width 26 height 24
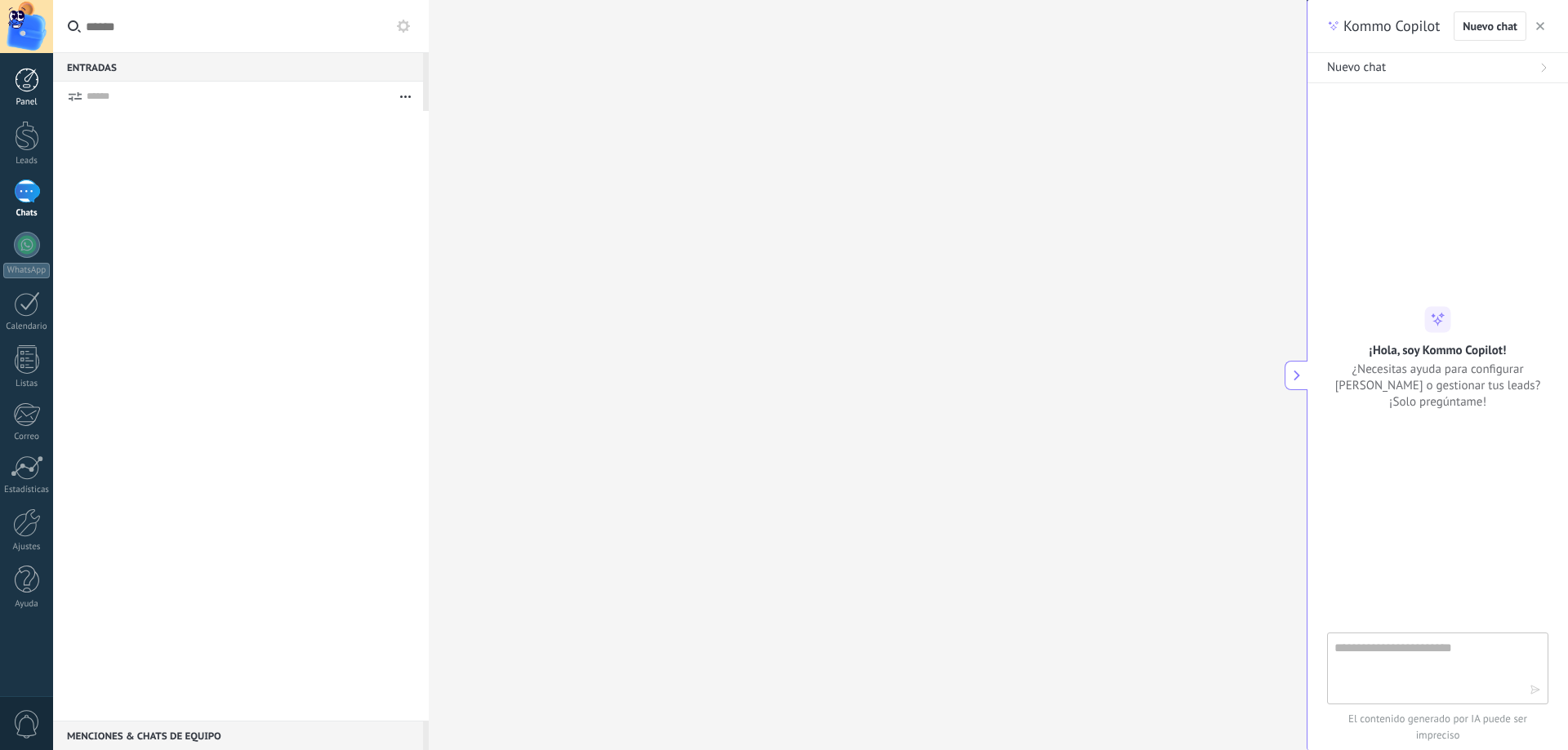
click at [22, 75] on div at bounding box center [26, 79] width 24 height 24
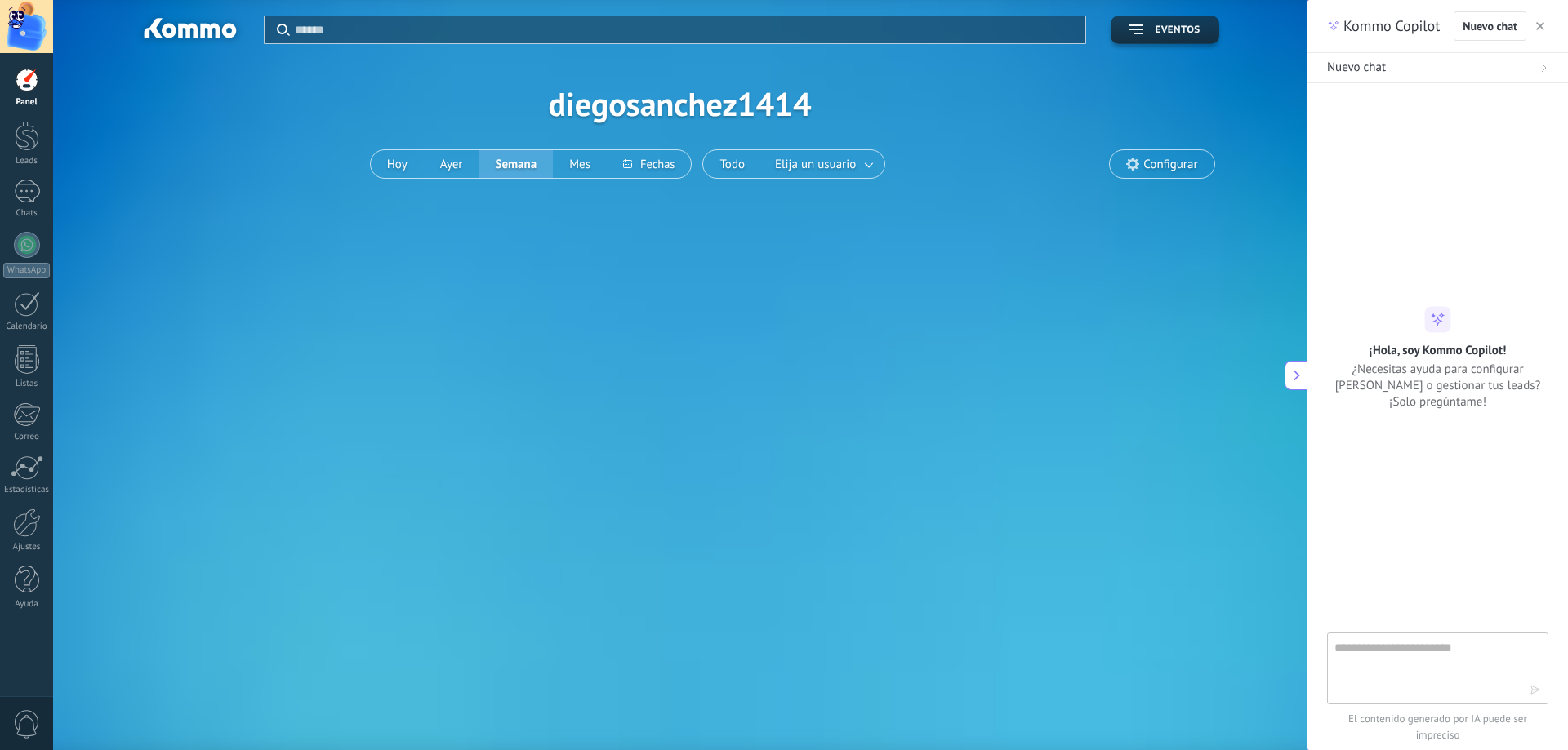
click at [412, 181] on div "Aplicar Eventos diegosanchez1414 [DATE] [DATE] Semana Mes Todo Elija un usuario…" at bounding box center [679, 103] width 1205 height 207
click at [1181, 169] on span "Configurar" at bounding box center [1170, 163] width 54 height 13
click at [1152, 165] on span "Configurar" at bounding box center [1170, 163] width 54 height 13
click at [1543, 21] on button "button" at bounding box center [1540, 26] width 16 height 20
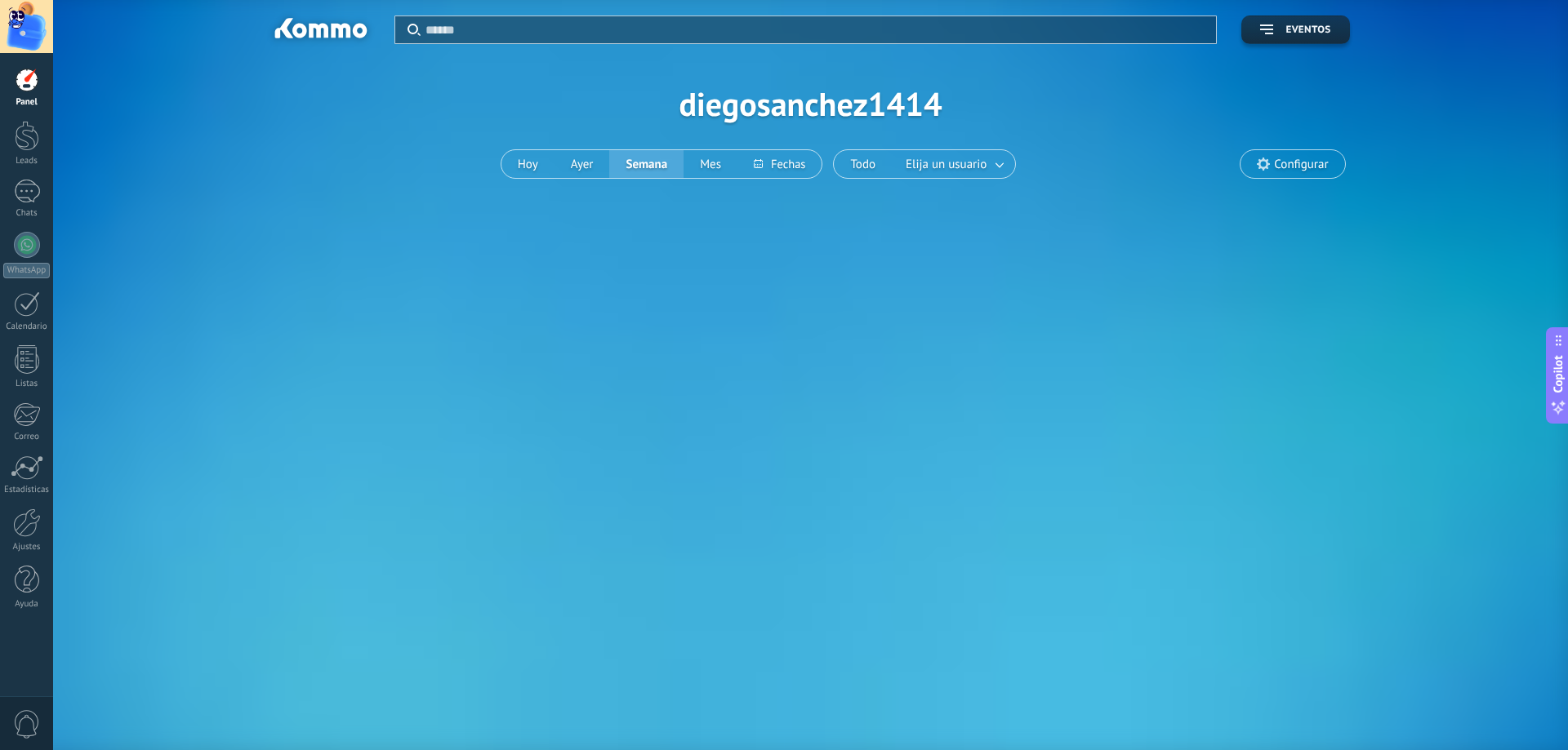
click at [1343, 210] on div "Aplicar Eventos diegosanchez1414 [DATE] [DATE] Semana Mes Todo Elija un usuario…" at bounding box center [811, 128] width 1515 height 257
click at [0, 342] on div "Panel Leads 1 Chats WhatsApp Clientes" at bounding box center [26, 347] width 53 height 559
click at [13, 333] on div "Panel Leads 1 Chats WhatsApp Clientes" at bounding box center [26, 347] width 53 height 559
click at [23, 325] on div "Calendario" at bounding box center [27, 327] width 48 height 11
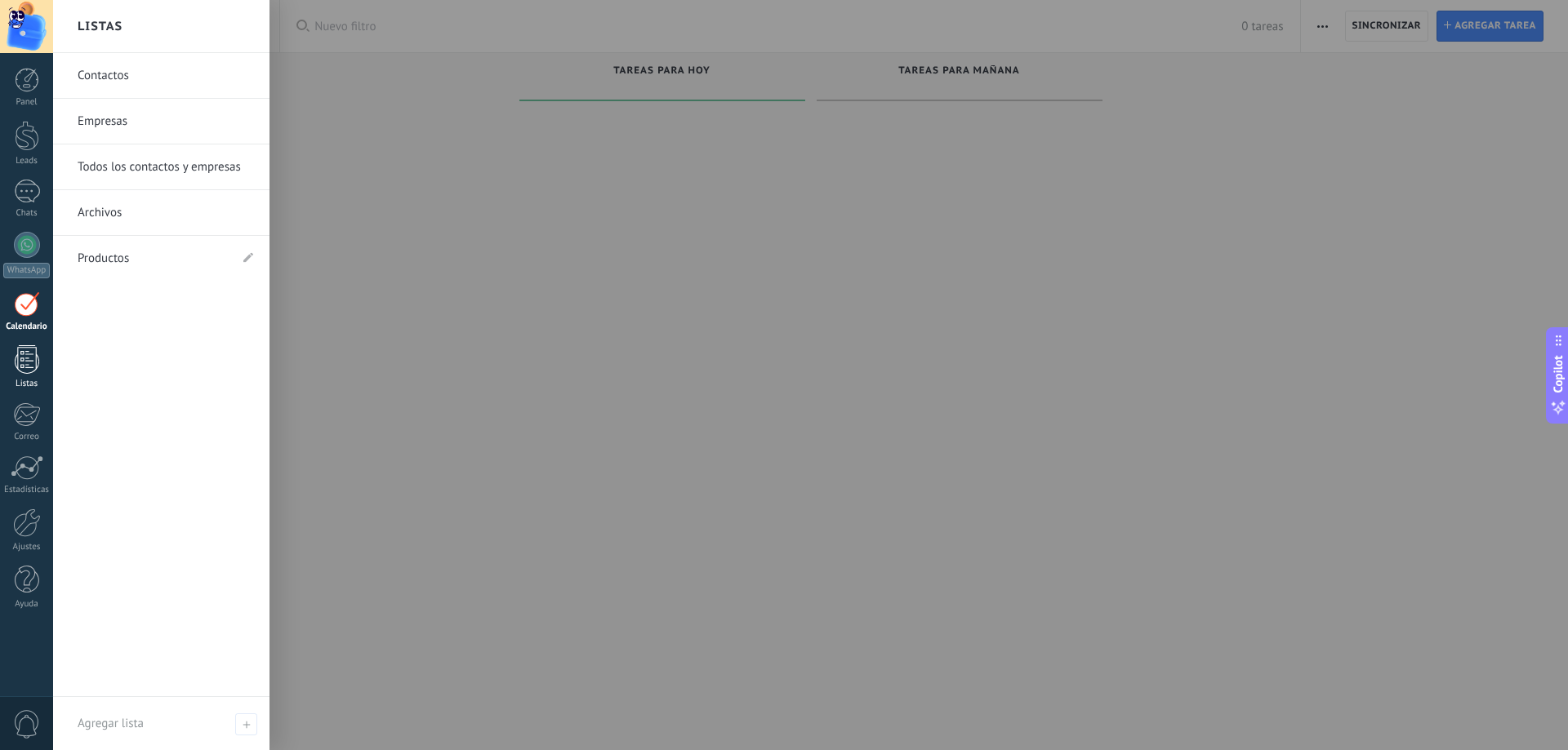
click at [23, 371] on div at bounding box center [26, 359] width 24 height 29
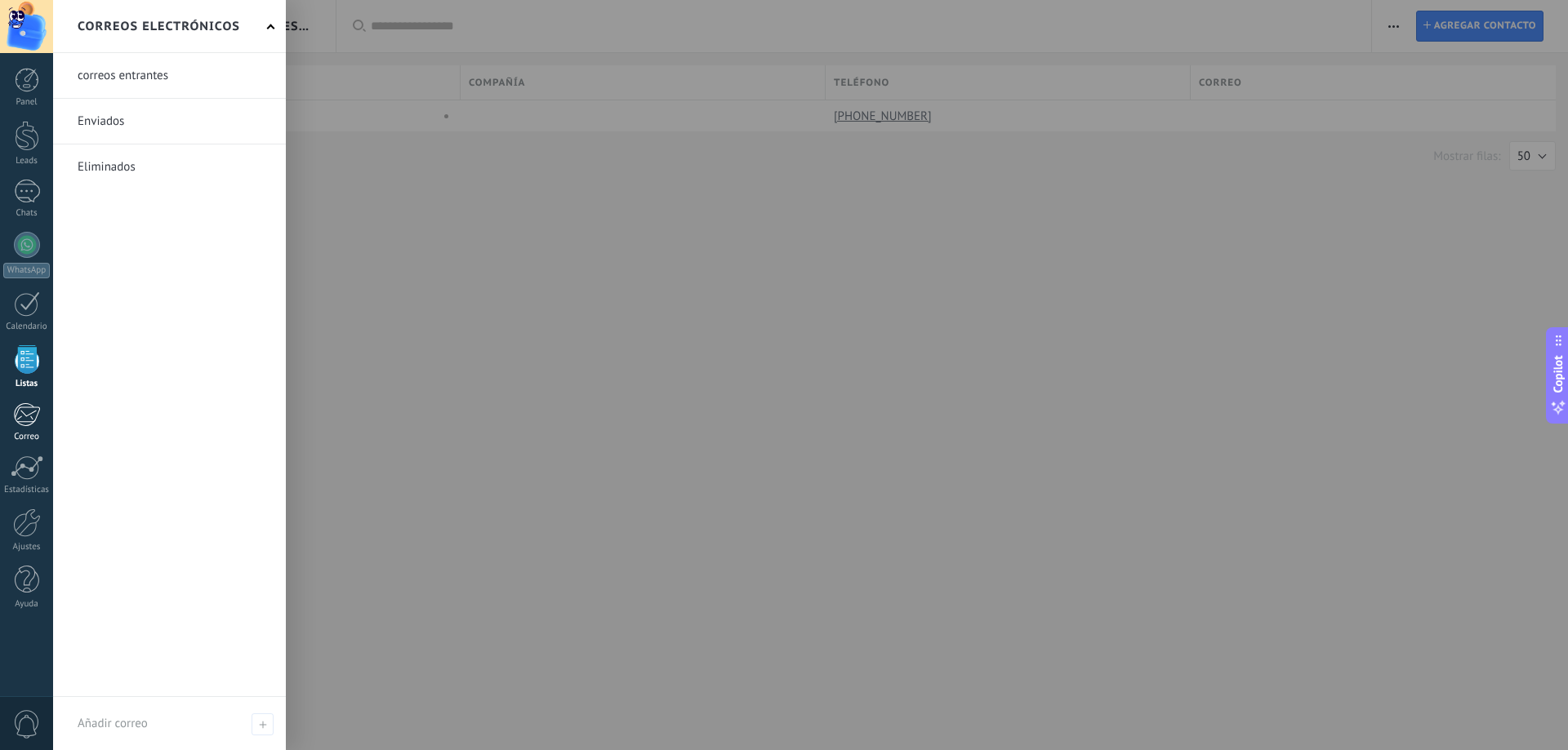
click at [18, 424] on div at bounding box center [27, 414] width 27 height 24
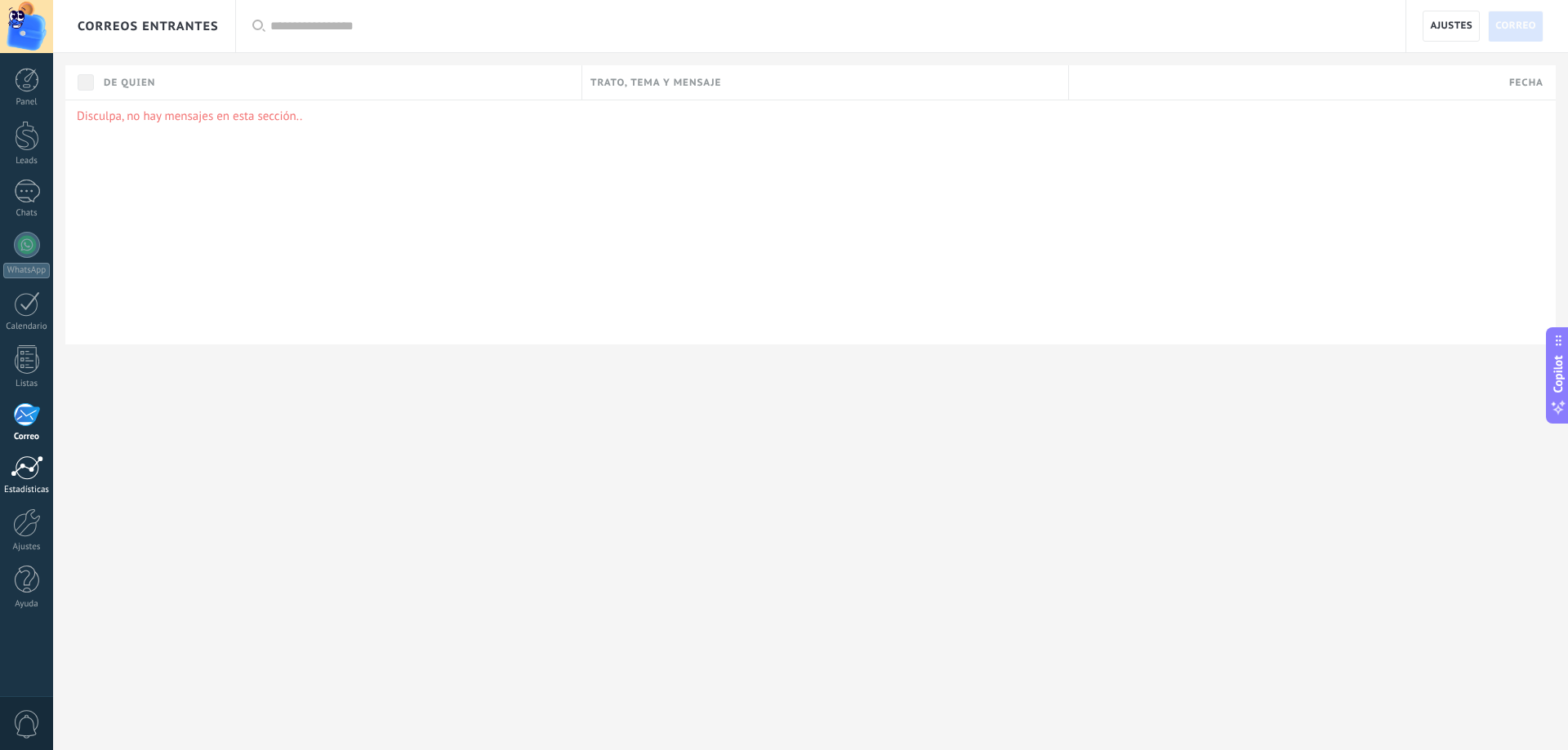
click at [24, 480] on link "Estadísticas" at bounding box center [26, 475] width 53 height 40
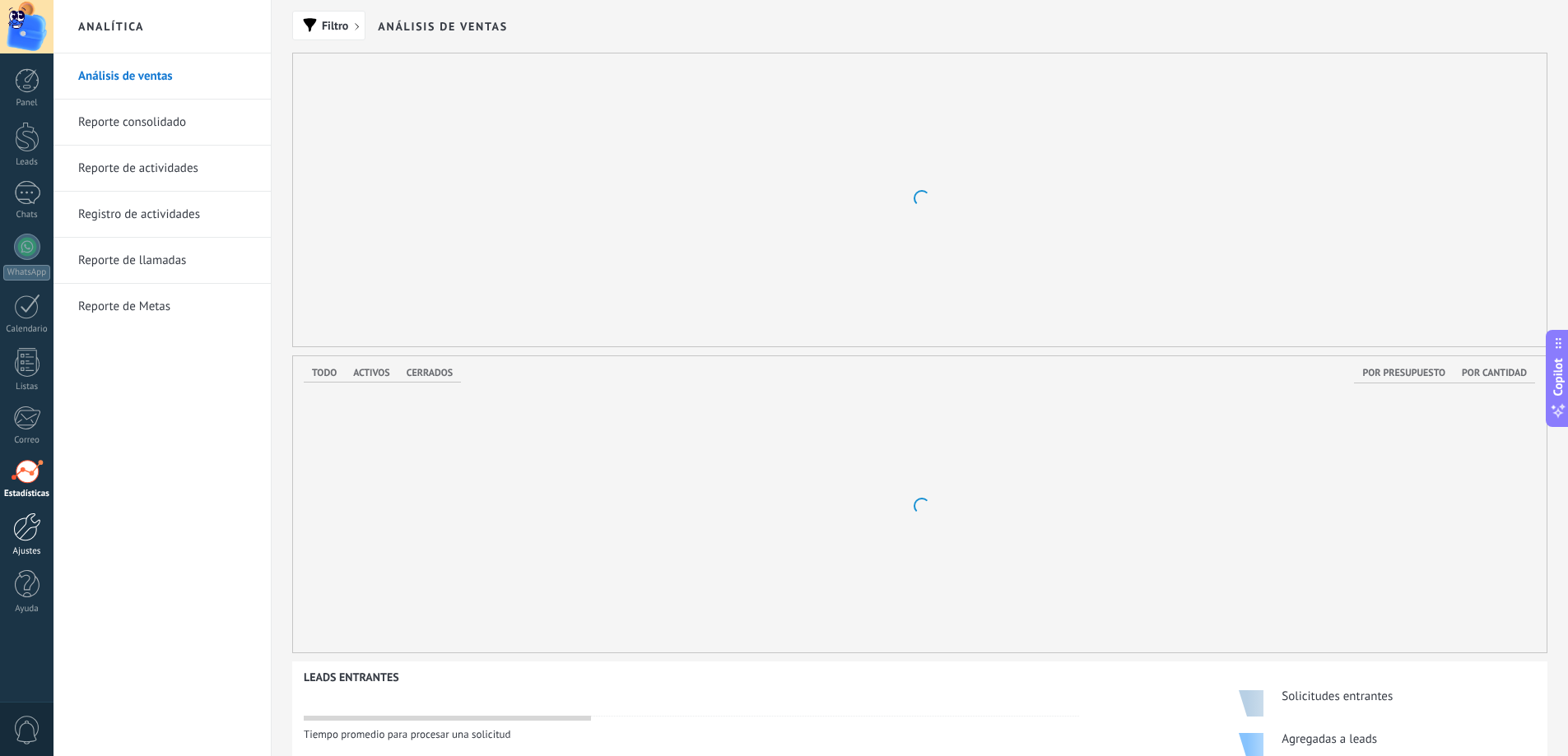
click at [26, 528] on div at bounding box center [27, 527] width 28 height 29
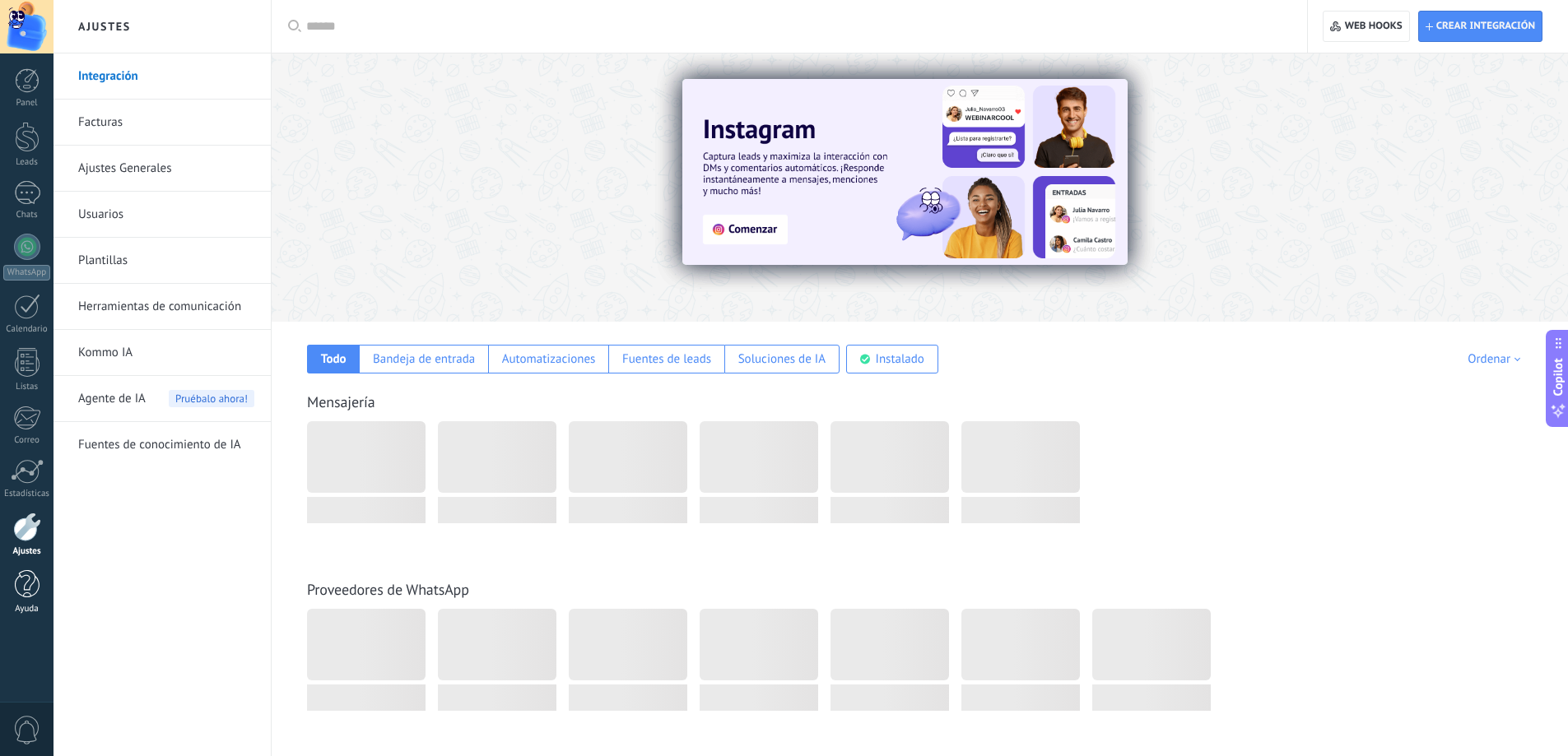
click at [28, 593] on div at bounding box center [26, 585] width 24 height 29
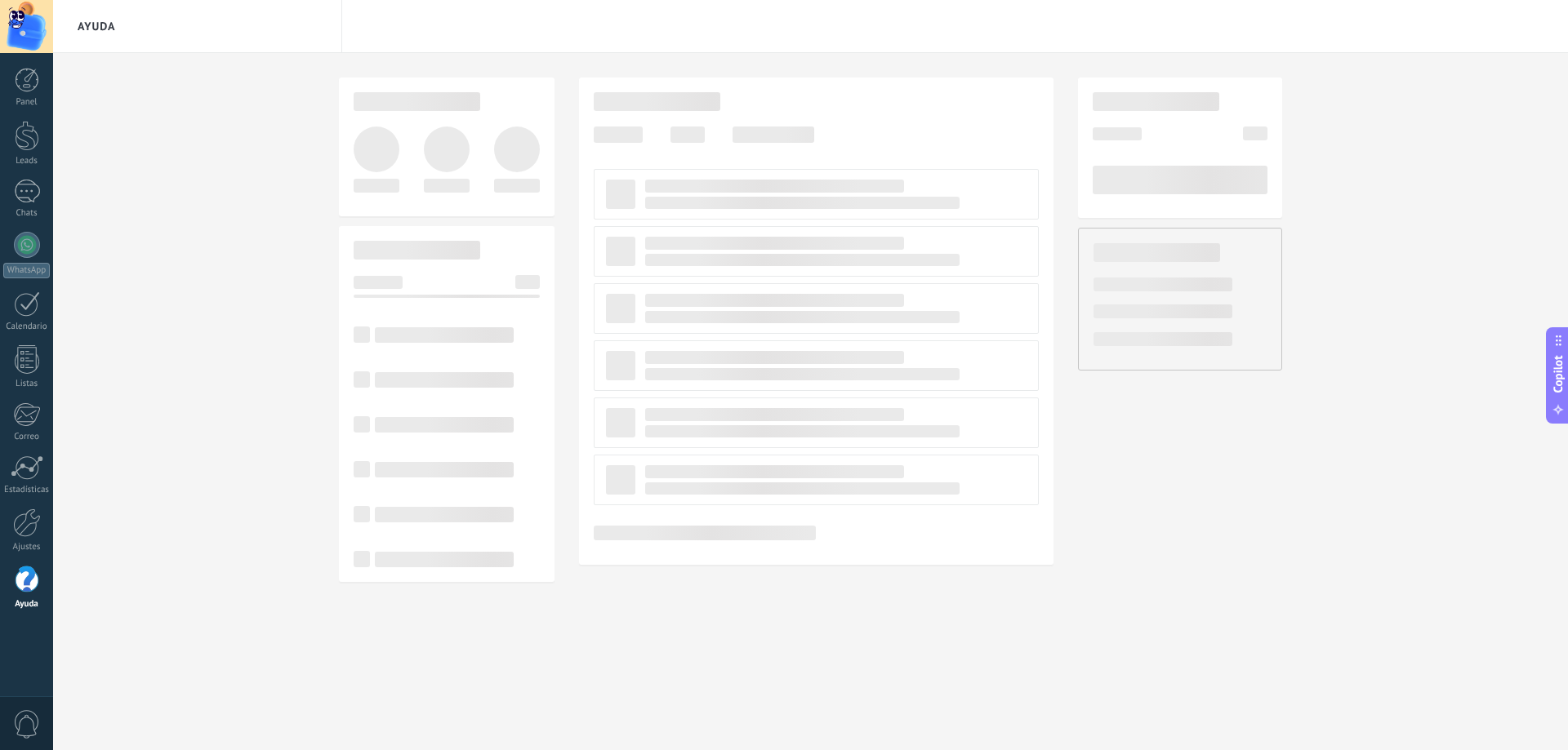
click at [1556, 389] on span "Copilot" at bounding box center [1558, 374] width 16 height 38
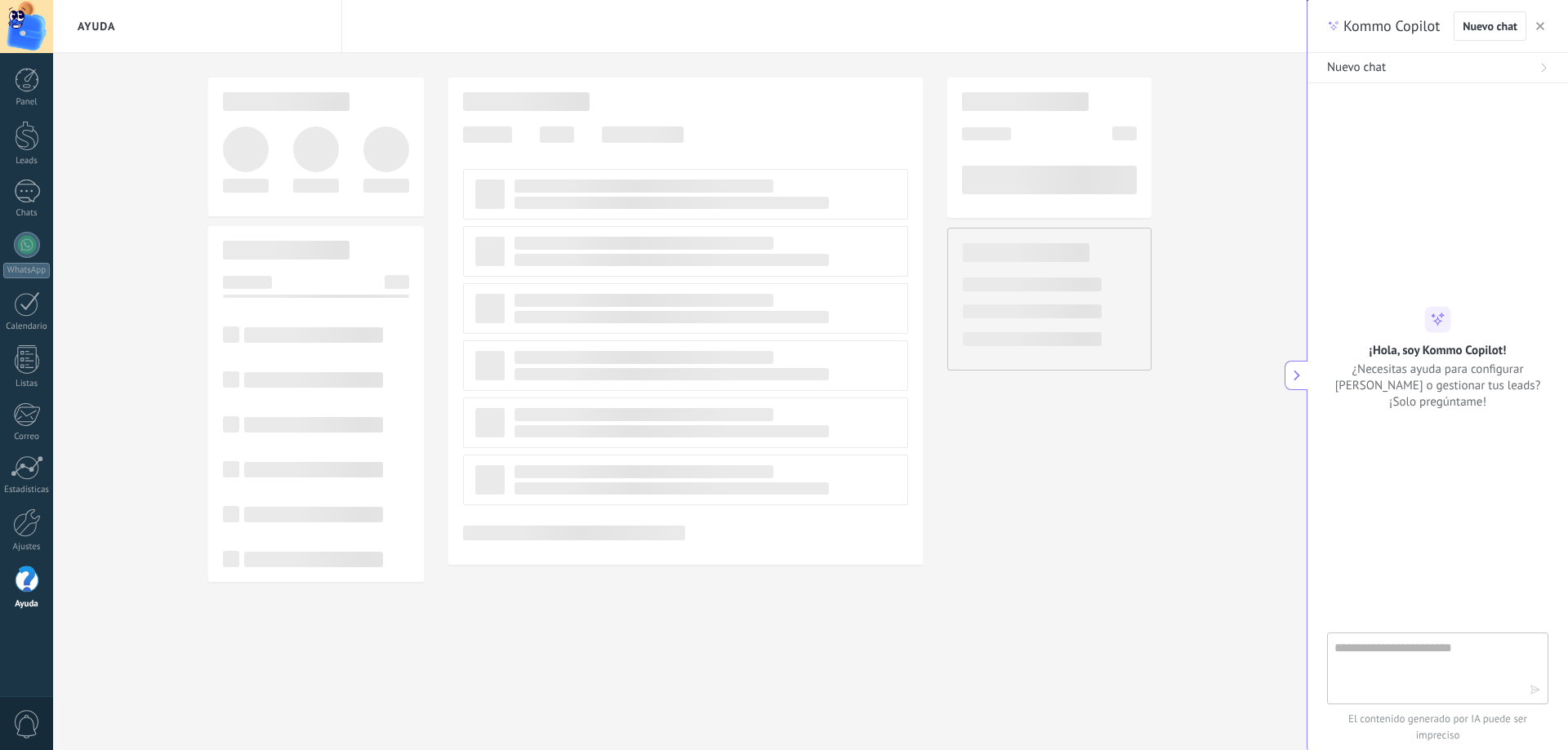
click at [1435, 662] on textarea at bounding box center [1426, 667] width 183 height 58
type textarea "**********"
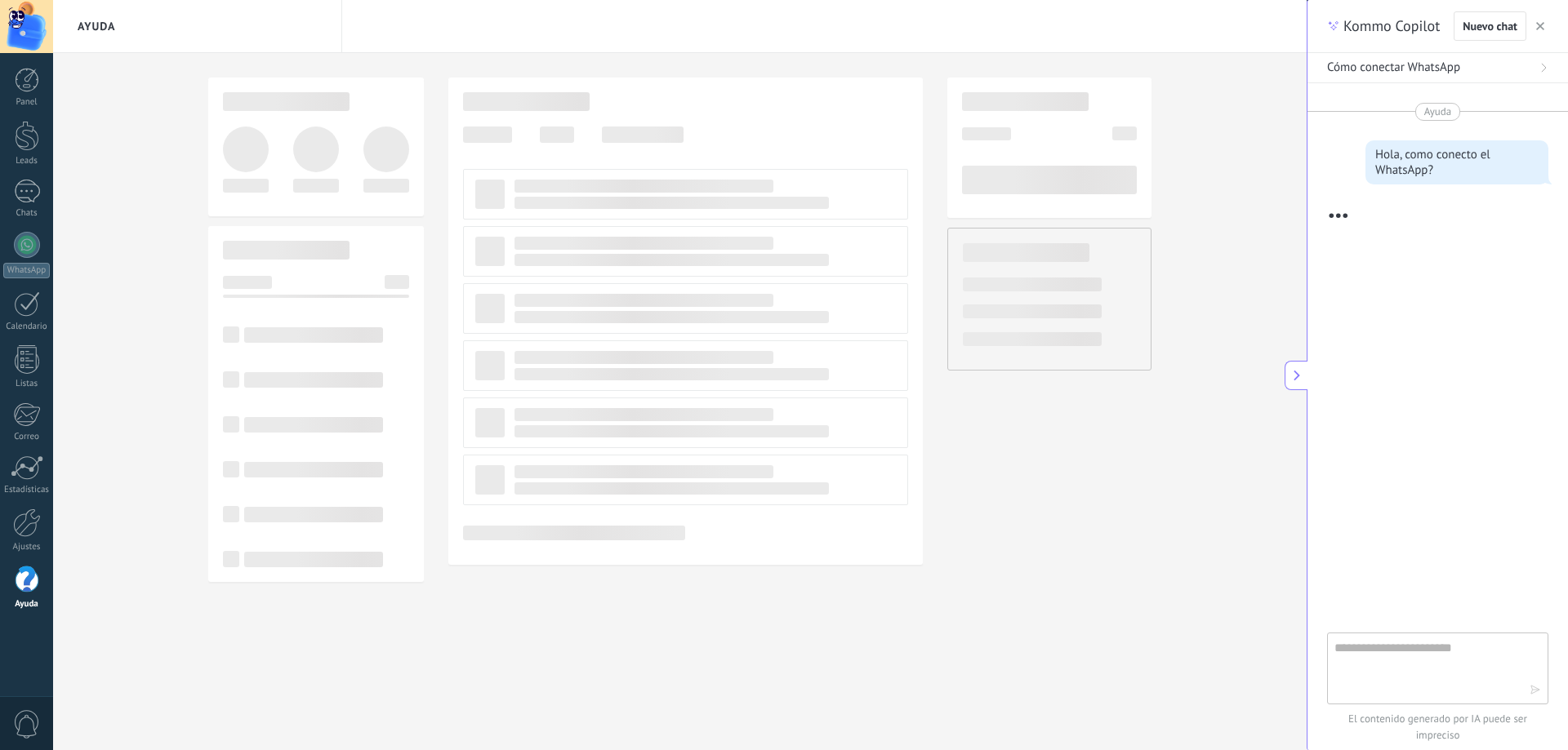
click at [1410, 59] on span "Cómo conectar WhatsApp" at bounding box center [1394, 67] width 133 height 16
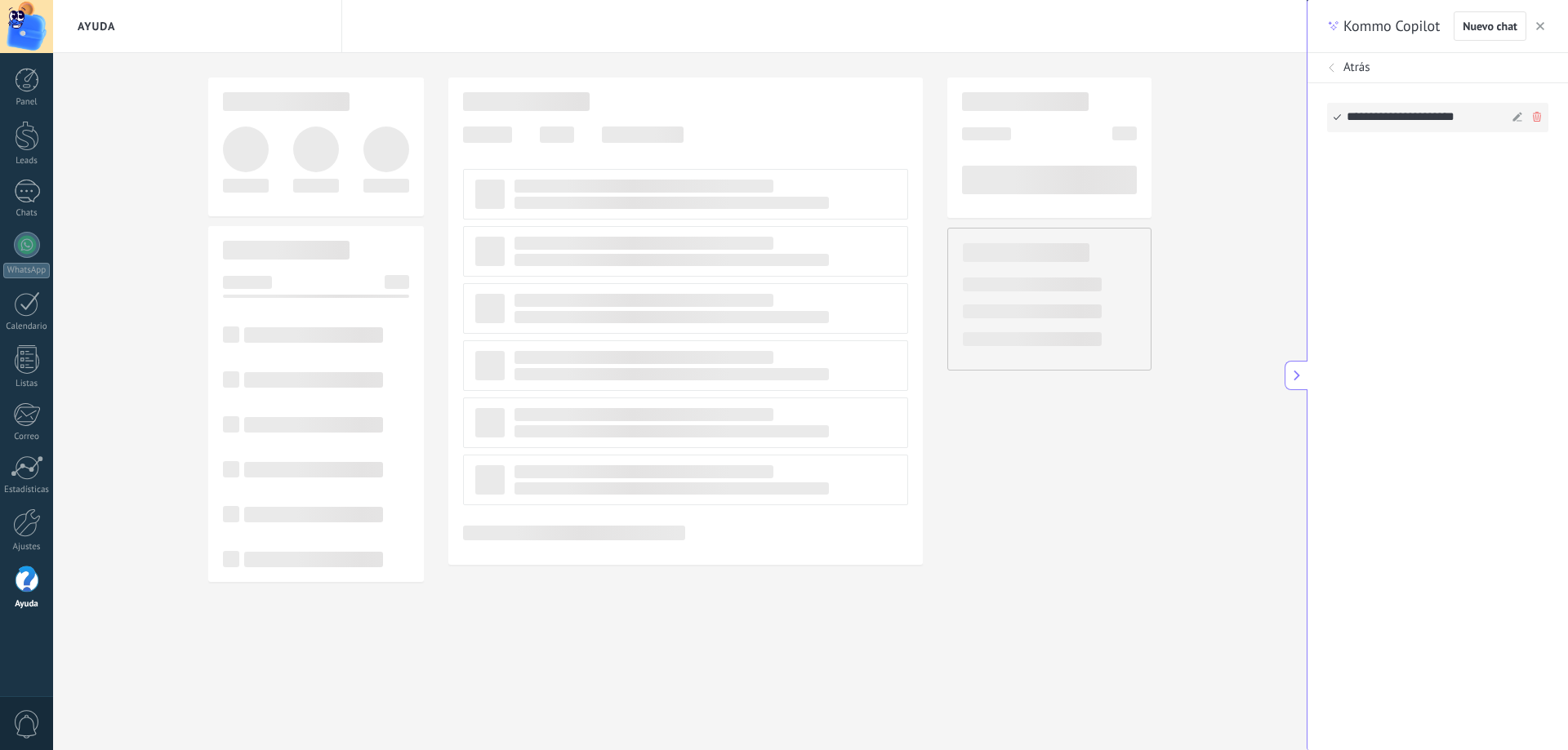
click at [1413, 117] on div "**********" at bounding box center [1427, 117] width 161 height 28
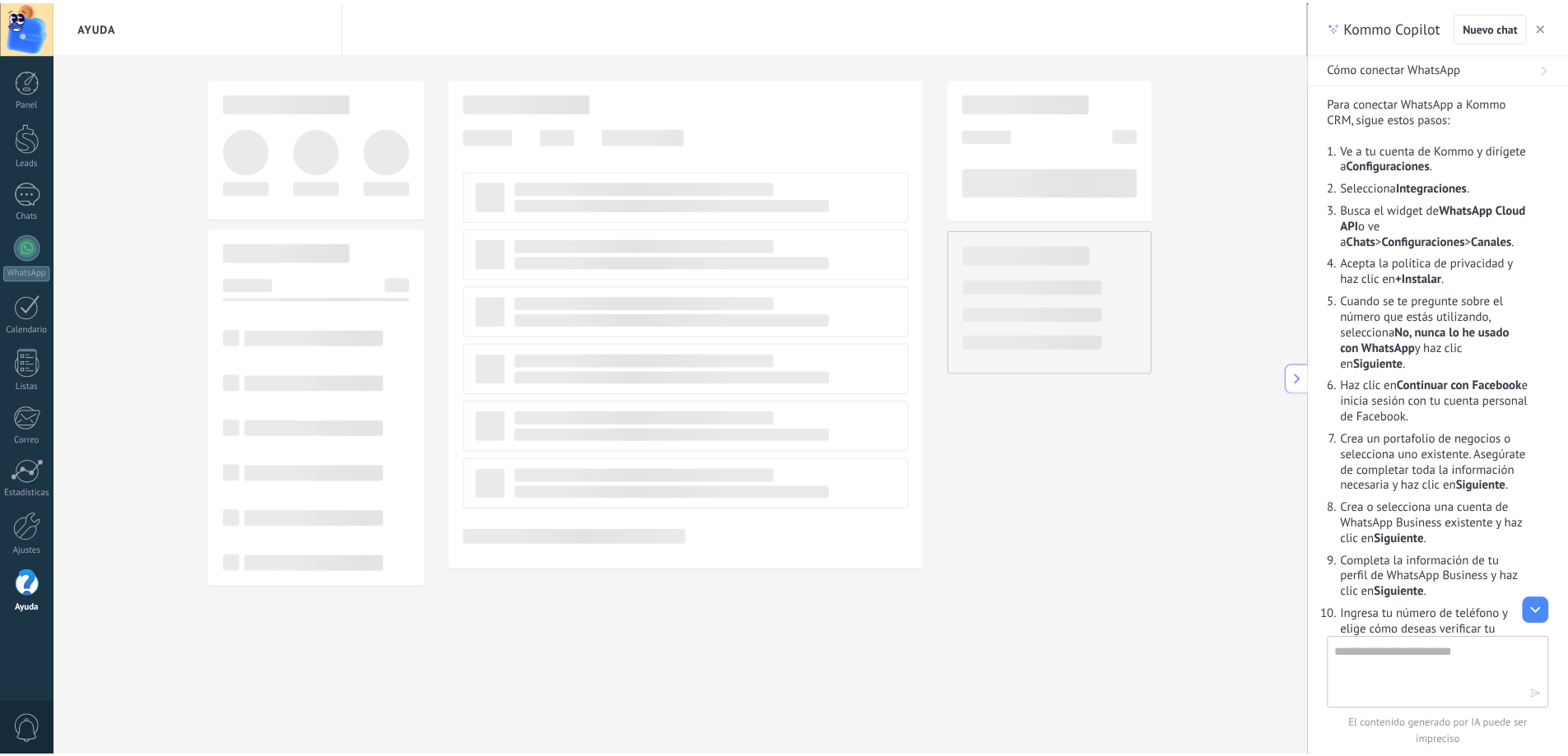
scroll to position [82, 0]
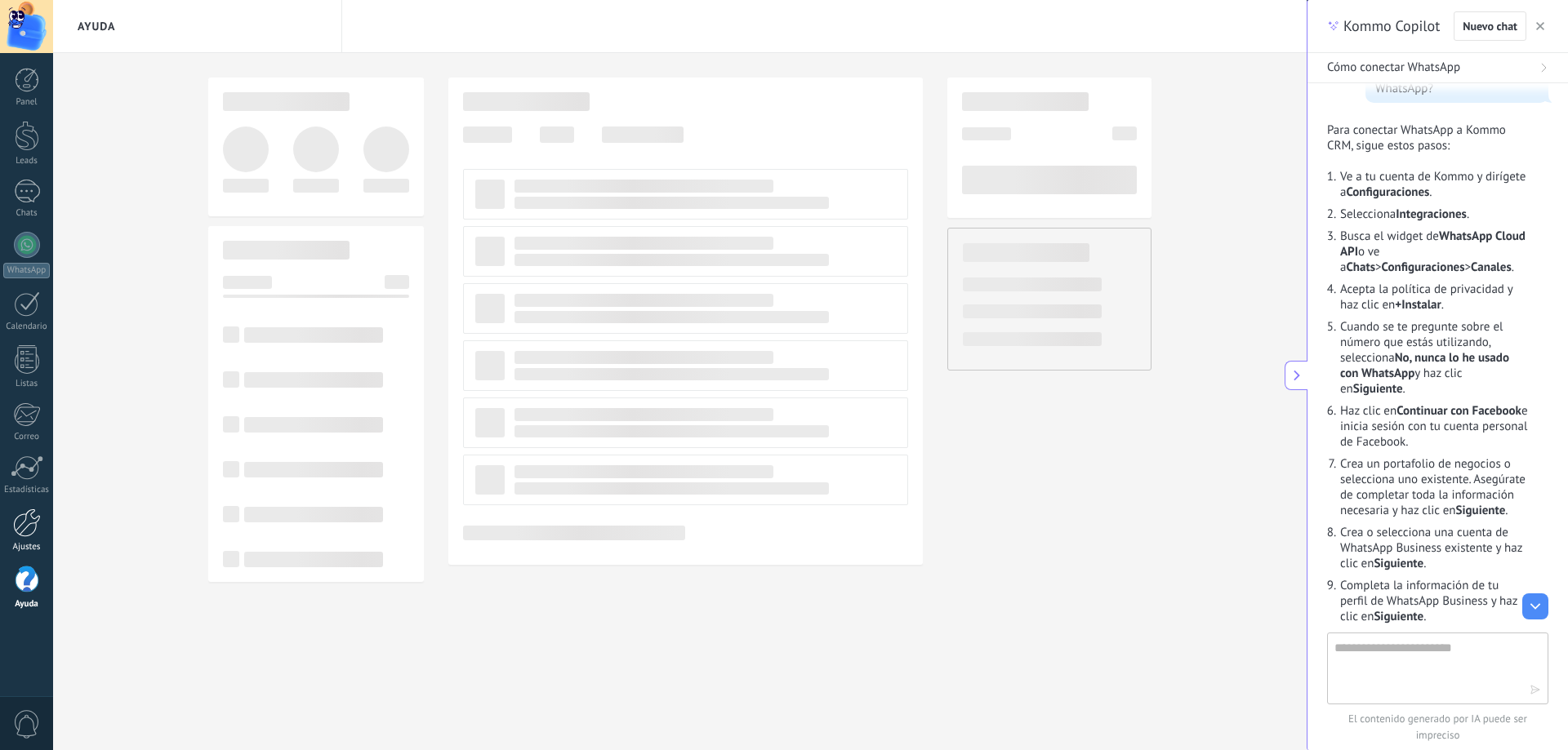
click at [24, 530] on div at bounding box center [27, 523] width 28 height 29
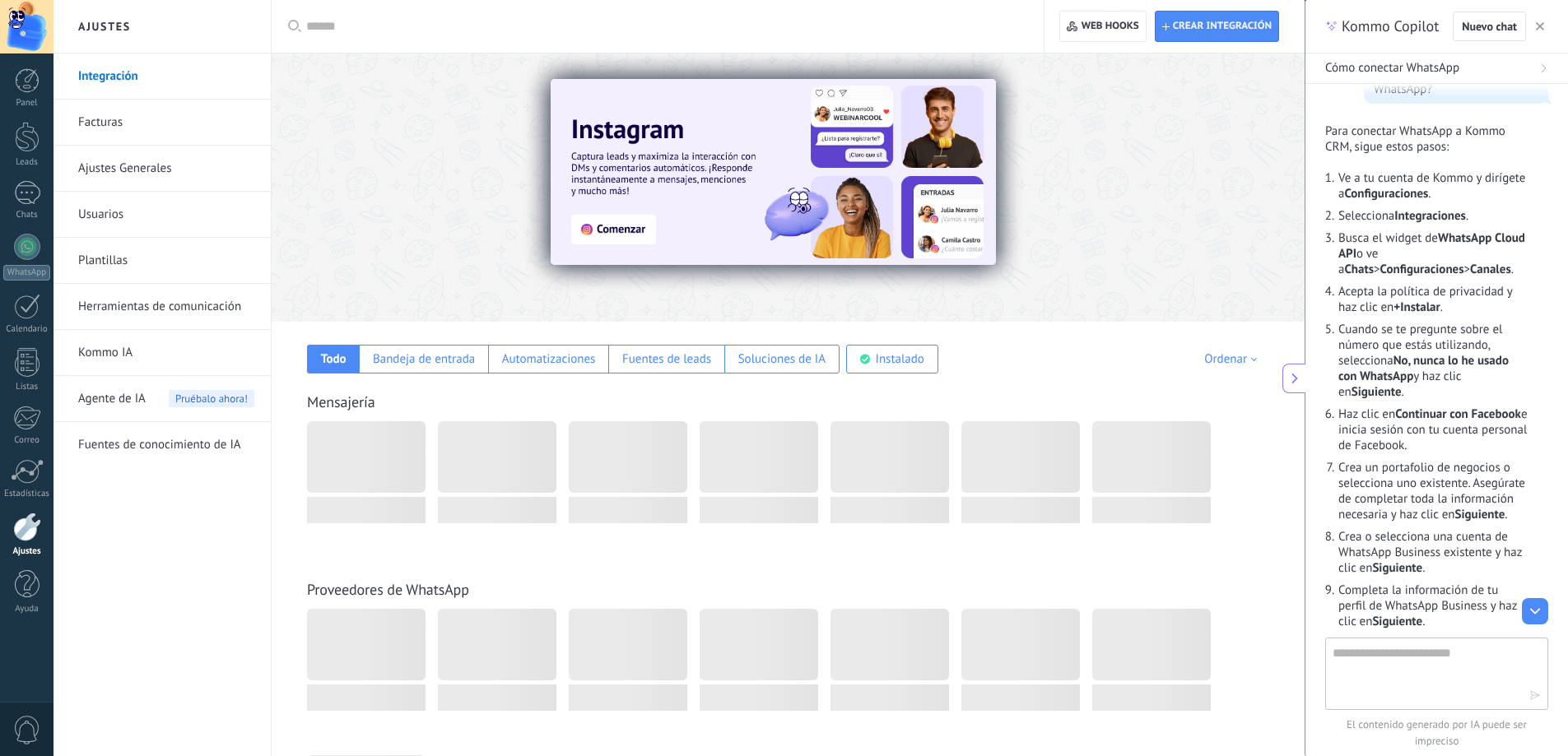
click at [17, 729] on span "0" at bounding box center [27, 731] width 28 height 29
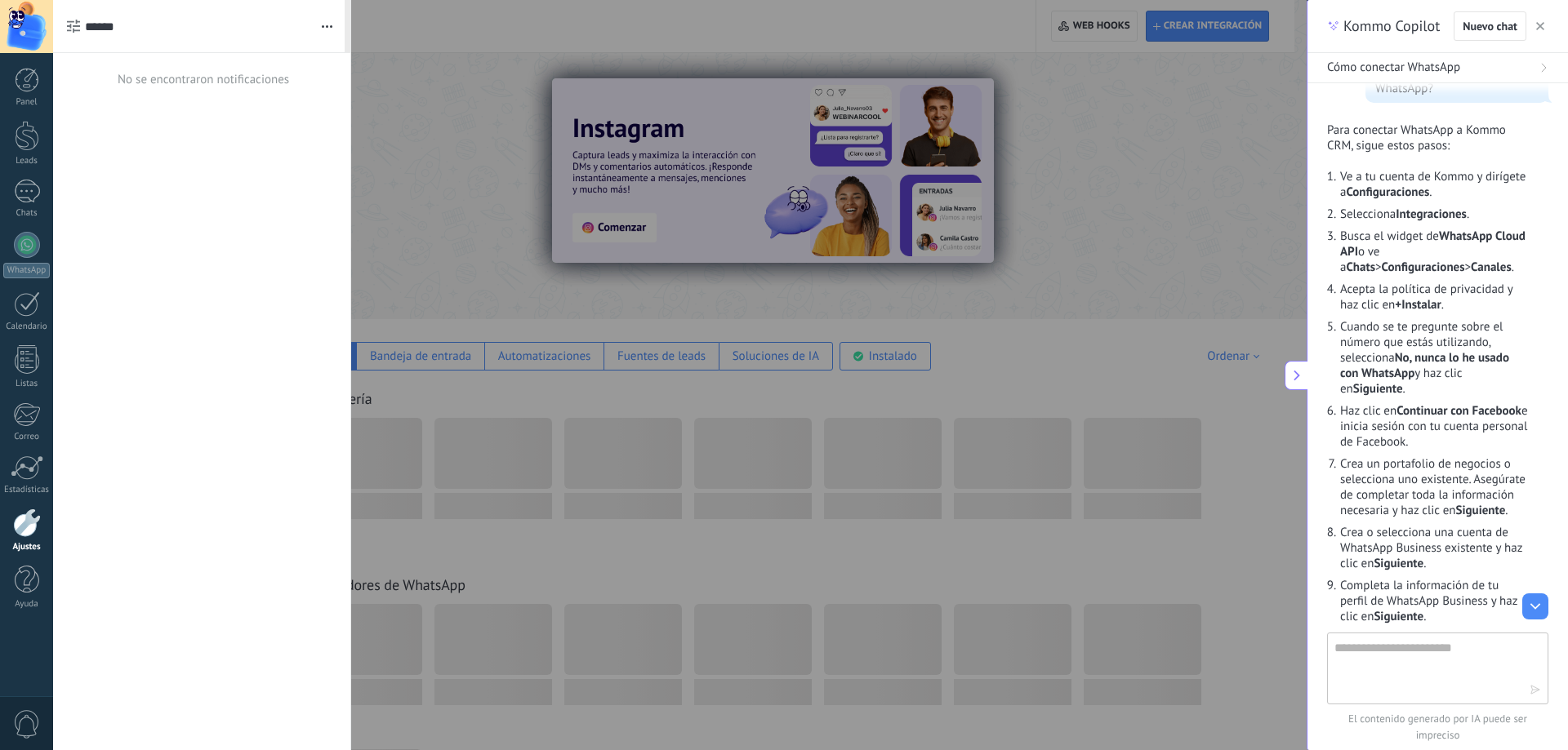
click at [17, 723] on span "0" at bounding box center [27, 725] width 28 height 29
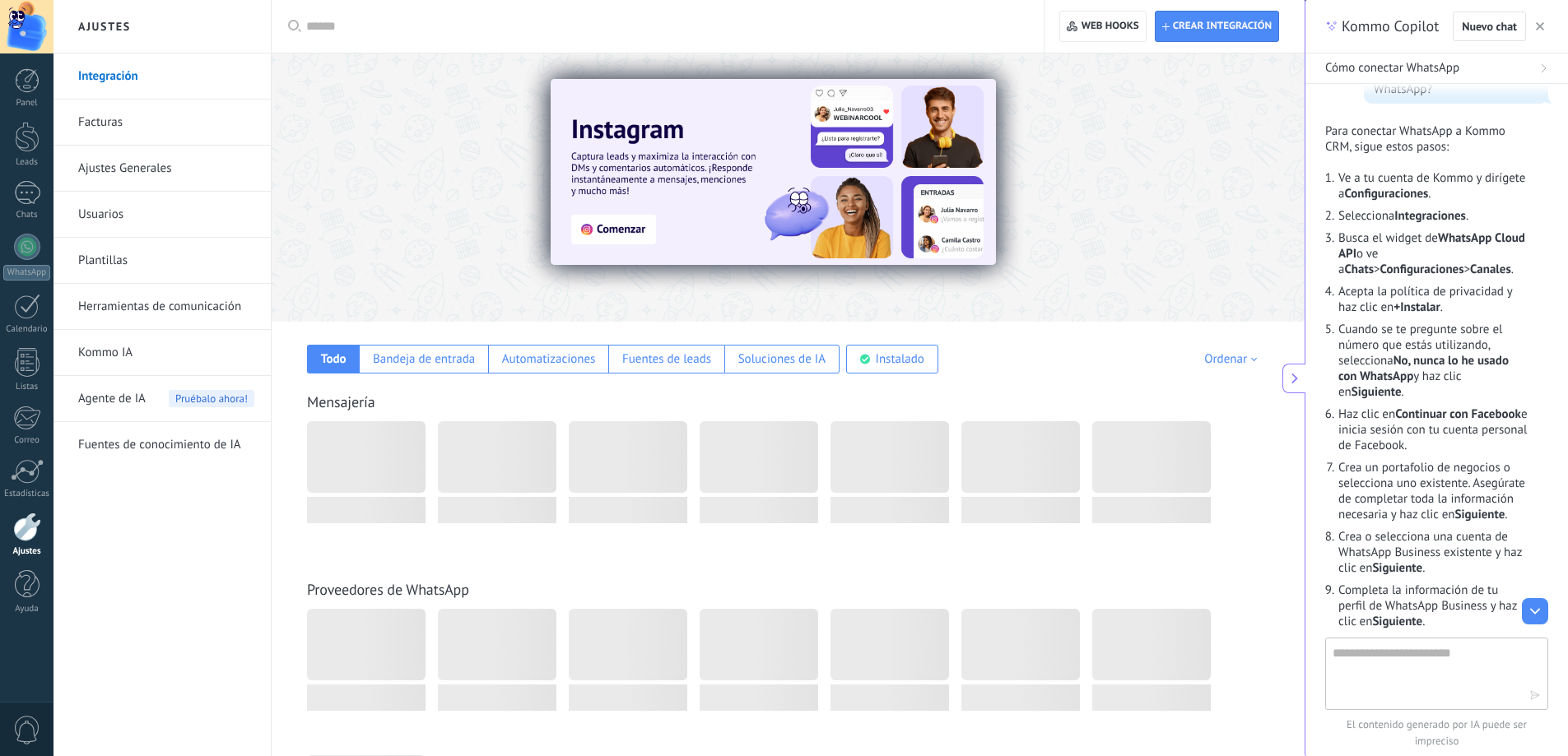
click at [30, 34] on div at bounding box center [26, 26] width 53 height 53
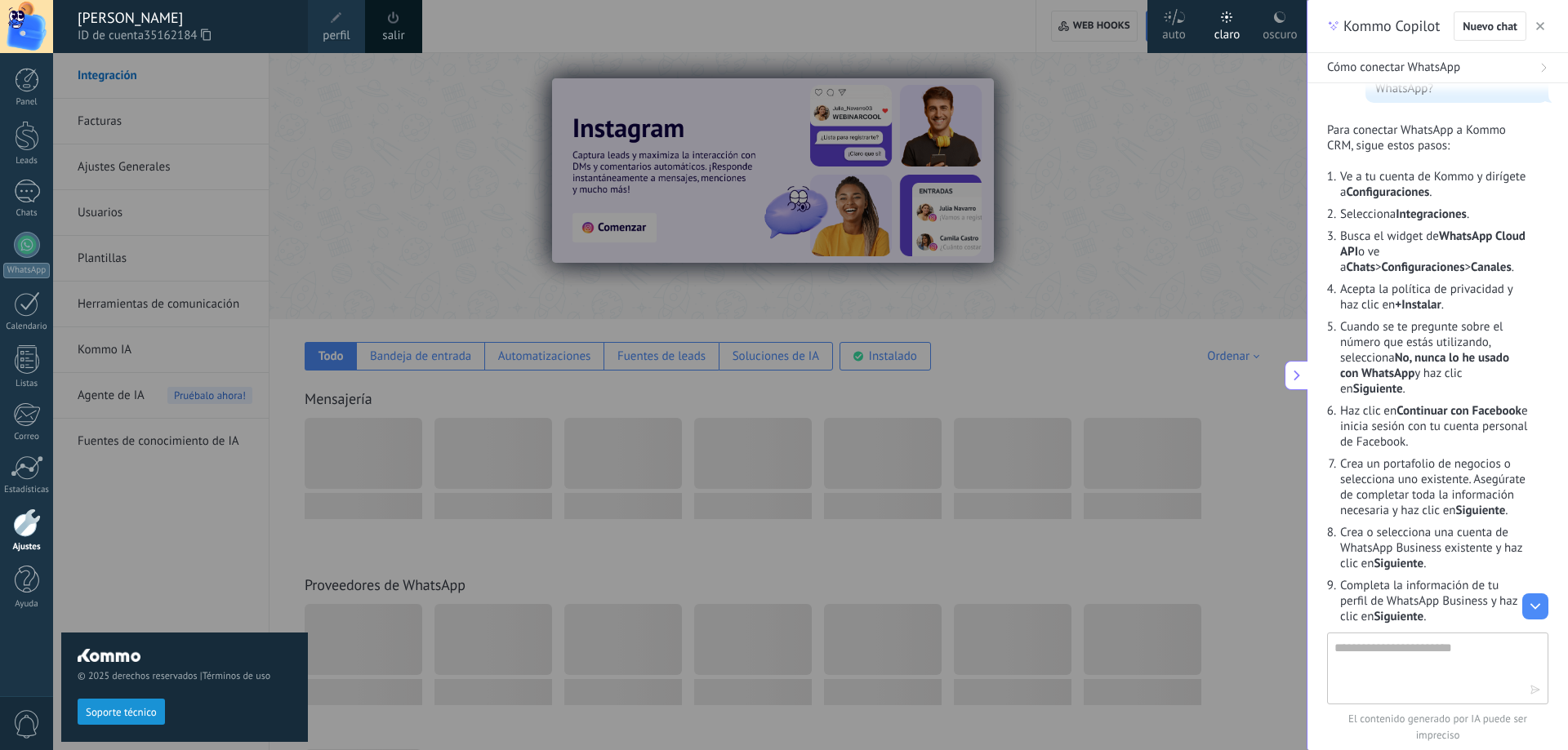
click at [331, 37] on span "perfil" at bounding box center [336, 36] width 27 height 18
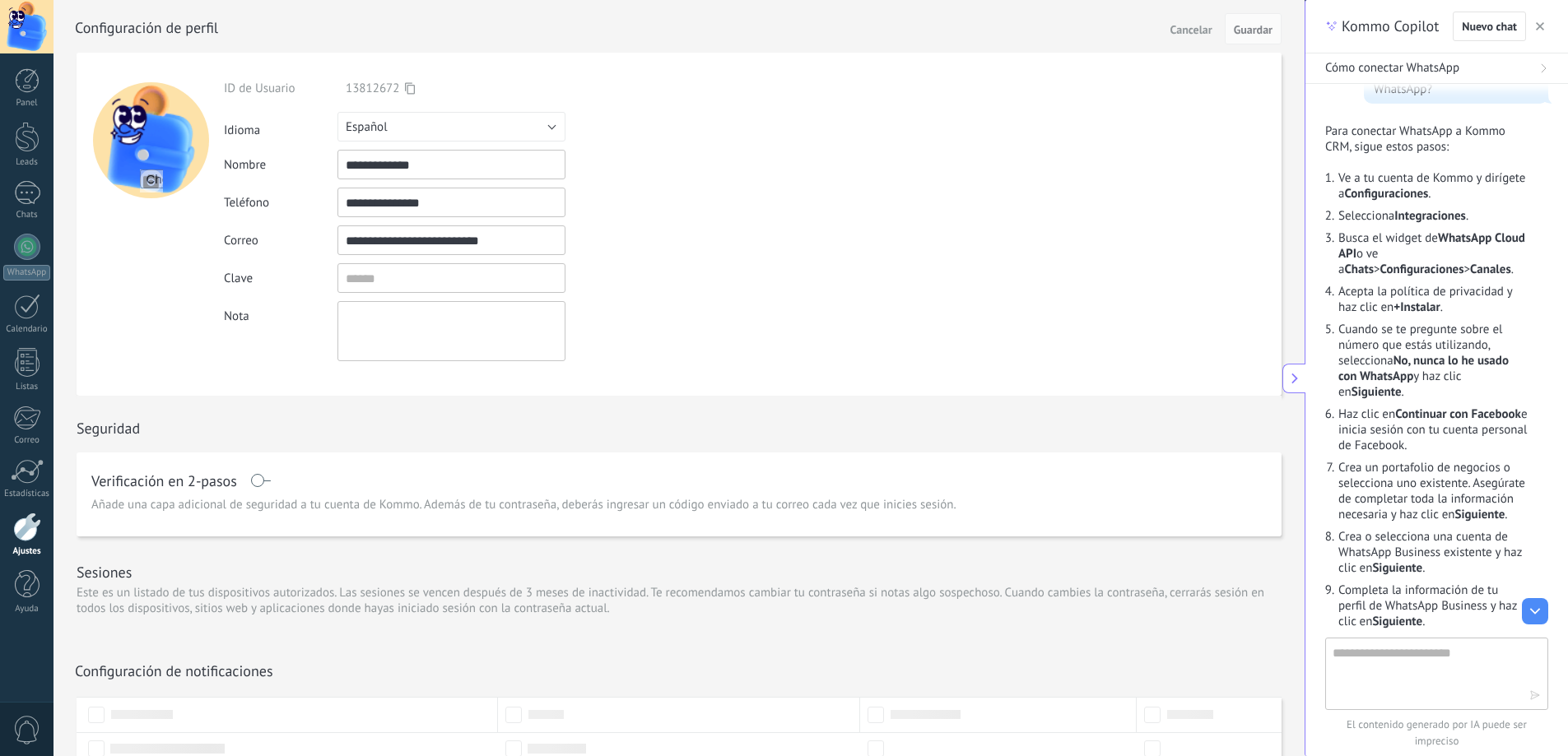
click at [26, 544] on link "Ajustes" at bounding box center [26, 534] width 53 height 44
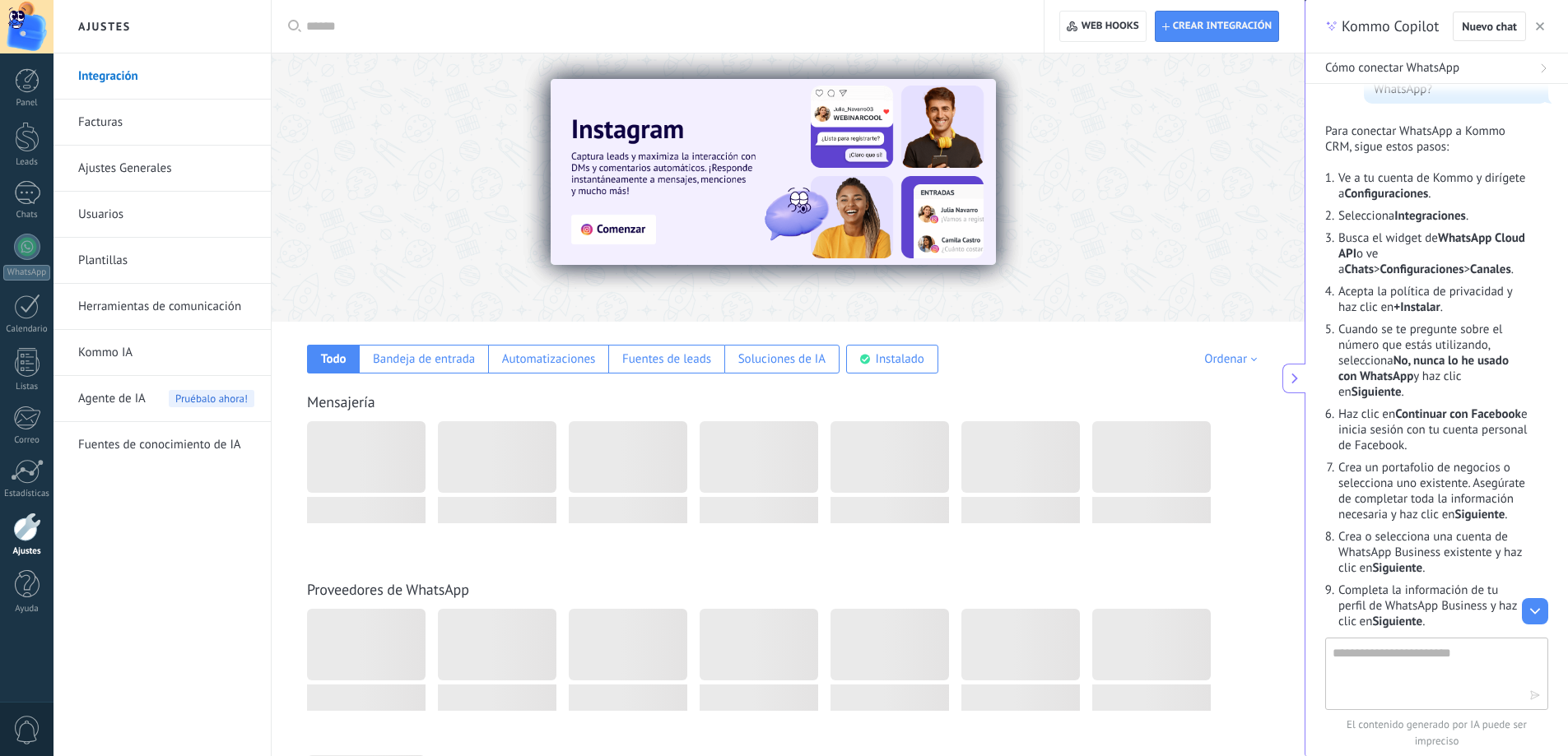
click at [112, 79] on link "Integración" at bounding box center [166, 76] width 176 height 46
